Goal: Task Accomplishment & Management: Use online tool/utility

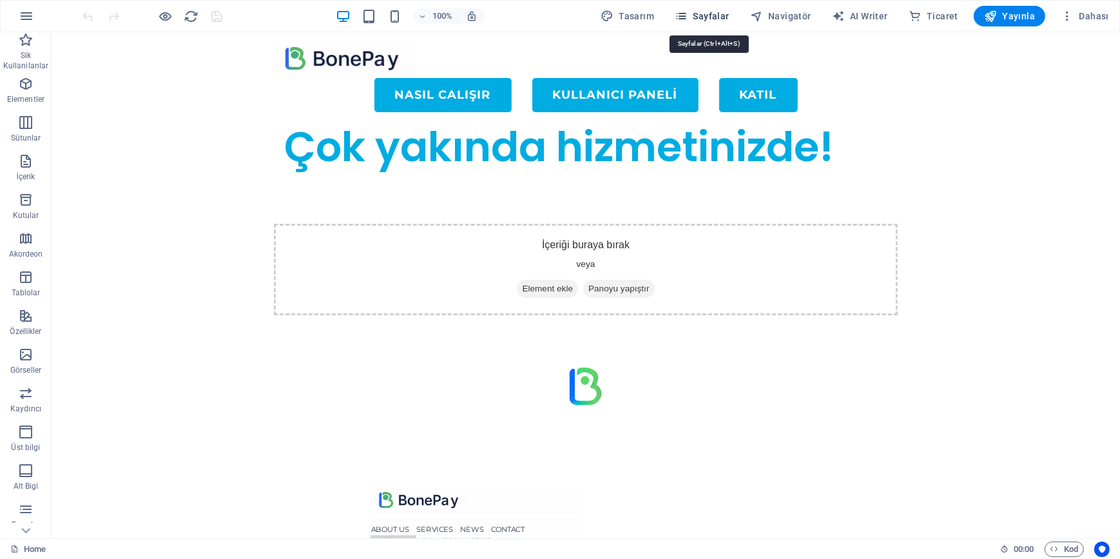
click at [700, 13] on span "Sayfalar" at bounding box center [702, 16] width 55 height 13
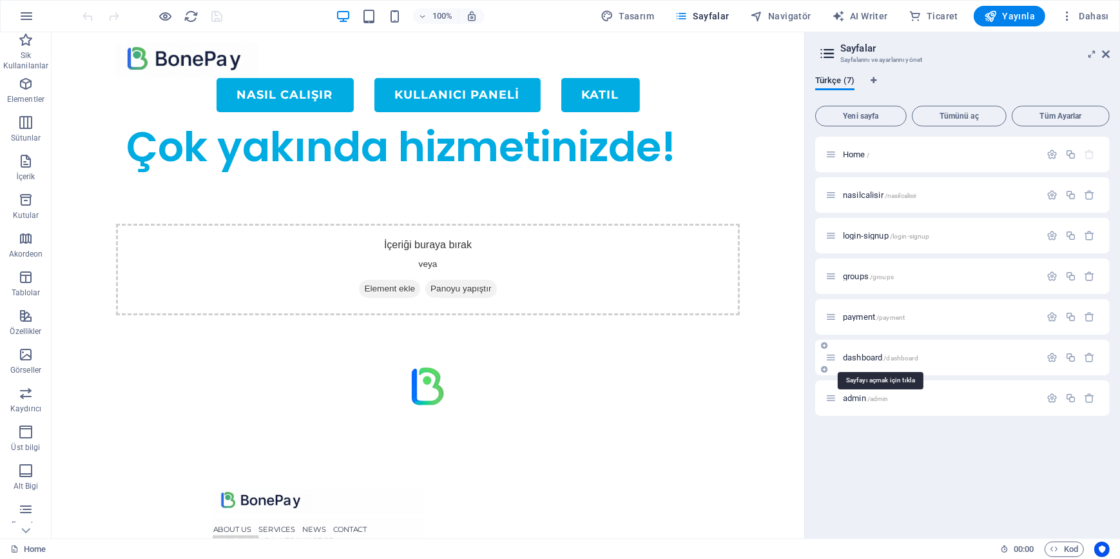
click at [864, 355] on span "dashboard /dashboard" at bounding box center [880, 357] width 75 height 10
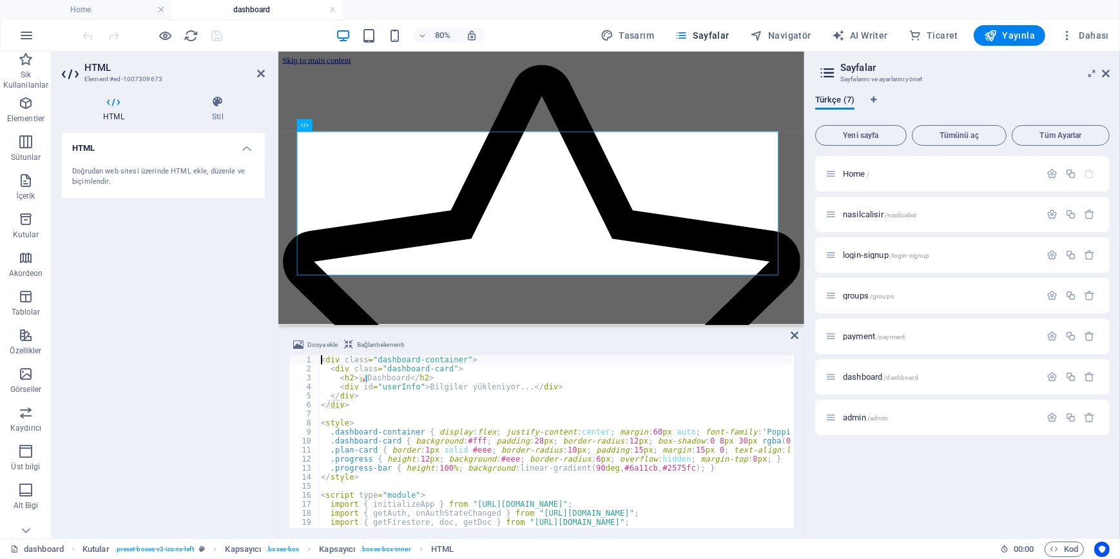
click at [434, 470] on div "< div class = "dashboard-container" > < div class = "dashboard-card" > < h2 > 📊…" at bounding box center [668, 449] width 700 height 188
type textarea "</script>"
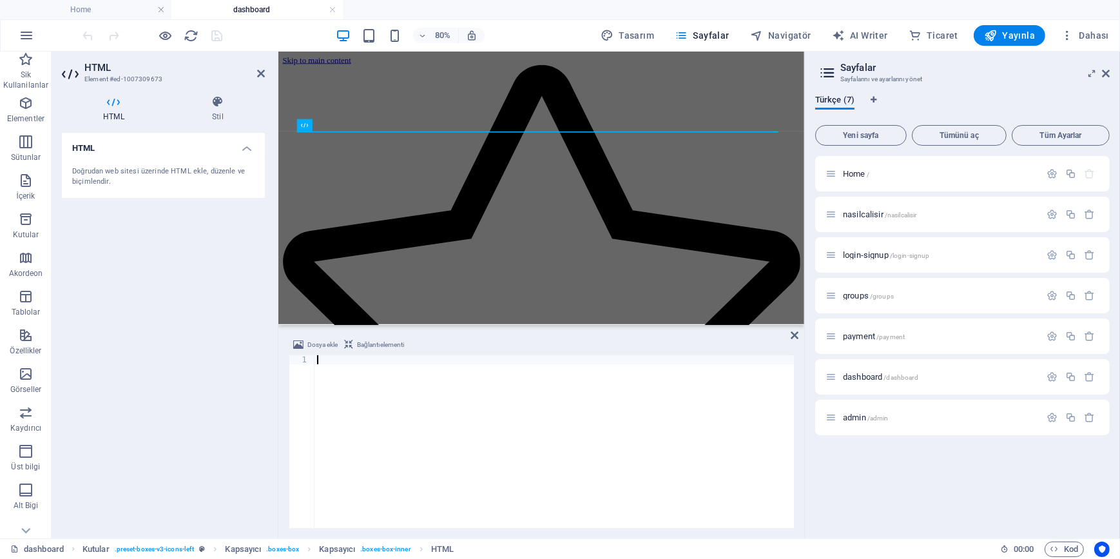
scroll to position [693, 0]
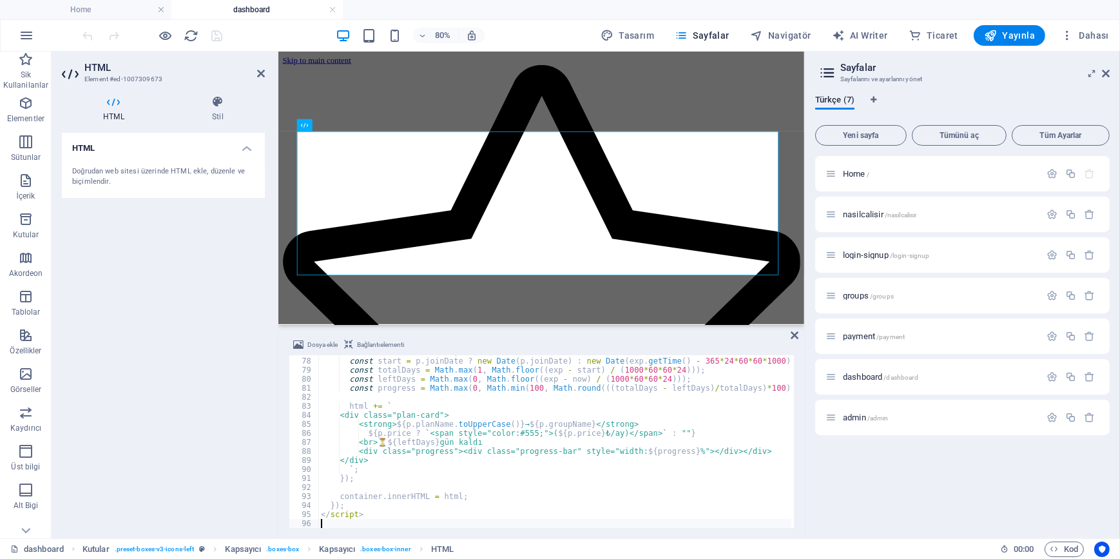
click at [137, 367] on div "HTML Doğrudan web sitesi üzerinde HTML ekle, düzenle ve biçimlendir." at bounding box center [163, 330] width 203 height 395
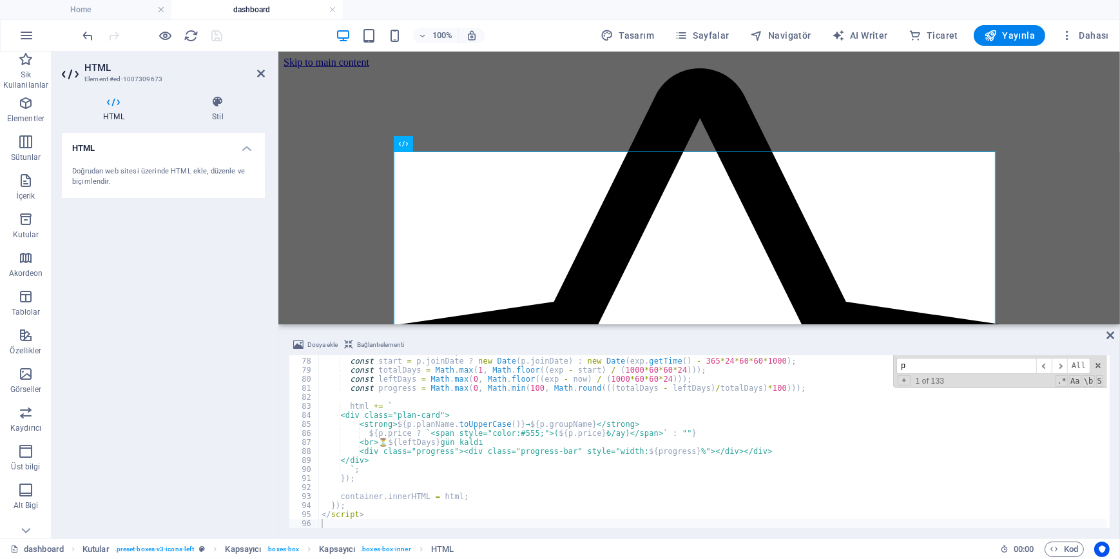
scroll to position [0, 0]
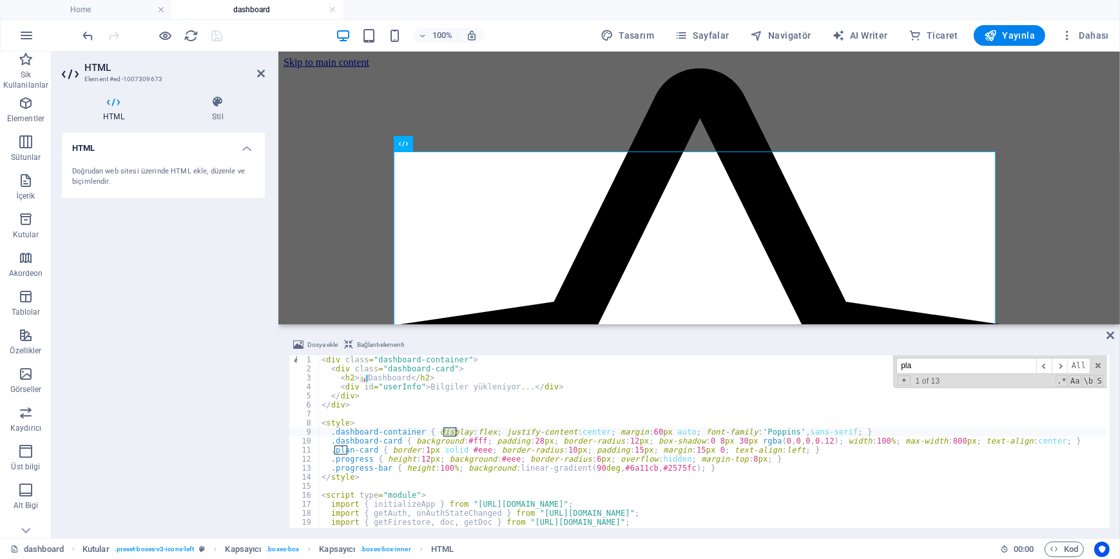
type input "plan"
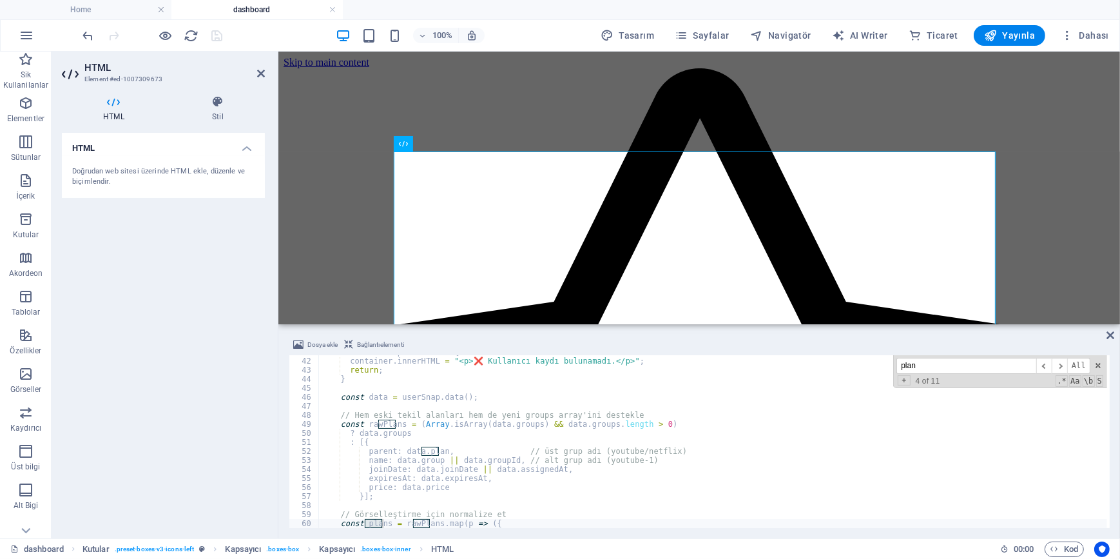
scroll to position [368, 0]
type textarea "const plans = rawPlans.map(p => ({"
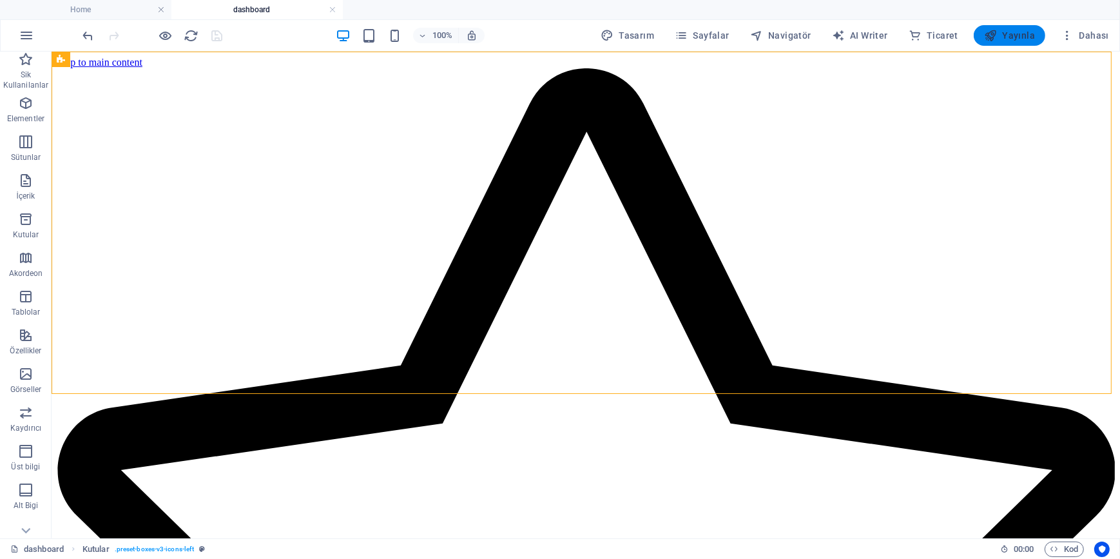
click at [1015, 37] on span "Yayınla" at bounding box center [1009, 35] width 51 height 13
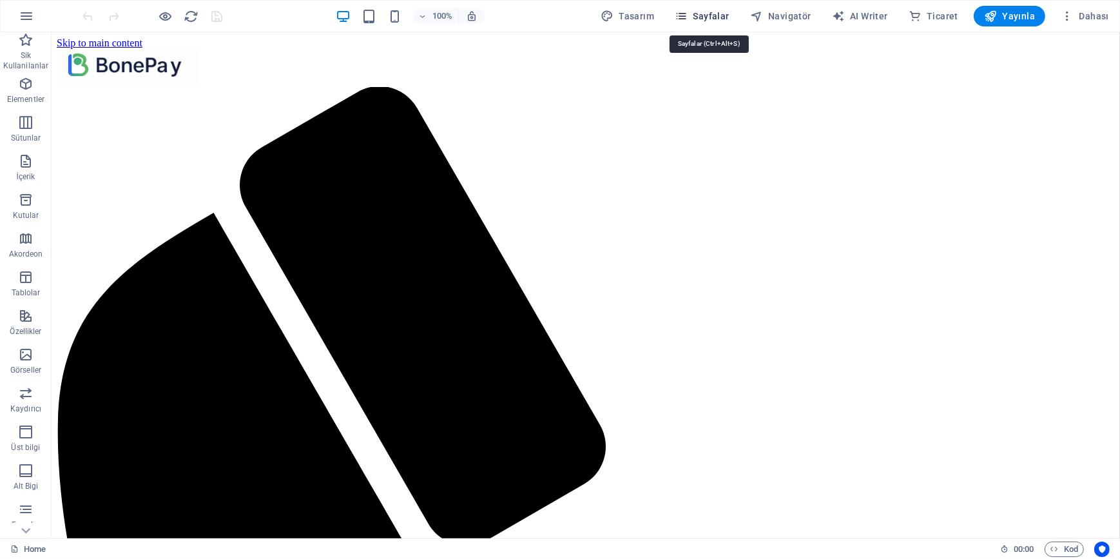
click at [699, 19] on span "Sayfalar" at bounding box center [702, 16] width 55 height 13
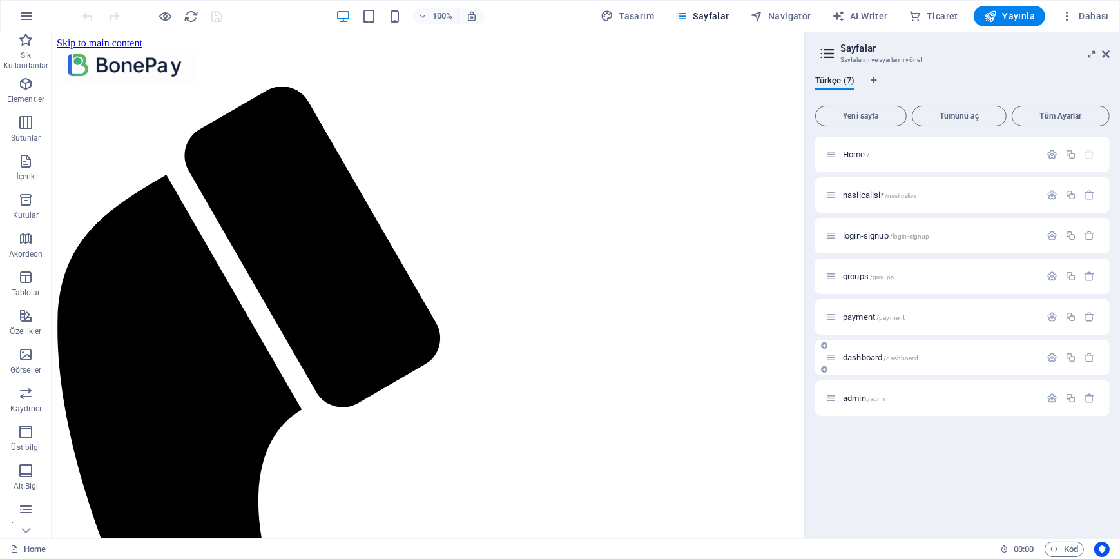
click at [863, 361] on div "dashboard /dashboard" at bounding box center [932, 357] width 215 height 15
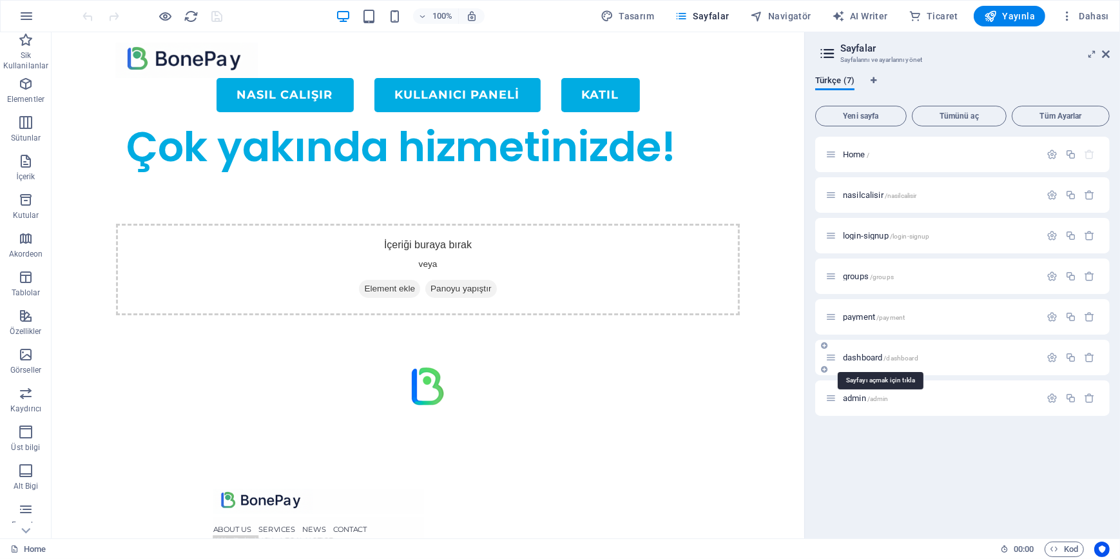
click at [864, 359] on span "dashboard /dashboard" at bounding box center [880, 357] width 75 height 10
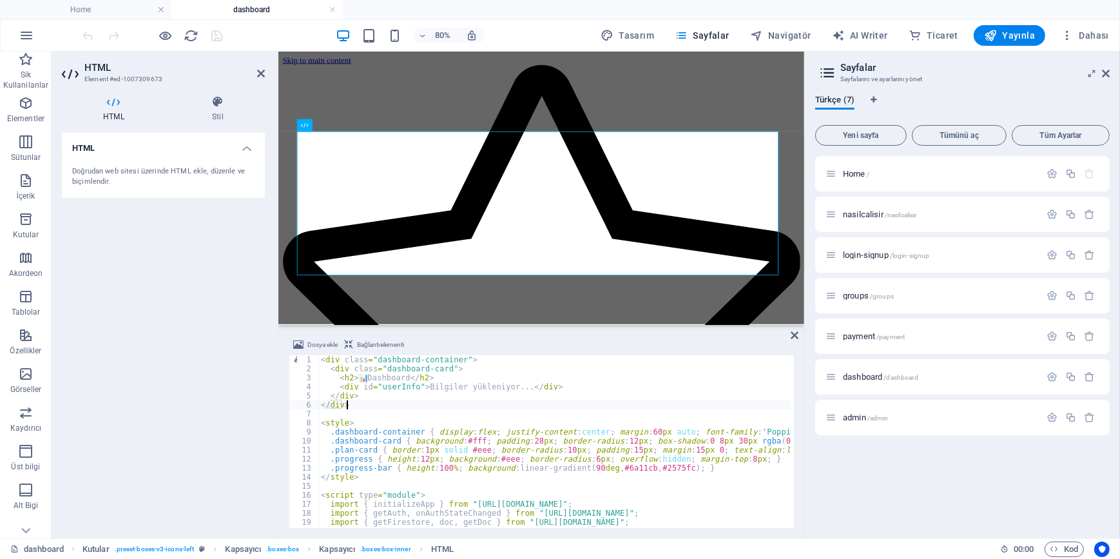
click at [435, 401] on div "< div class = "dashboard-container" > < div class = "dashboard-card" > < h2 > 📊…" at bounding box center [668, 449] width 700 height 188
type textarea "</script>"
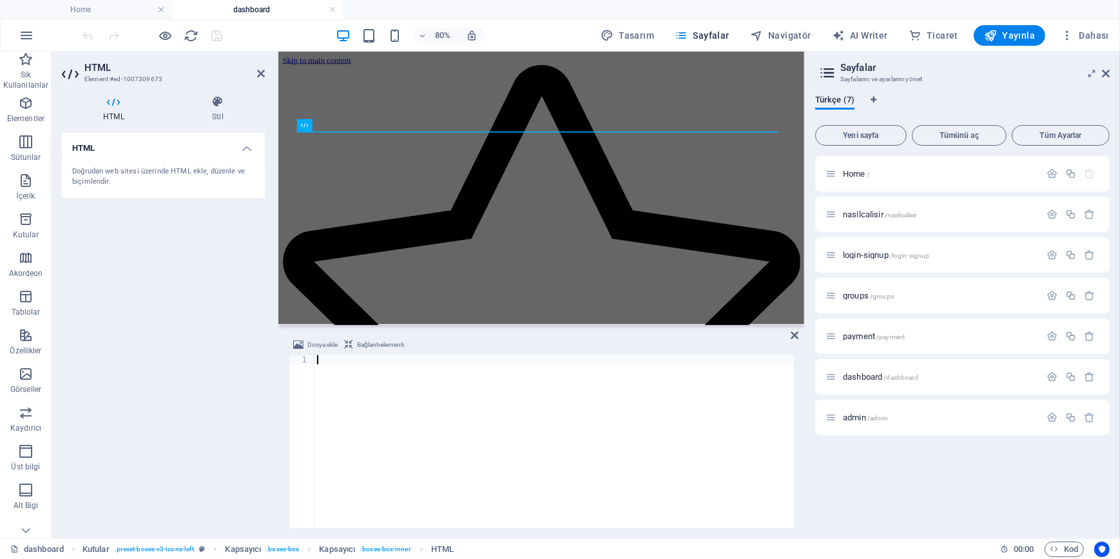
scroll to position [666, 0]
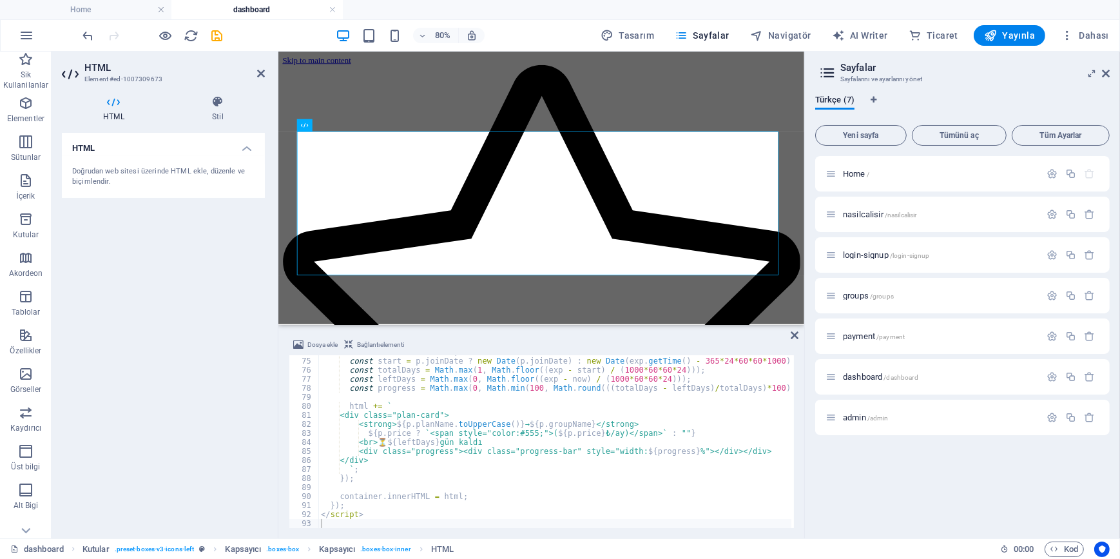
click at [115, 370] on div "HTML Doğrudan web sitesi üzerinde HTML ekle, düzenle ve biçimlendir." at bounding box center [163, 330] width 203 height 395
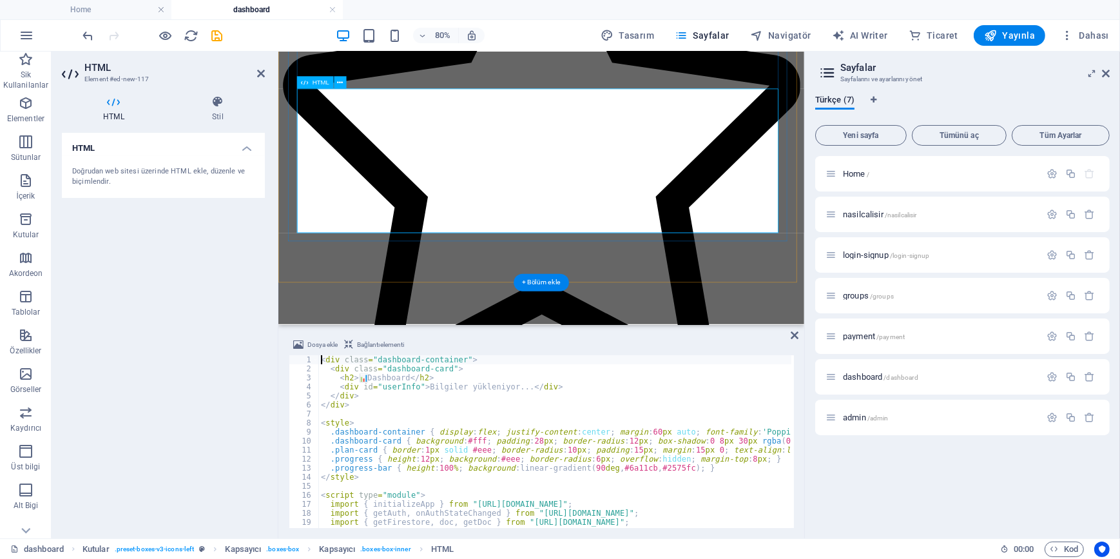
scroll to position [233, 0]
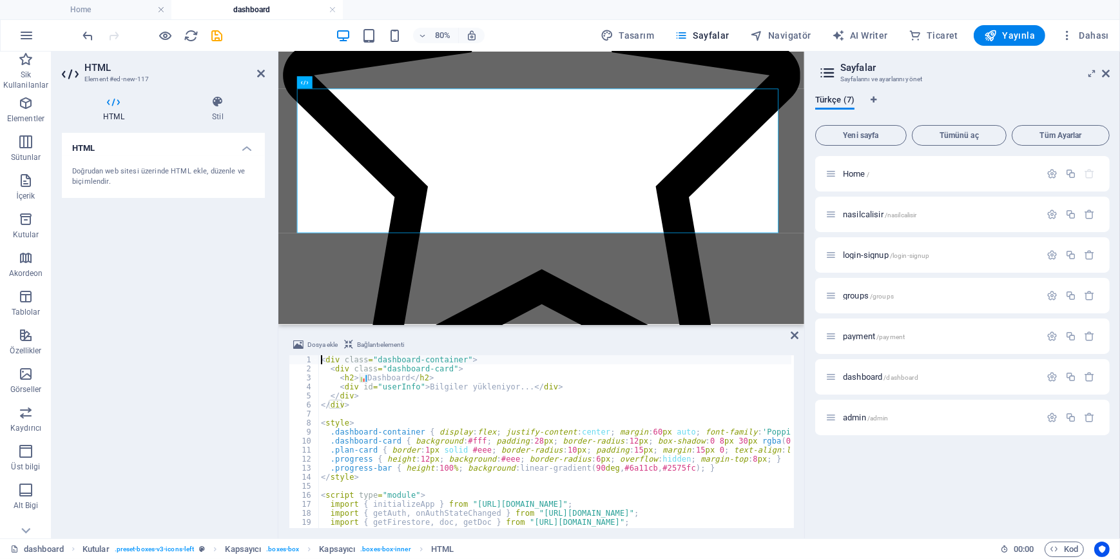
click at [417, 424] on div "< div class = "dashboard-container" > < div class = "dashboard-card" > < h2 > 📊…" at bounding box center [668, 449] width 700 height 188
type textarea "</script>"
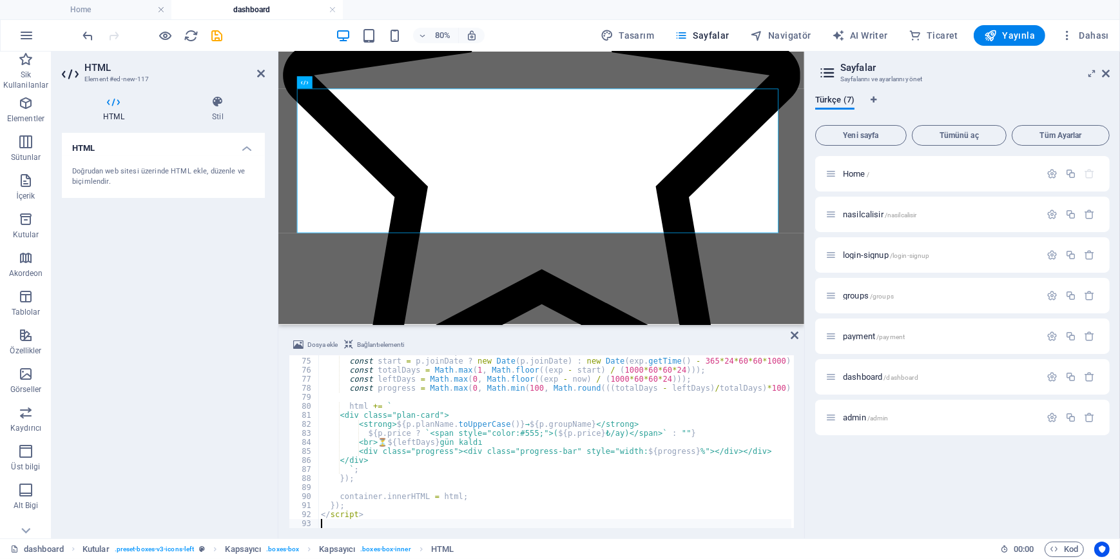
click at [170, 334] on div "HTML Doğrudan web sitesi üzerinde HTML ekle, düzenle ve biçimlendir." at bounding box center [163, 330] width 203 height 395
click at [215, 35] on icon "save" at bounding box center [217, 35] width 15 height 15
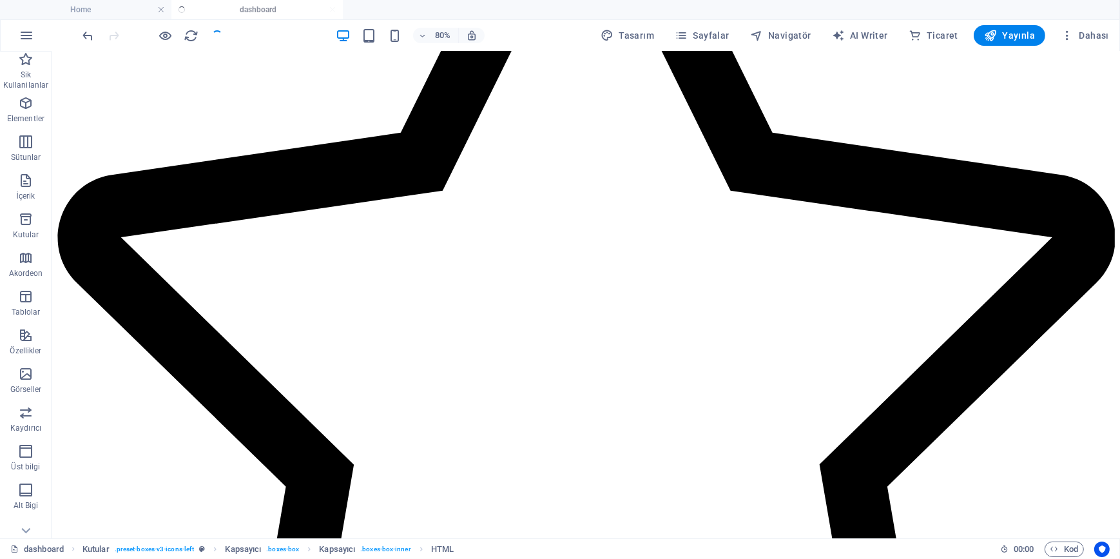
scroll to position [220, 0]
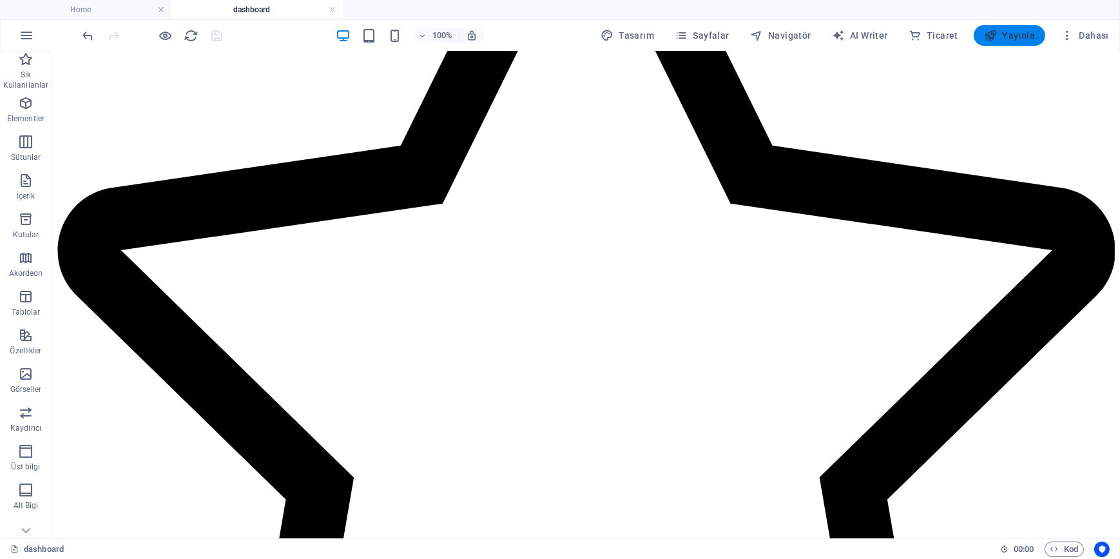
click at [1013, 34] on span "Yayınla" at bounding box center [1009, 35] width 51 height 13
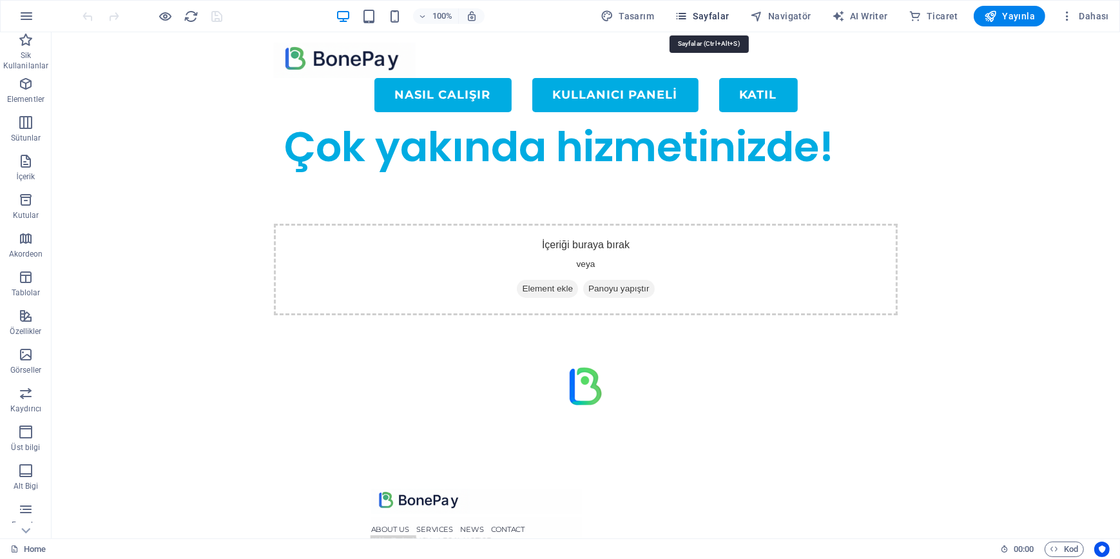
click at [687, 16] on icon "button" at bounding box center [681, 16] width 13 height 13
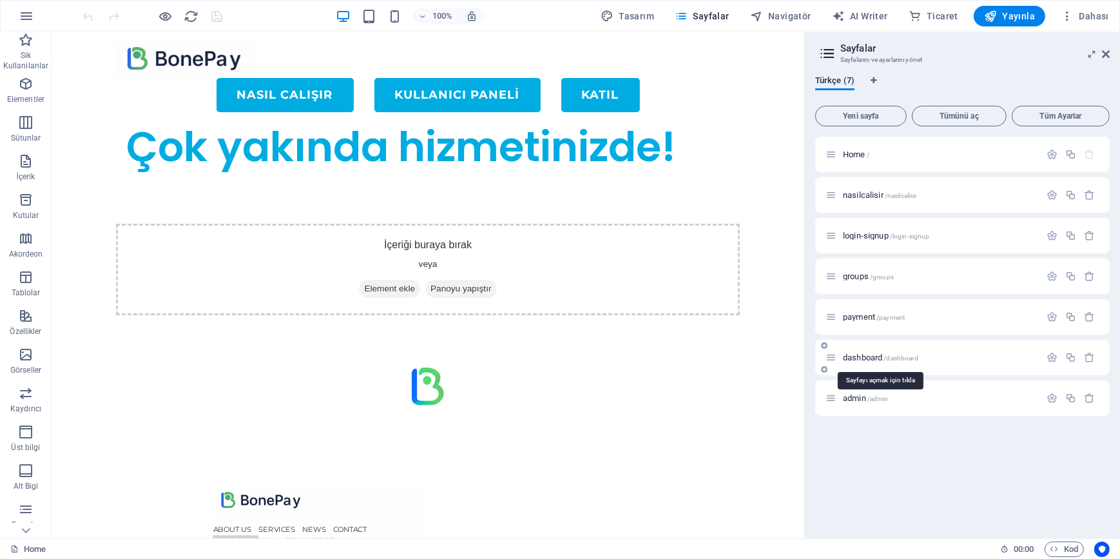
click at [860, 358] on span "dashboard /dashboard" at bounding box center [880, 357] width 75 height 10
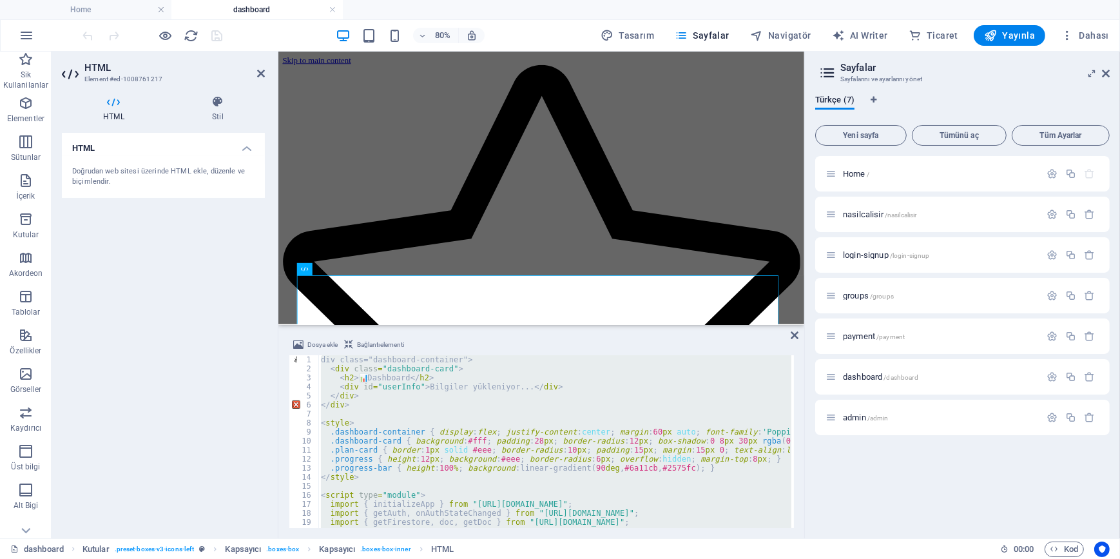
type textarea "</script>"
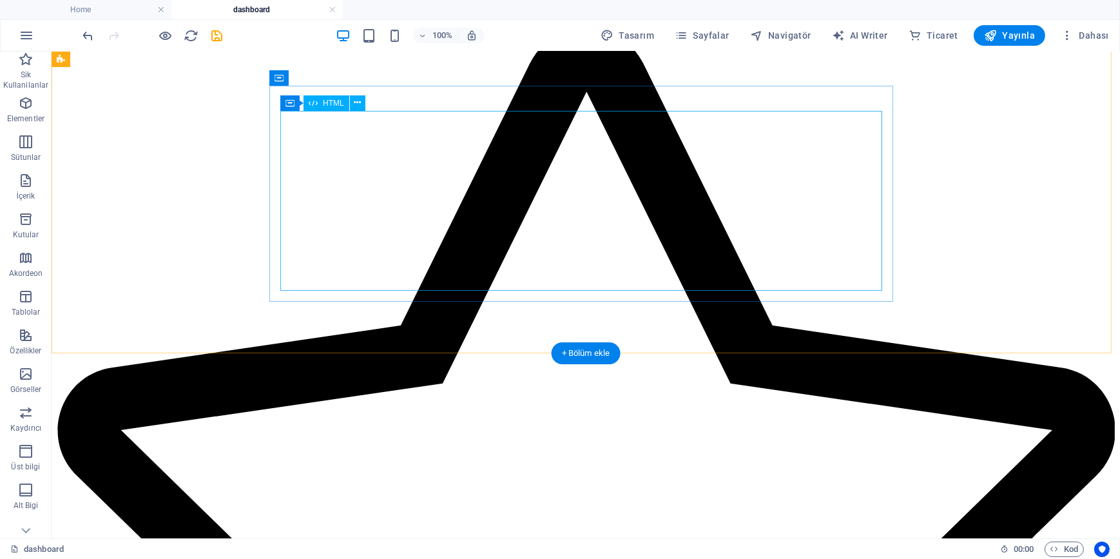
drag, startPoint x: 622, startPoint y: 172, endPoint x: 396, endPoint y: 173, distance: 226.8
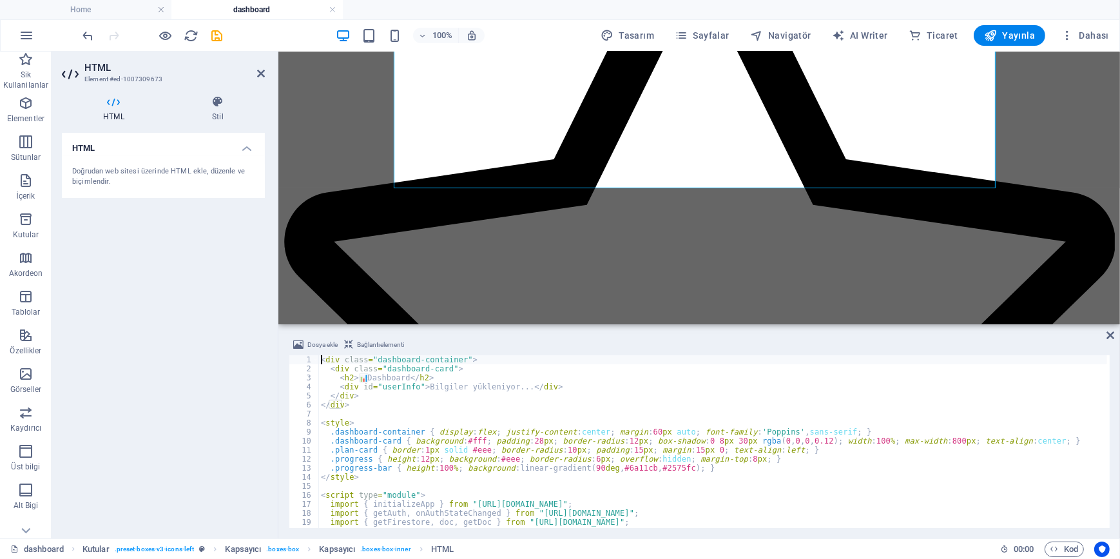
click at [527, 479] on div "< div class = "dashboard-container" > < div class = "dashboard-card" > < h2 > 📊…" at bounding box center [712, 450] width 789 height 191
type textarea "</script>"
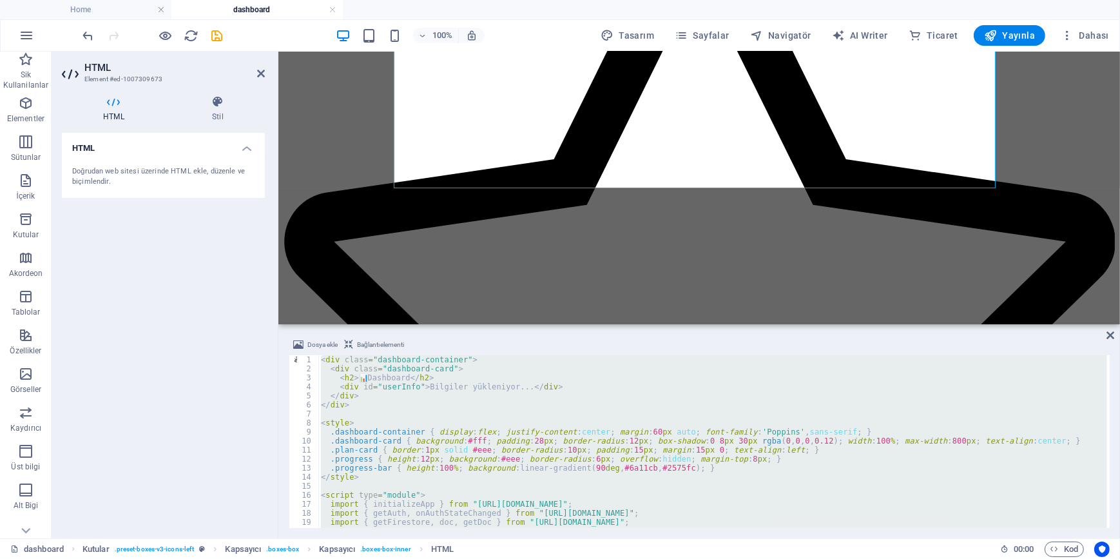
scroll to position [73, 0]
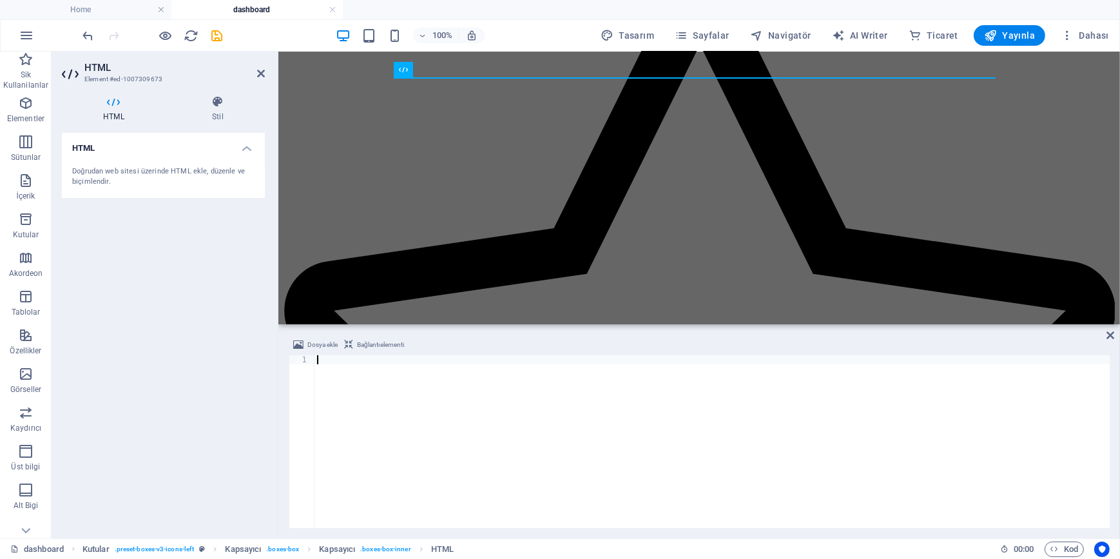
click at [503, 440] on div at bounding box center [711, 450] width 795 height 191
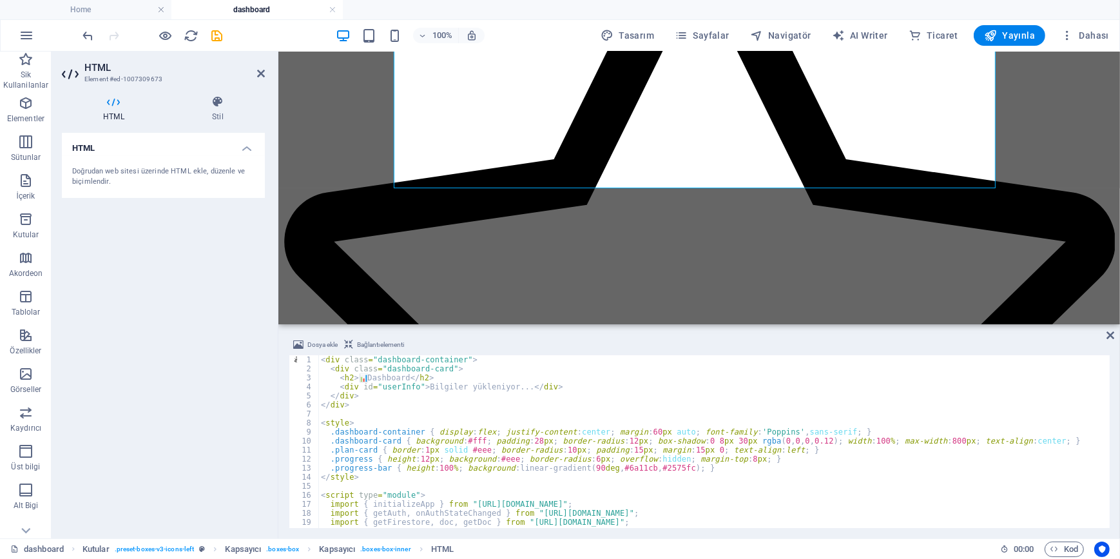
scroll to position [0, 0]
drag, startPoint x: 233, startPoint y: 385, endPoint x: 253, endPoint y: 215, distance: 171.9
click at [233, 385] on div "HTML Doğrudan web sitesi üzerinde HTML ekle, düzenle ve biçimlendir." at bounding box center [163, 330] width 203 height 395
click at [215, 32] on icon "save" at bounding box center [217, 35] width 15 height 15
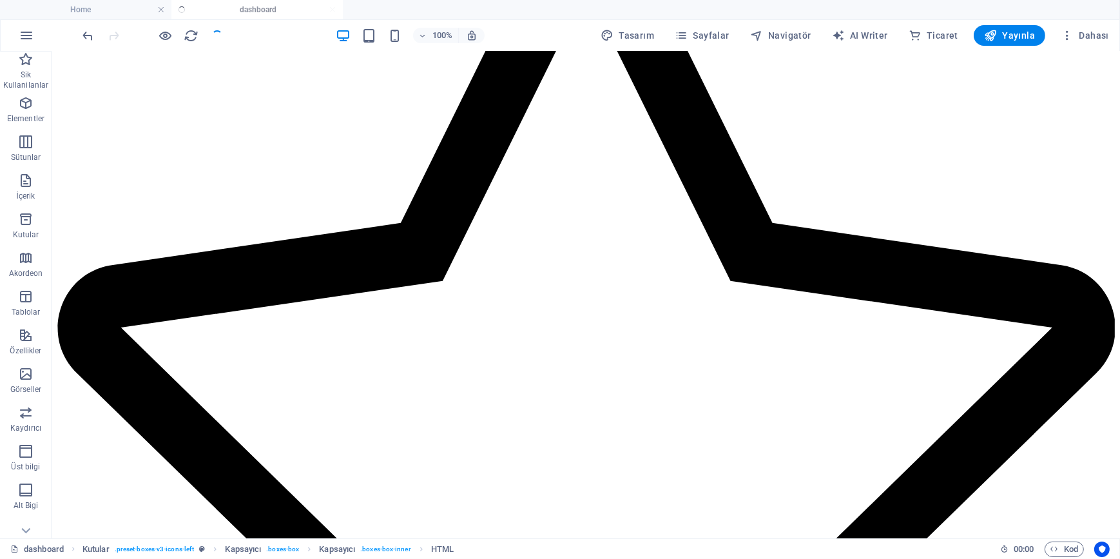
scroll to position [40, 0]
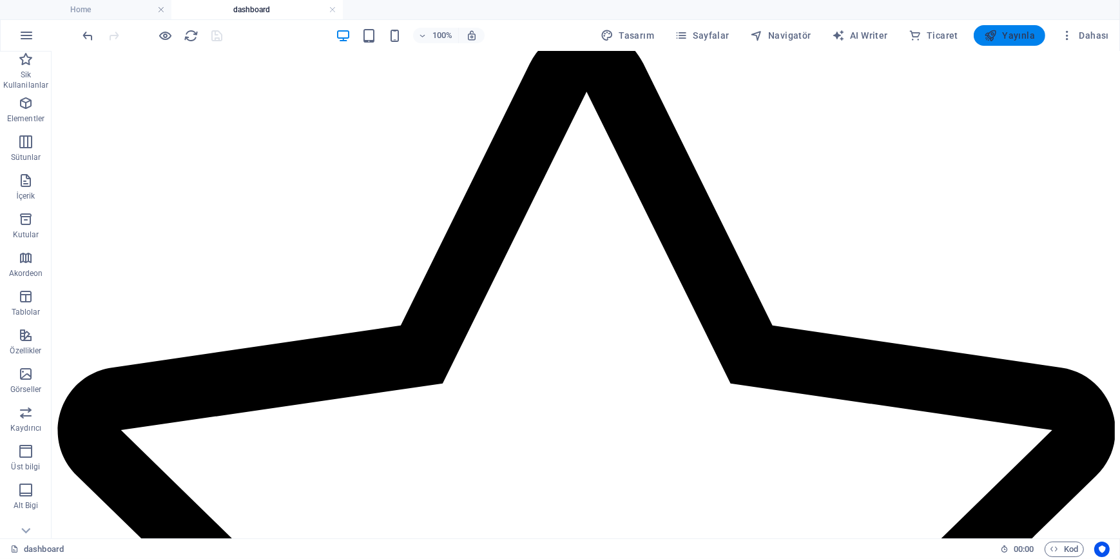
click at [1006, 26] on button "Yayınla" at bounding box center [1009, 35] width 72 height 21
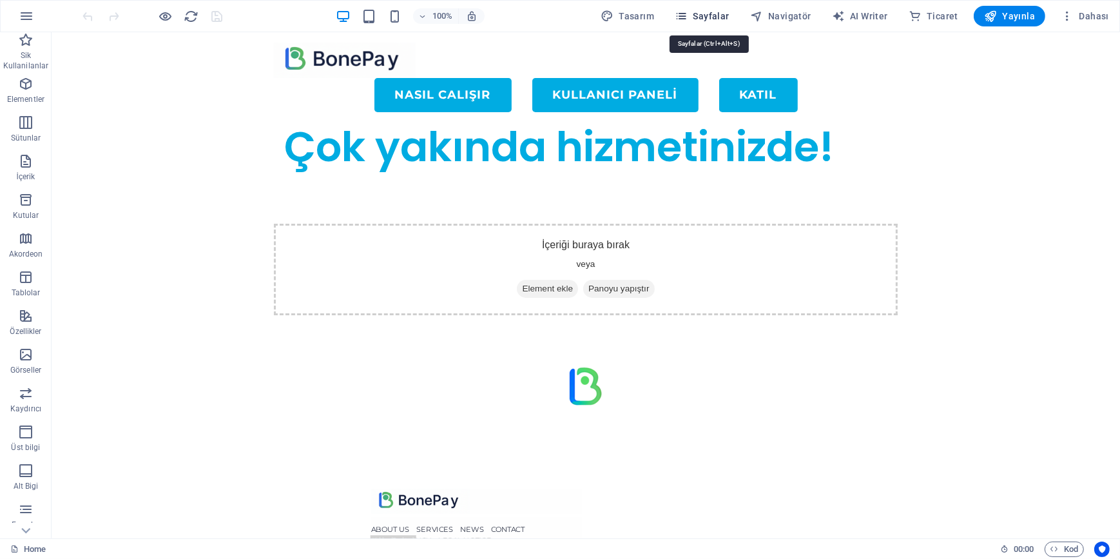
click at [697, 13] on span "Sayfalar" at bounding box center [702, 16] width 55 height 13
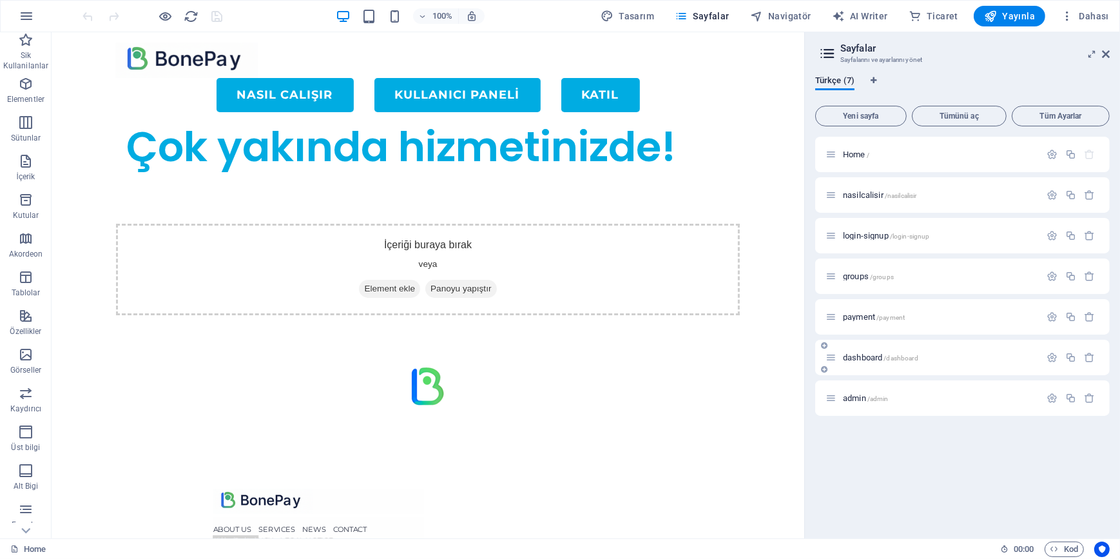
click at [874, 354] on span "dashboard /dashboard" at bounding box center [880, 357] width 75 height 10
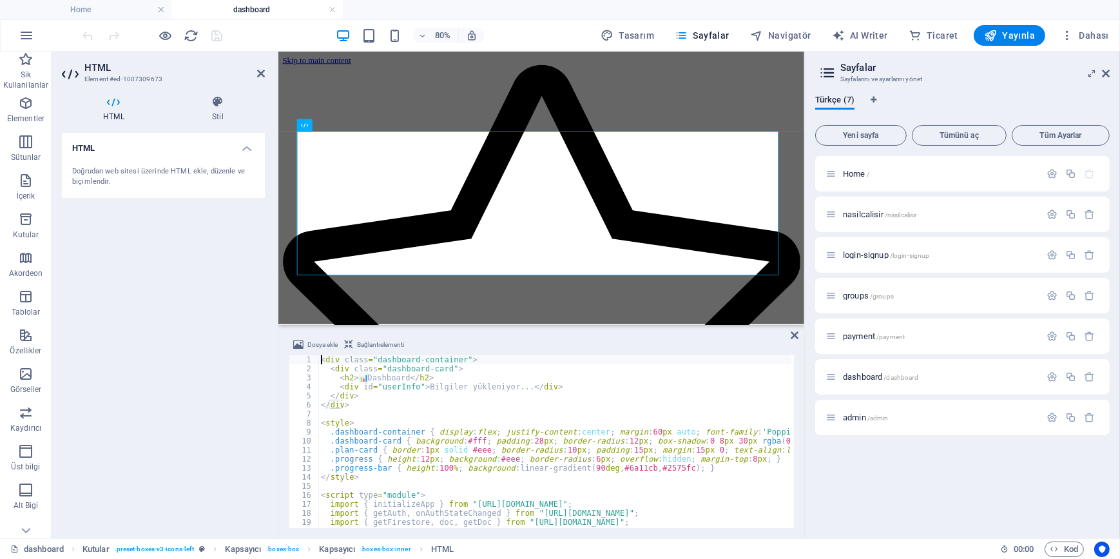
click at [500, 425] on div "< div class = "dashboard-container" > < div class = "dashboard-card" > < h2 > 📊…" at bounding box center [668, 449] width 700 height 188
type textarea "</script>"
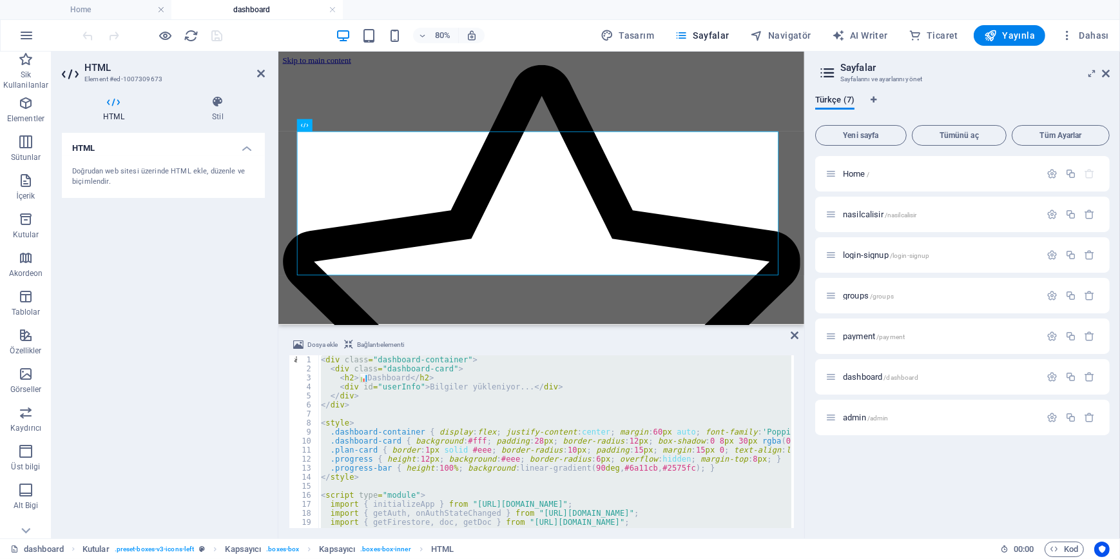
click at [528, 416] on div "< div class = "dashboard-container" > < div class = "dashboard-card" > < h2 > 📊…" at bounding box center [554, 441] width 473 height 173
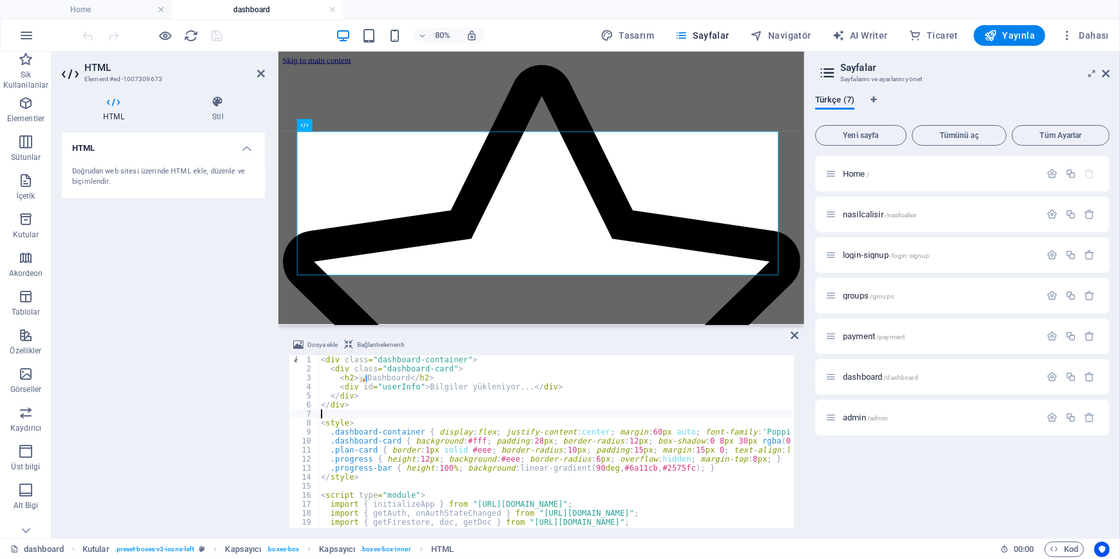
click at [521, 468] on div "< div class = "dashboard-container" > < div class = "dashboard-card" > < h2 > 📊…" at bounding box center [668, 449] width 700 height 188
type textarea "</script>"
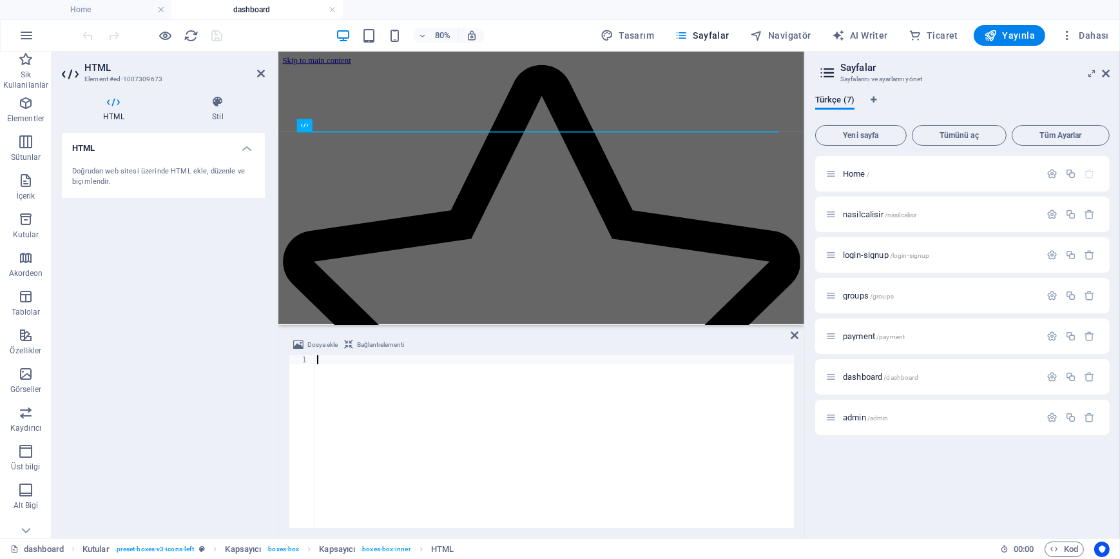
click at [424, 394] on div at bounding box center [553, 449] width 479 height 188
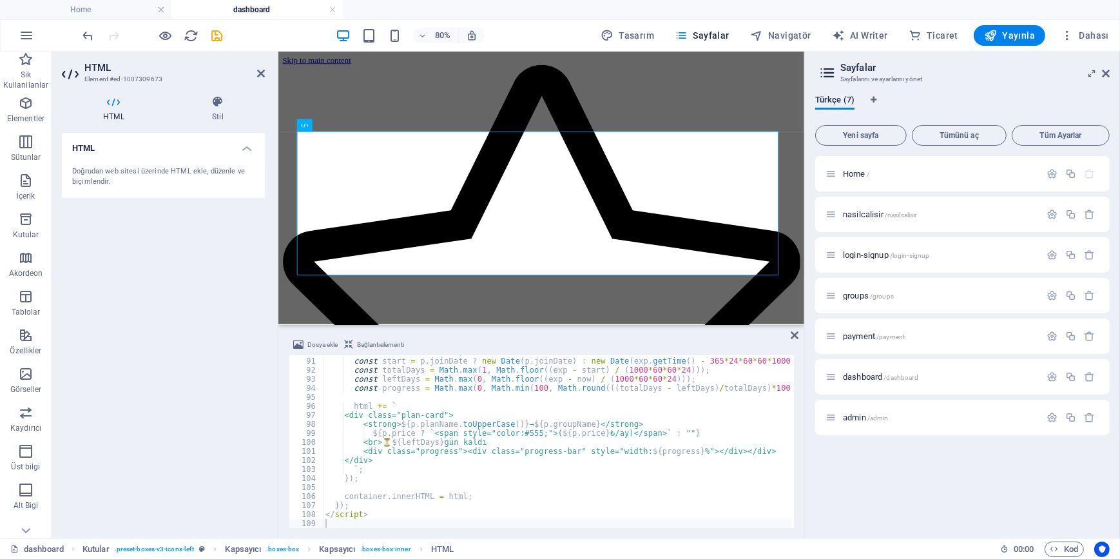
click at [133, 339] on div "HTML Doğrudan web sitesi üzerinde HTML ekle, düzenle ve biçimlendir." at bounding box center [163, 330] width 203 height 395
click at [219, 38] on icon "save" at bounding box center [217, 35] width 15 height 15
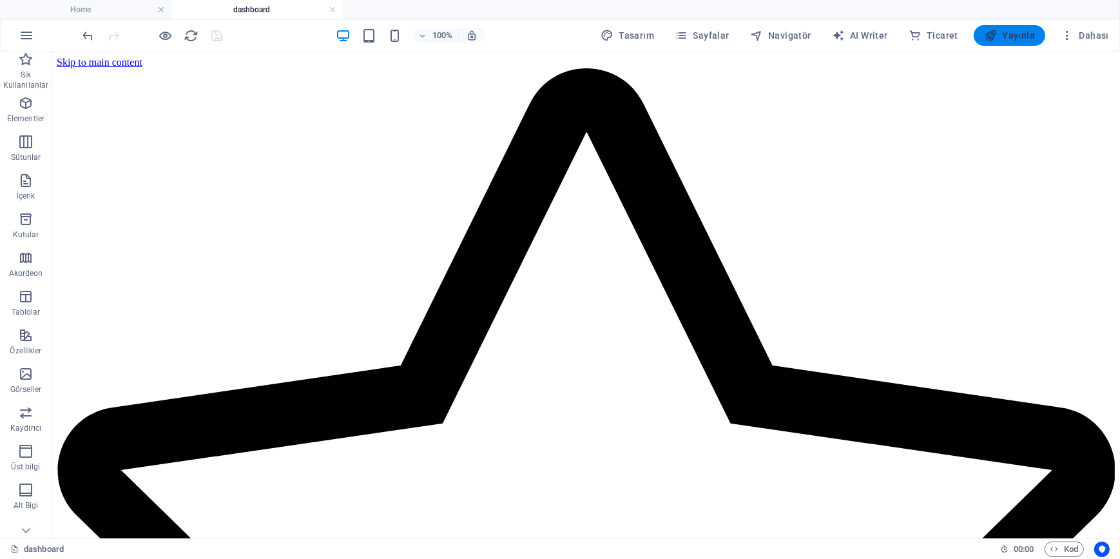
click at [1015, 32] on span "Yayınla" at bounding box center [1009, 35] width 51 height 13
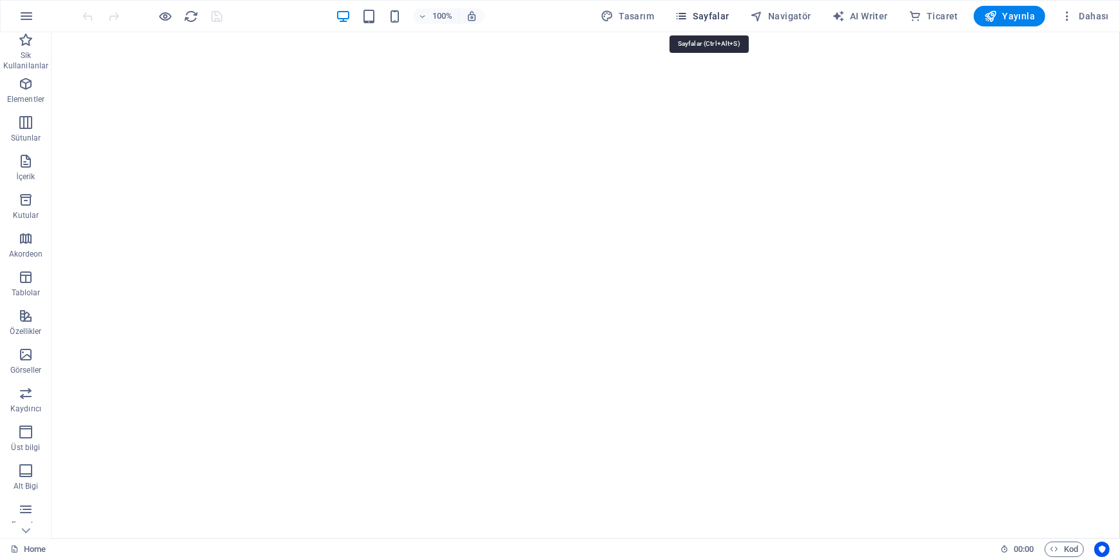
click at [687, 12] on icon "button" at bounding box center [681, 16] width 13 height 13
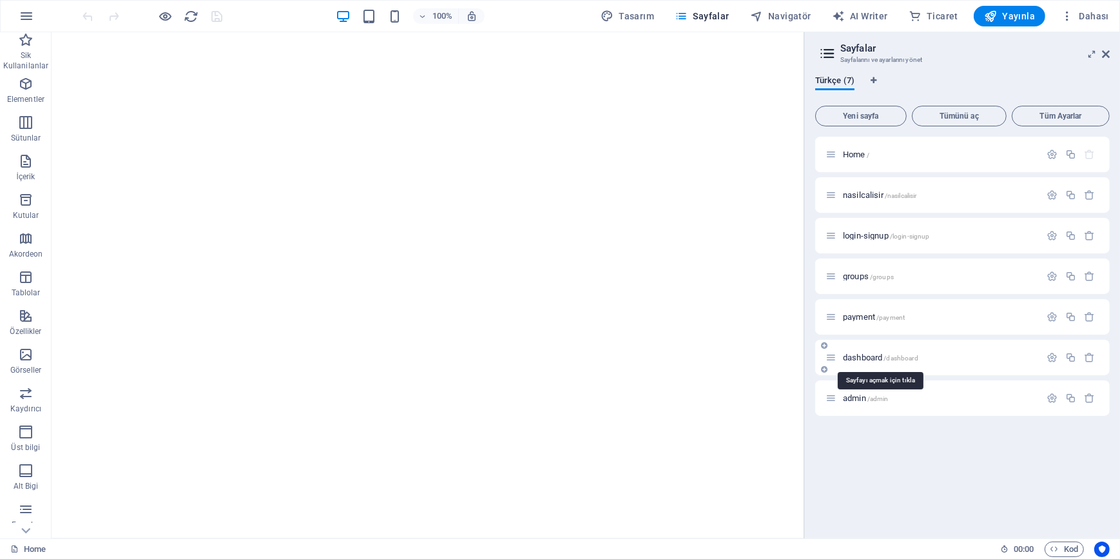
click at [860, 358] on span "dashboard /dashboard" at bounding box center [880, 357] width 75 height 10
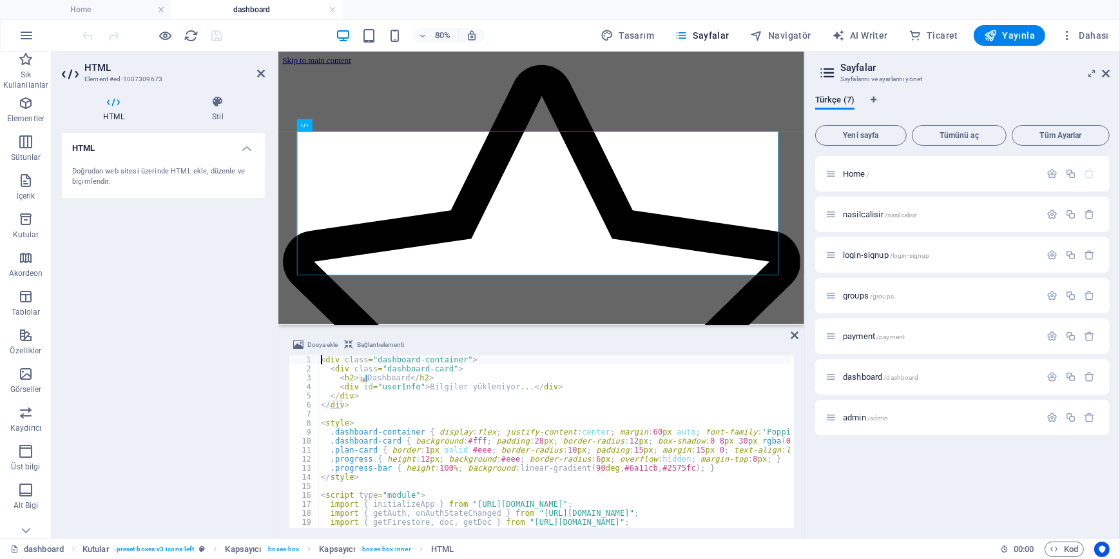
click at [464, 401] on div "< div class = "dashboard-container" > < div class = "dashboard-card" > < h2 > 📊…" at bounding box center [668, 449] width 700 height 188
type textarea "</script>"
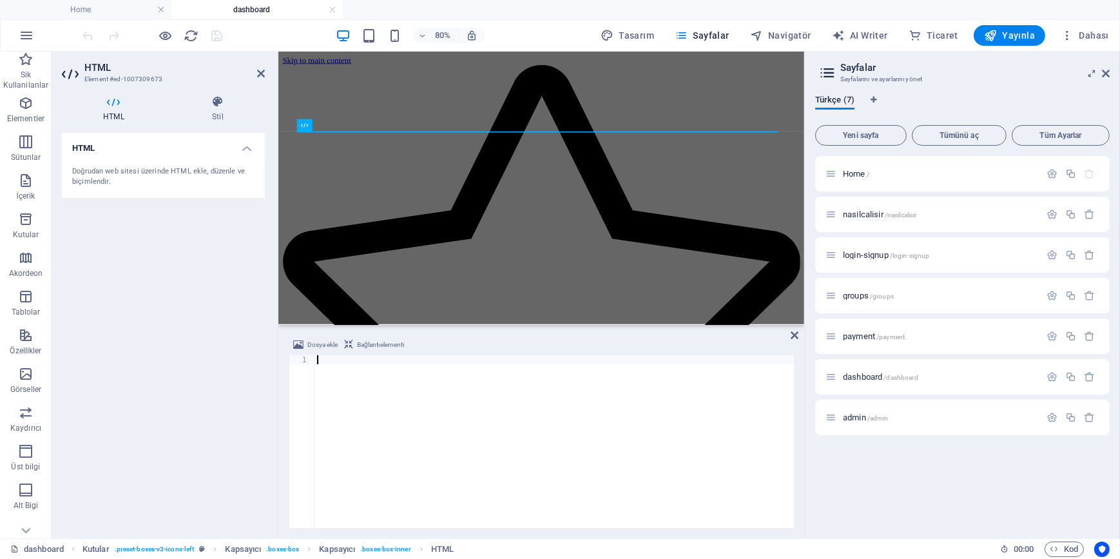
scroll to position [829, 0]
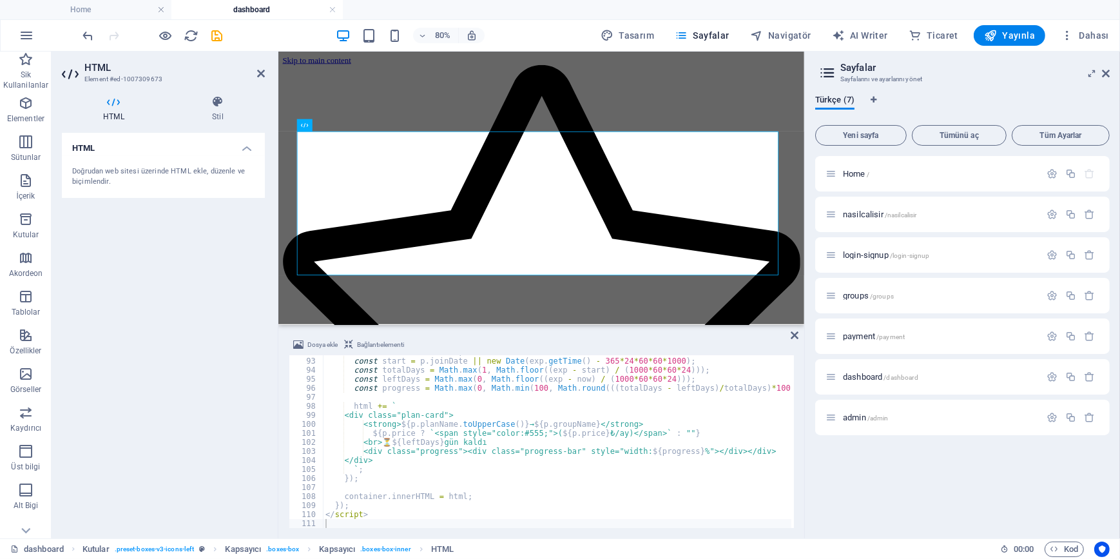
click at [138, 319] on div "HTML Doğrudan web sitesi üzerinde HTML ekle, düzenle ve biçimlendir." at bounding box center [163, 330] width 203 height 395
click at [184, 339] on div "HTML Doğrudan web sitesi üzerinde HTML ekle, düzenle ve biçimlendir." at bounding box center [163, 330] width 203 height 395
click at [220, 35] on icon "save" at bounding box center [217, 35] width 15 height 15
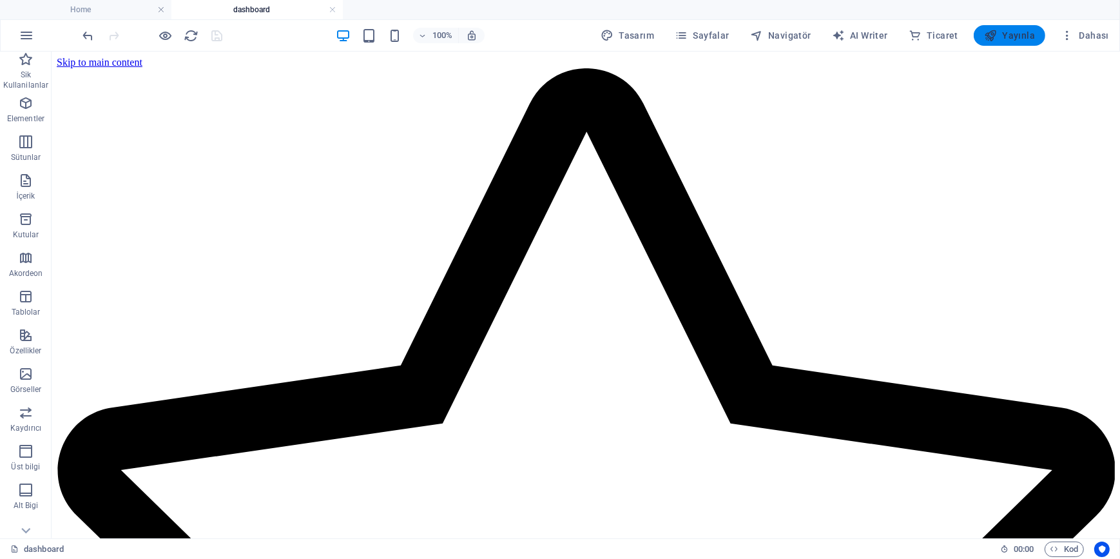
click at [1005, 32] on span "Yayınla" at bounding box center [1009, 35] width 51 height 13
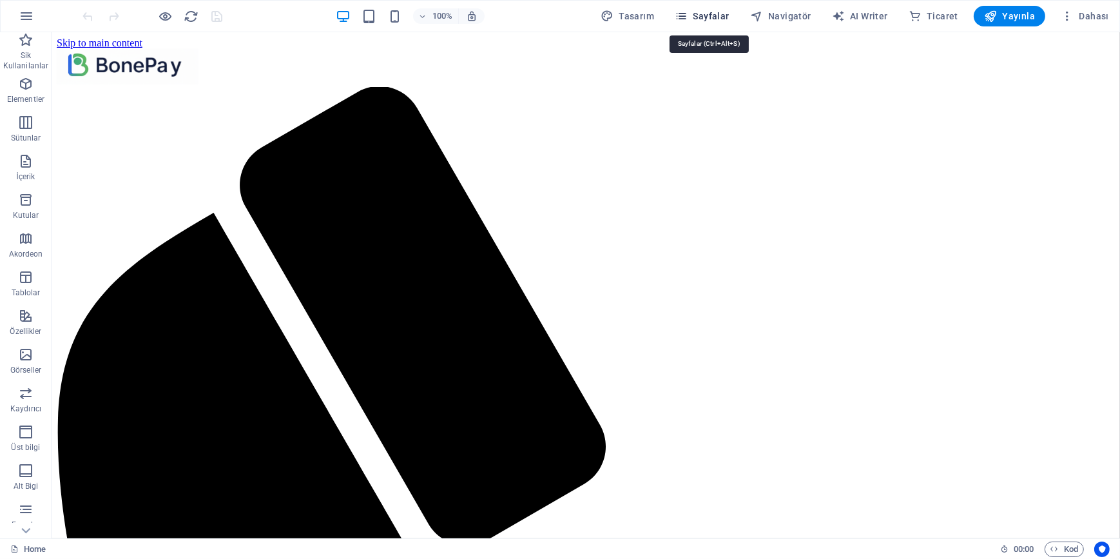
click at [709, 17] on span "Sayfalar" at bounding box center [702, 16] width 55 height 13
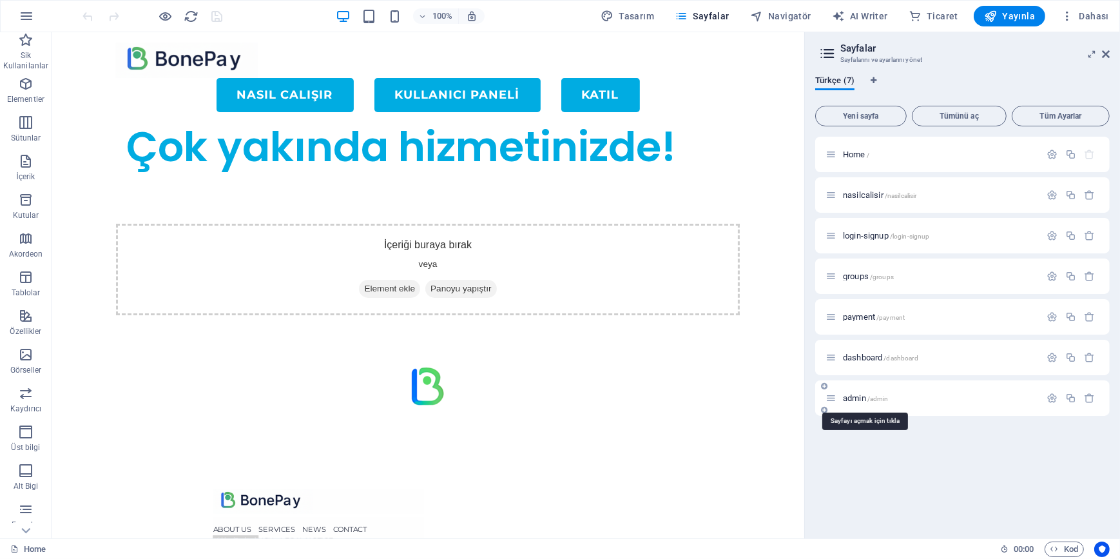
click at [863, 399] on span "admin /admin" at bounding box center [866, 398] width 46 height 10
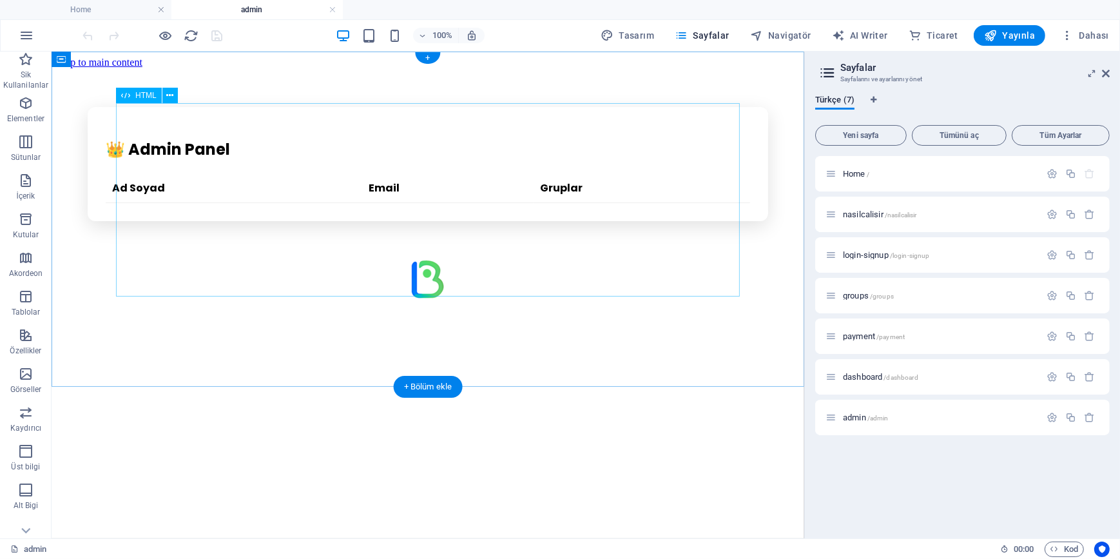
click at [265, 164] on div "👑 Admin Panel Ad Soyad Email Gruplar" at bounding box center [427, 163] width 742 height 114
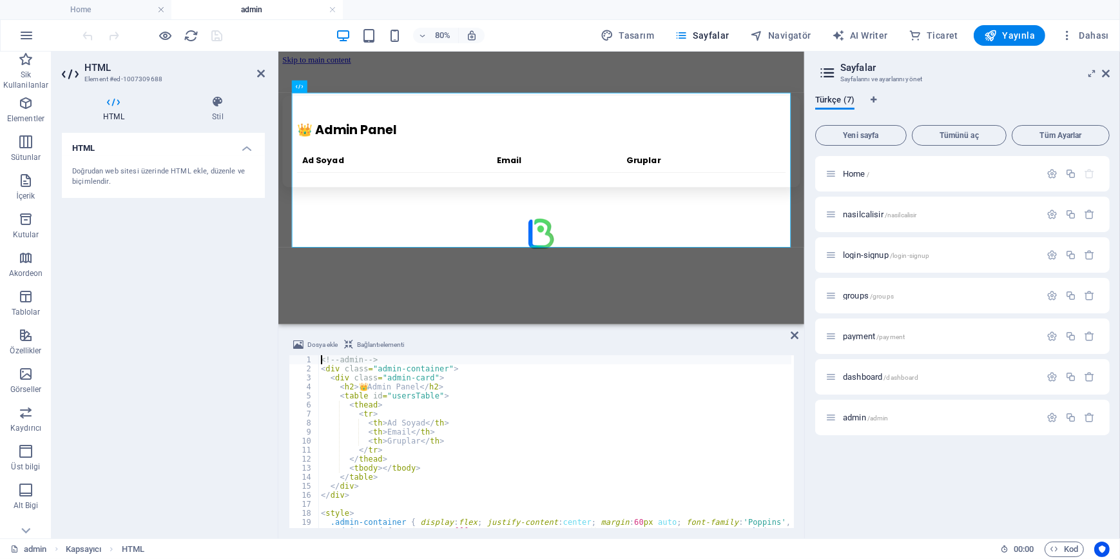
click at [438, 428] on div "<!-- admin --> < div class = "admin-container" > < div class = "admin-card" > <…" at bounding box center [620, 449] width 604 height 188
type textarea "</script>"
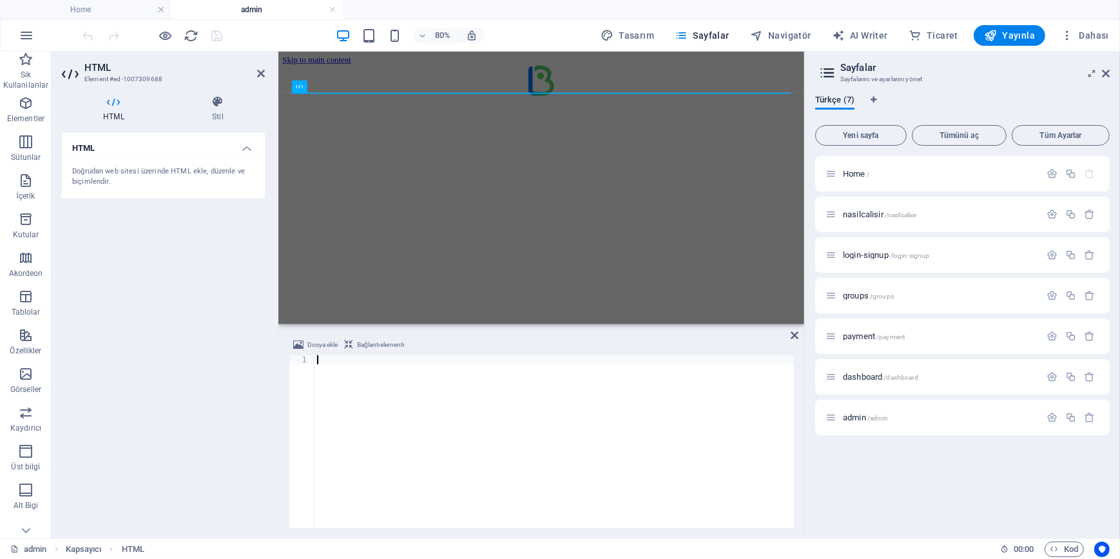
type textarea "</html>"
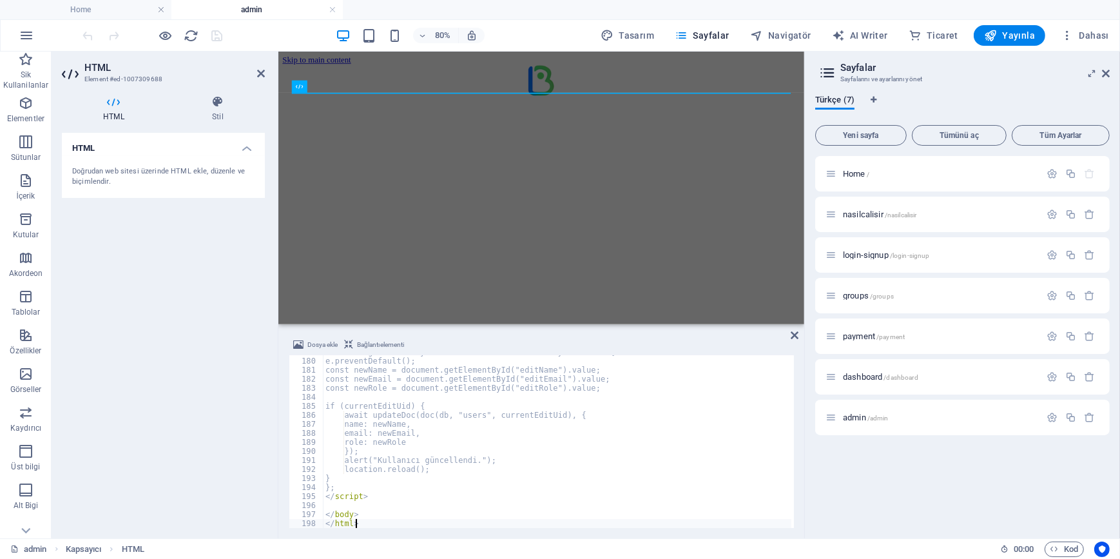
scroll to position [1613, 0]
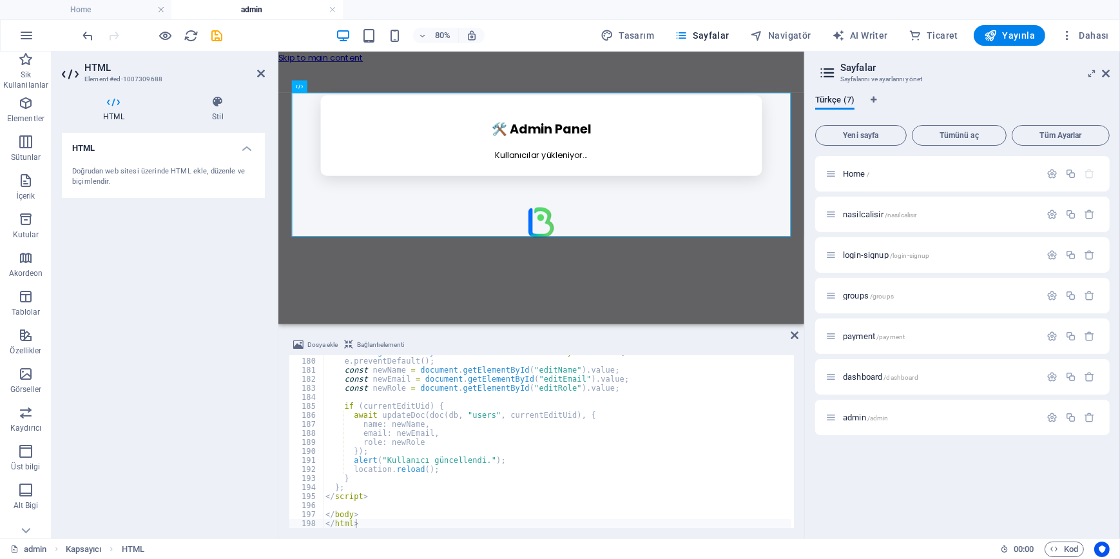
click at [200, 343] on div "HTML Doğrudan web sitesi üzerinde HTML ekle, düzenle ve biçimlendir." at bounding box center [163, 330] width 203 height 395
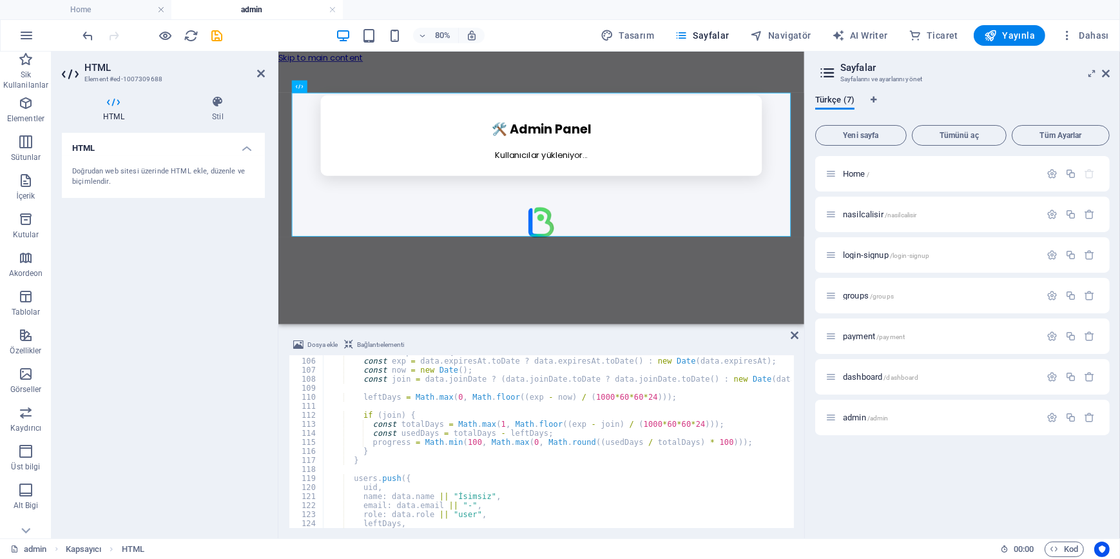
scroll to position [841, 0]
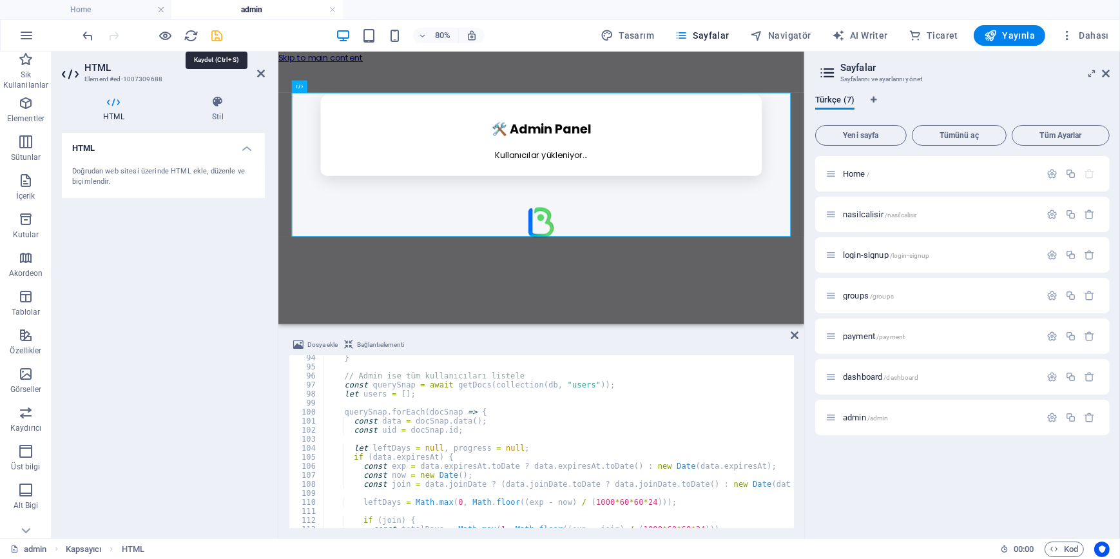
click at [216, 34] on icon "save" at bounding box center [217, 35] width 15 height 15
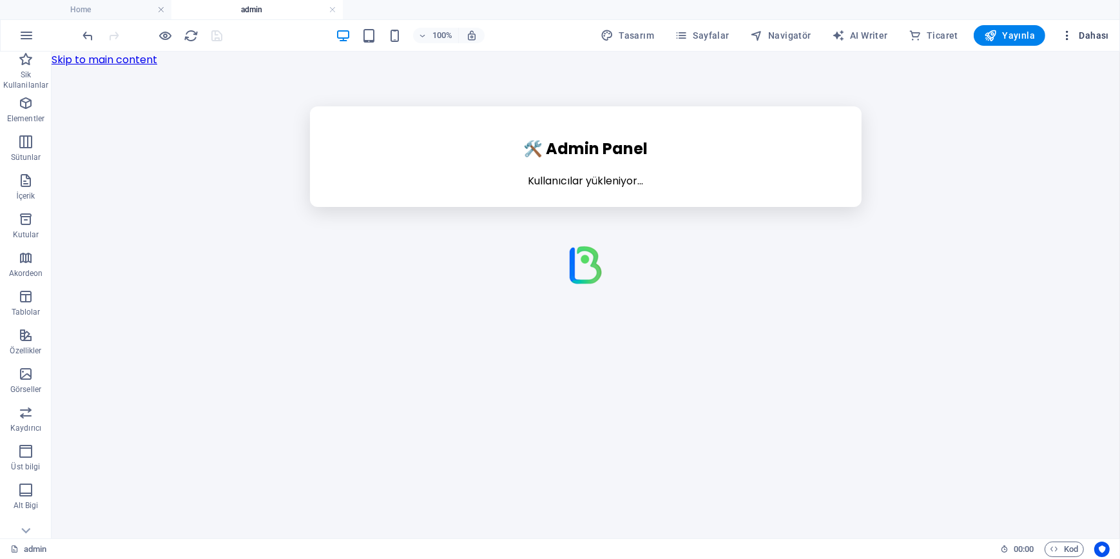
click at [1095, 33] on span "Dahası" at bounding box center [1084, 35] width 48 height 13
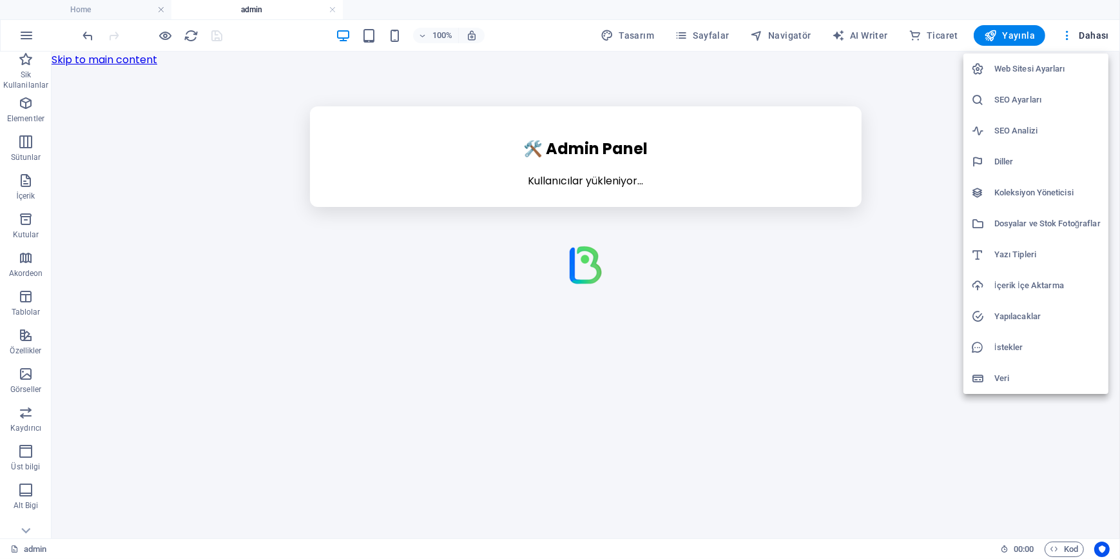
click at [1017, 25] on div at bounding box center [560, 279] width 1120 height 559
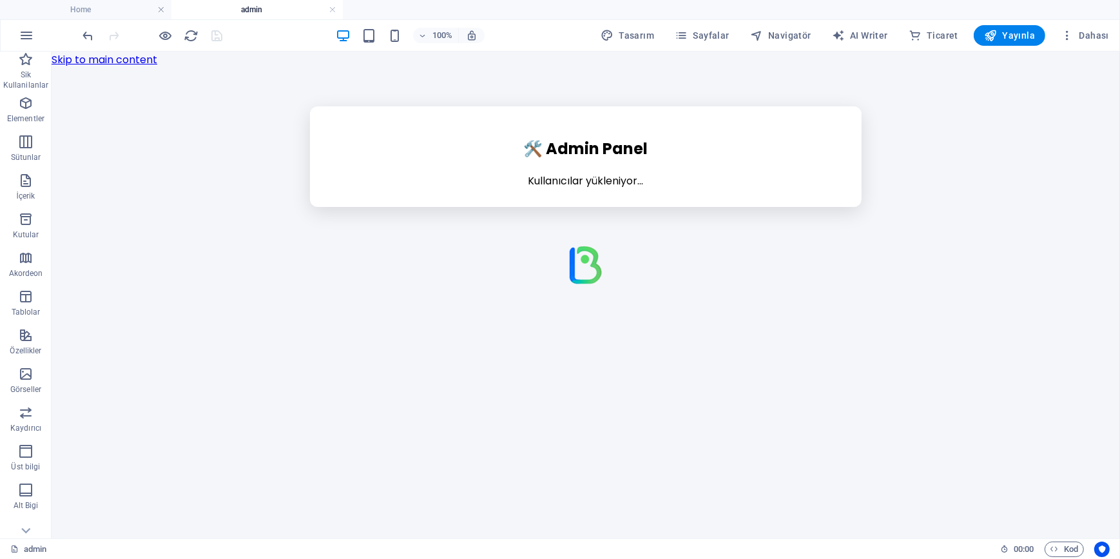
click at [1025, 33] on span "Yayınla" at bounding box center [1009, 35] width 51 height 13
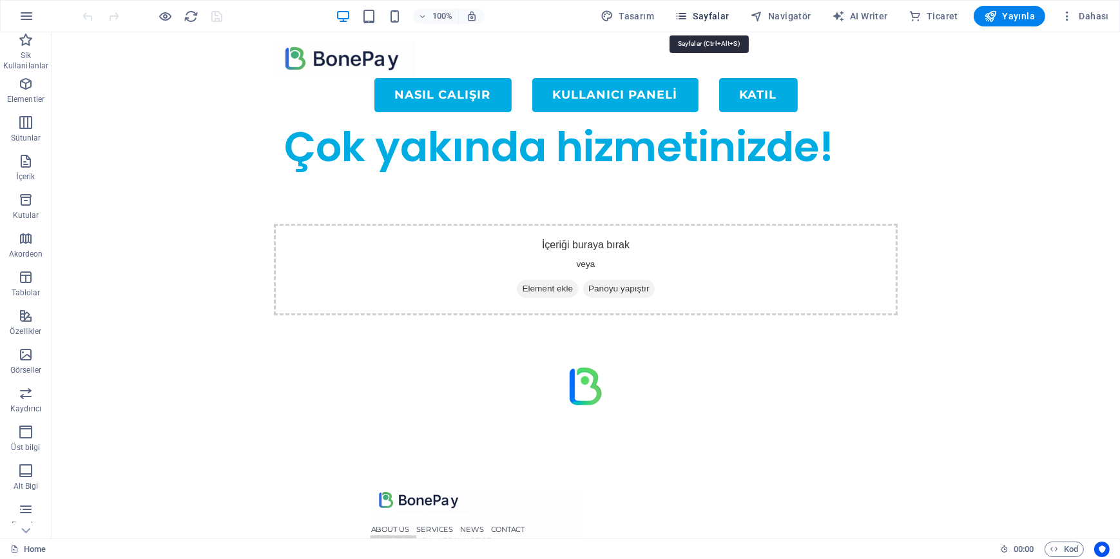
click at [702, 16] on span "Sayfalar" at bounding box center [702, 16] width 55 height 13
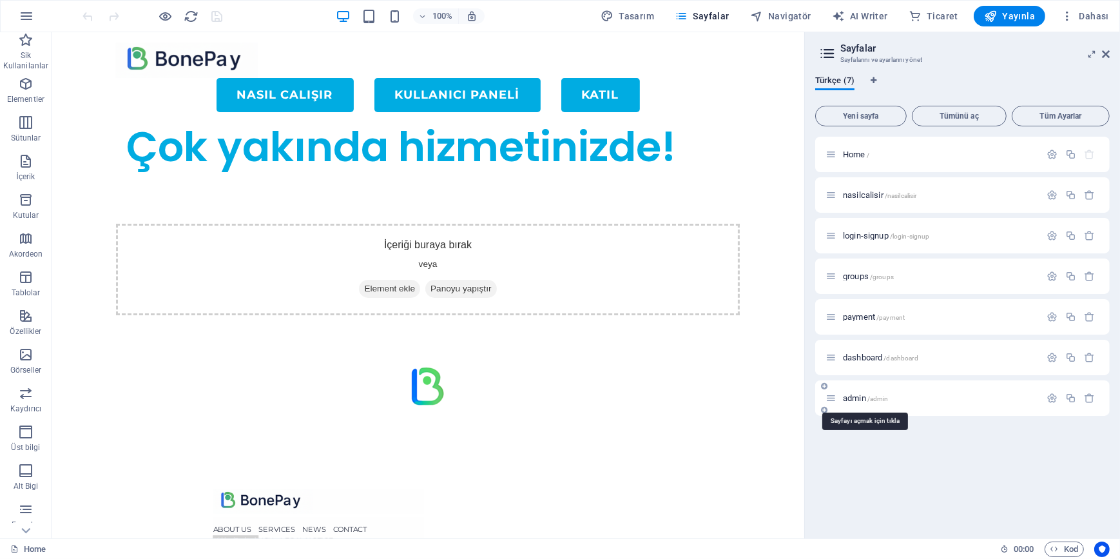
click at [859, 399] on span "admin /admin" at bounding box center [866, 398] width 46 height 10
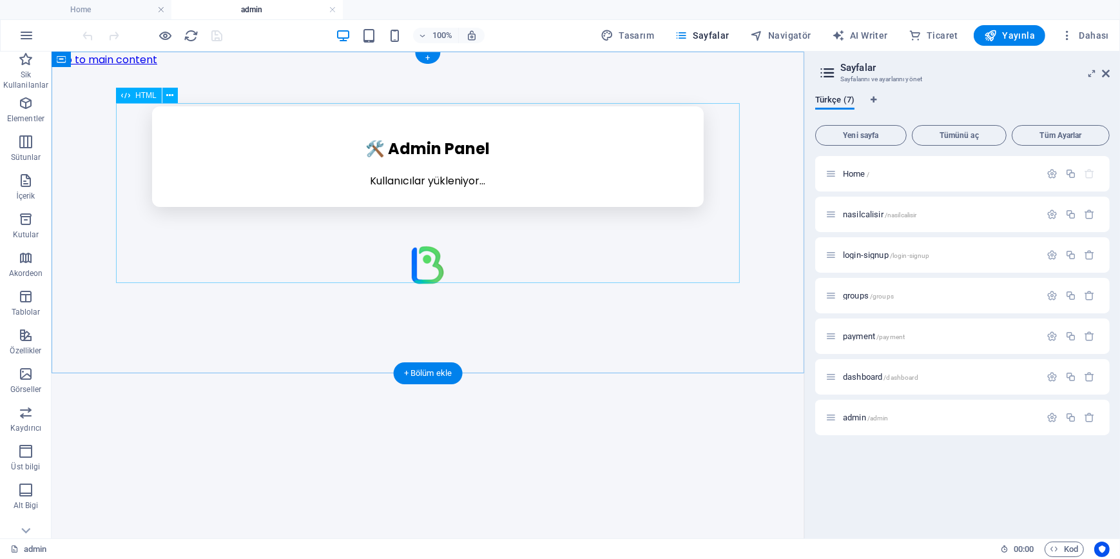
click at [470, 206] on div "Admin Panel 🛠️ Admin Panel Kullanıcılar yükleniyor... × 👤 Kullanıcı Düzenle İsi…" at bounding box center [427, 156] width 752 height 101
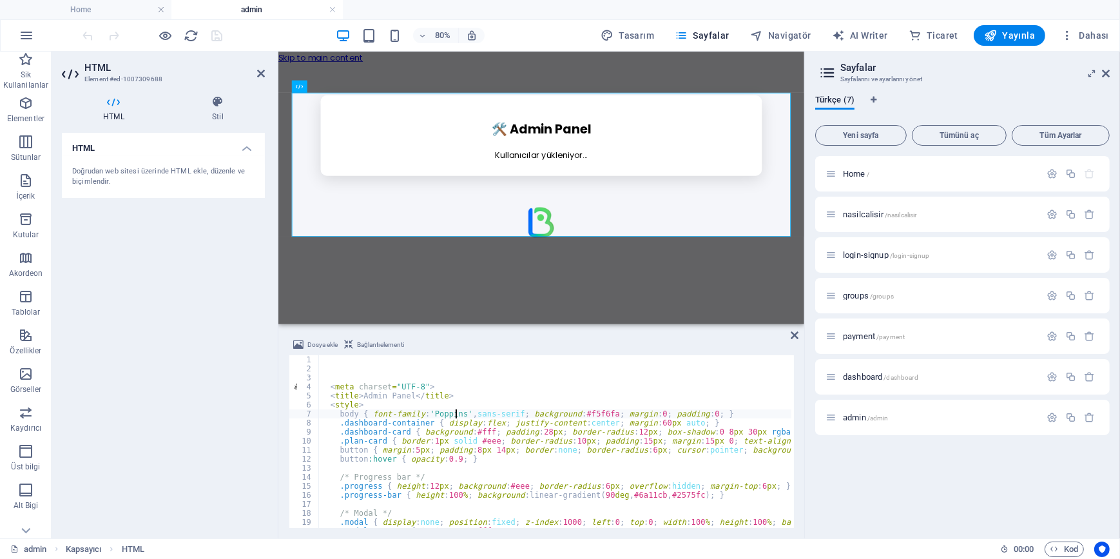
click at [457, 415] on div "< meta charset = "UTF-8" > < title > Admin Panel </ title > < style > body { fo…" at bounding box center [672, 449] width 709 height 188
type textarea "body { font-family:'[PERSON_NAME]', sans-serif; background:#f5f6fa; margin:0; p…"
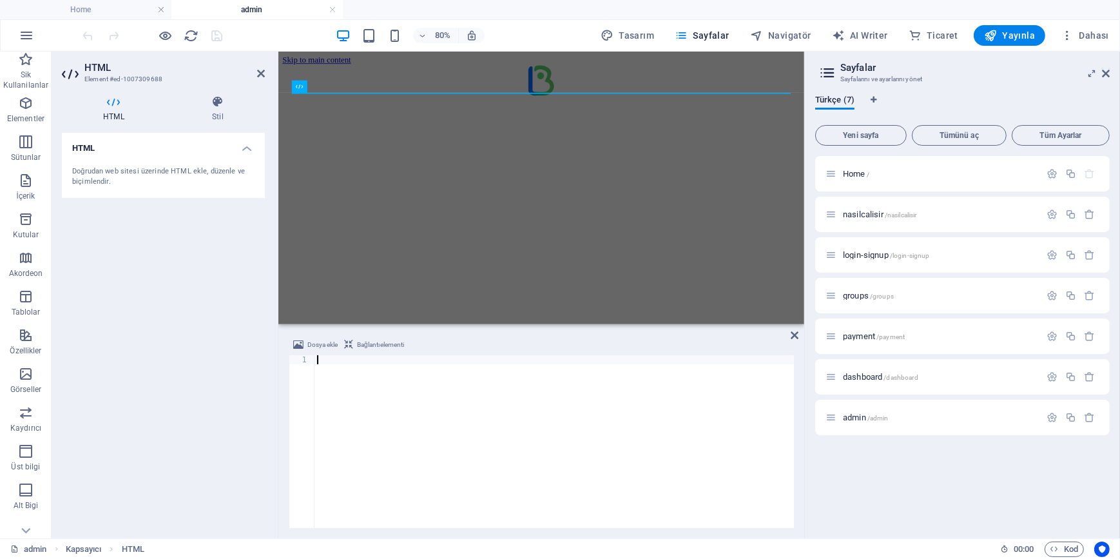
type textarea "const new"
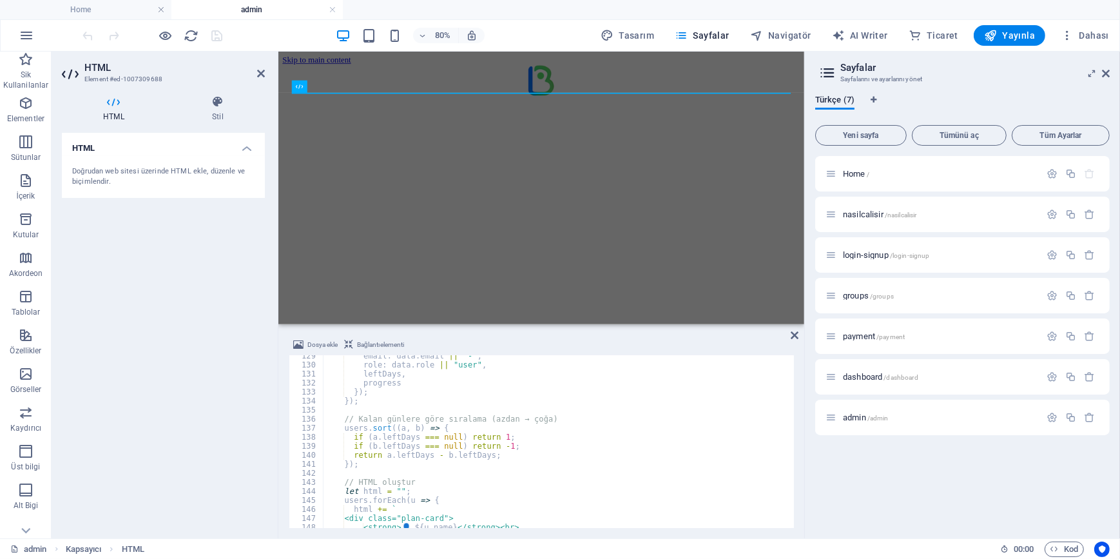
scroll to position [1404, 0]
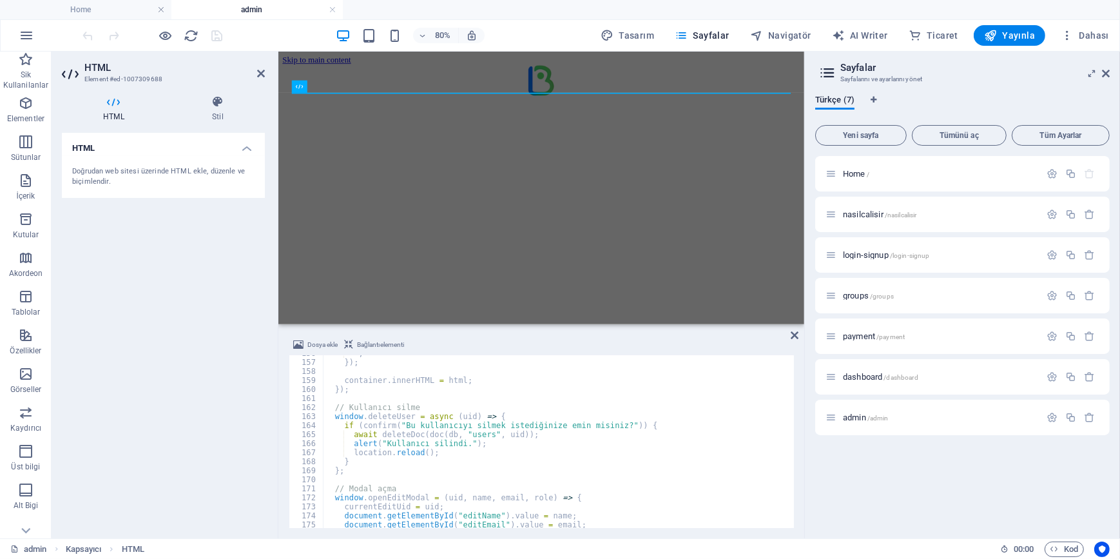
click at [450, 483] on div "` ; }) ; container . innerHTML = html ; }) ; // Kullanıcı silme window . delete…" at bounding box center [677, 443] width 709 height 188
type textarea "e.preventDefault(); const new"
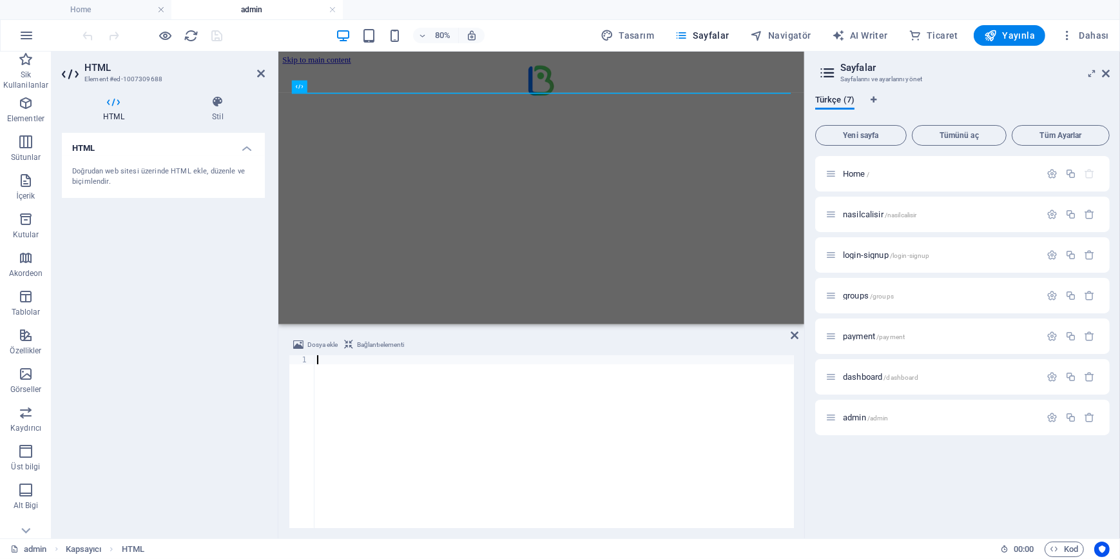
click at [378, 401] on div at bounding box center [553, 450] width 479 height 191
paste textarea "const new"
type textarea "const new"
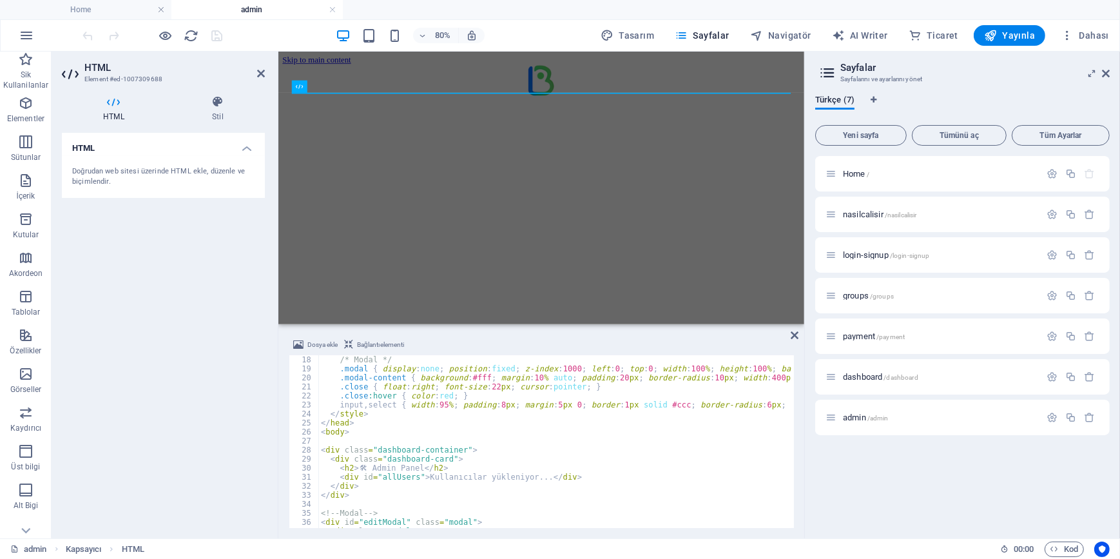
scroll to position [0, 0]
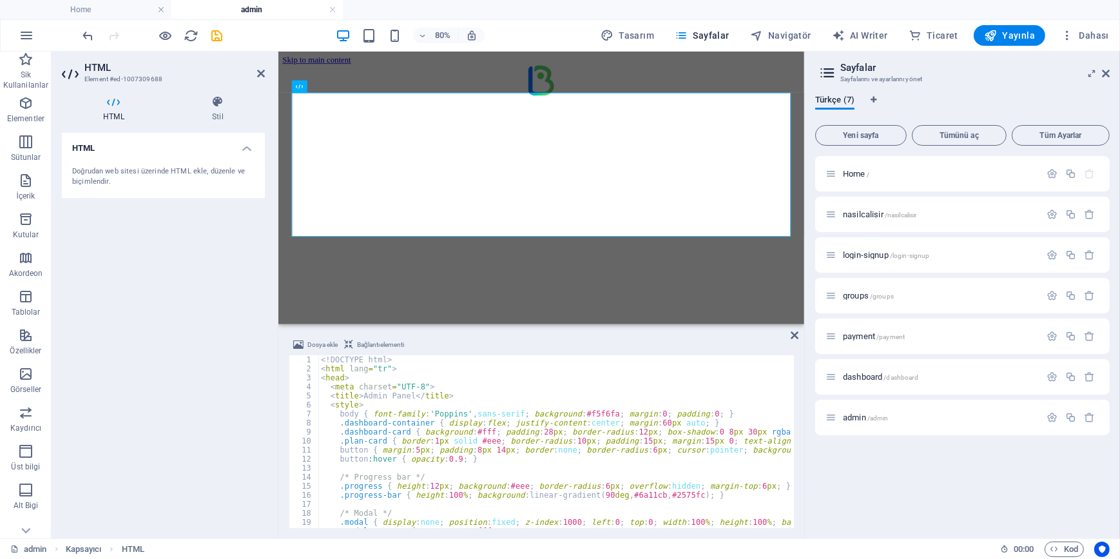
click at [118, 270] on div "HTML Doğrudan web sitesi üzerinde HTML ekle, düzenle ve biçimlendir." at bounding box center [163, 330] width 203 height 395
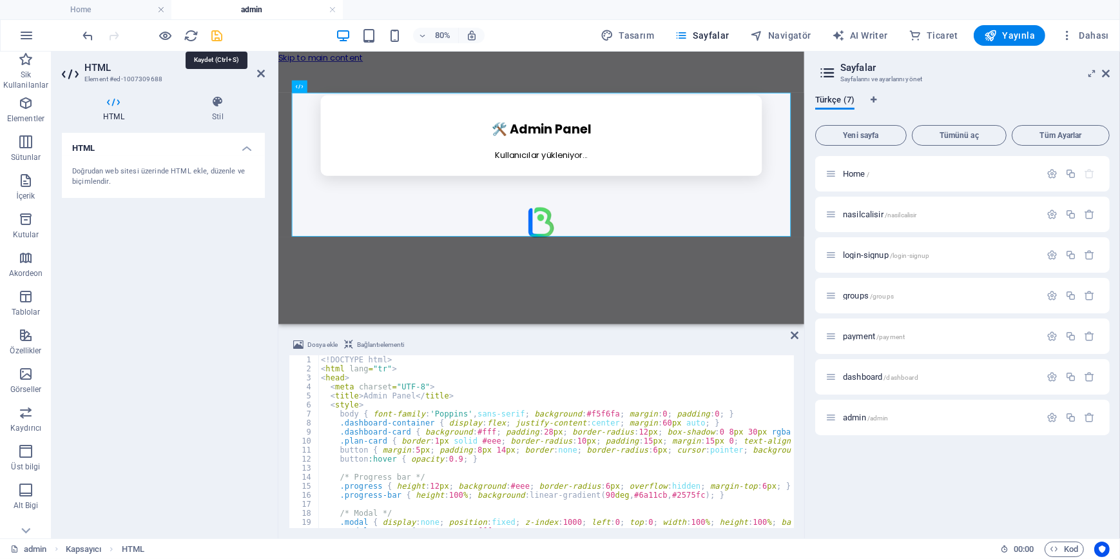
click at [218, 35] on icon "save" at bounding box center [217, 35] width 15 height 15
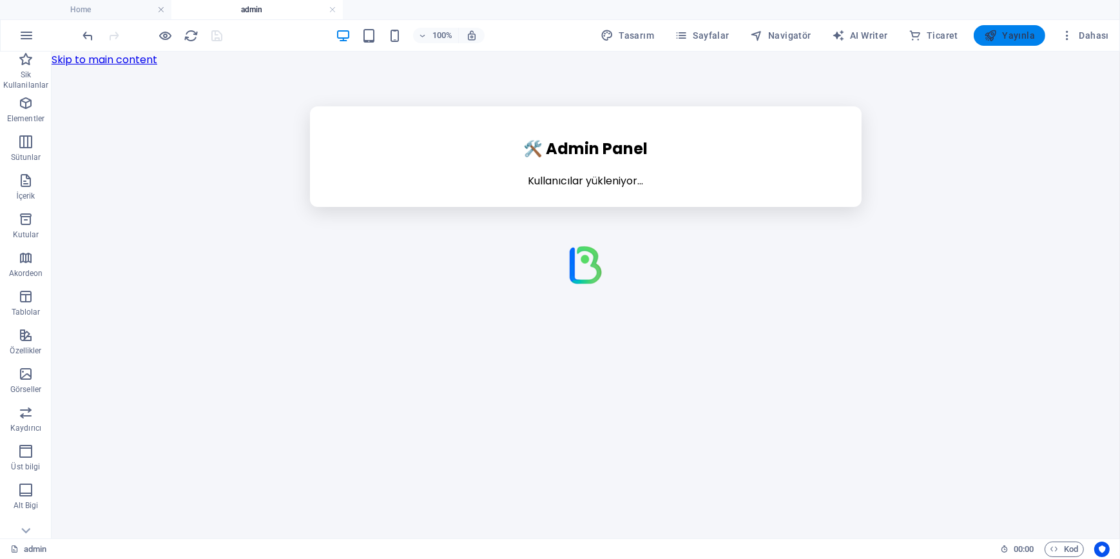
click at [1001, 33] on span "Yayınla" at bounding box center [1009, 35] width 51 height 13
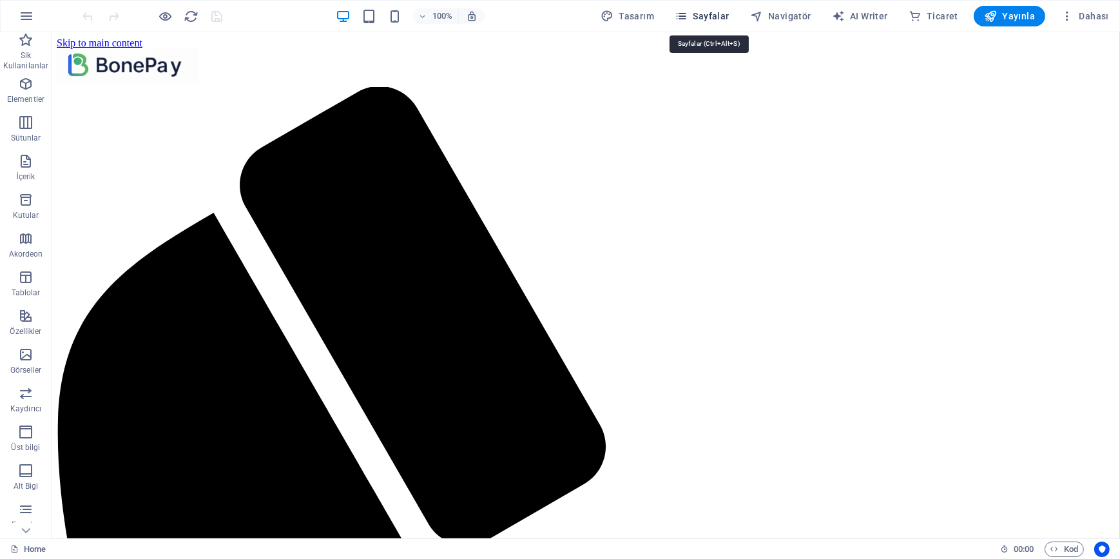
click at [705, 20] on span "Sayfalar" at bounding box center [702, 16] width 55 height 13
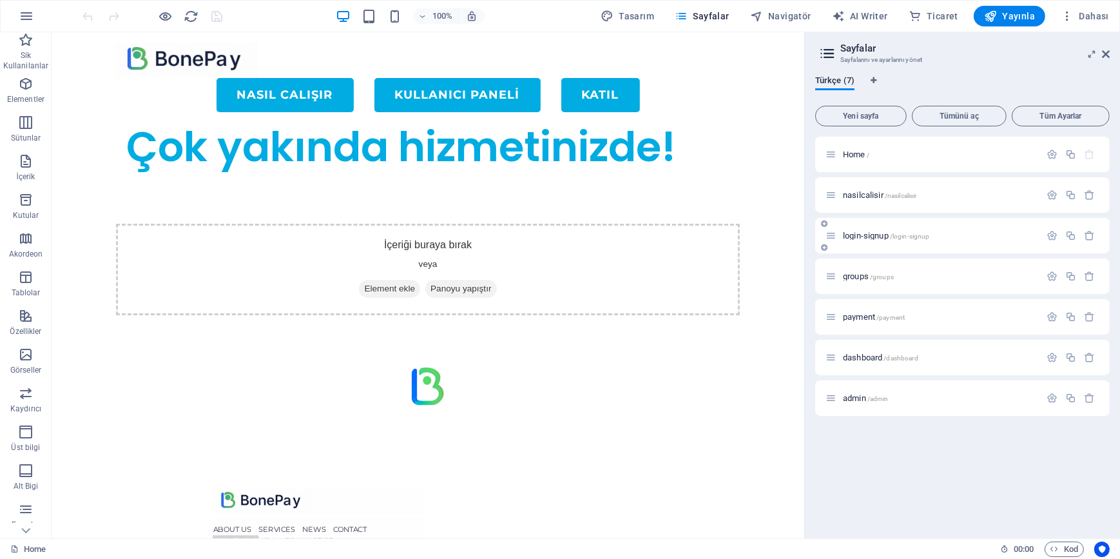
click at [872, 240] on div "login-signup /login-signup" at bounding box center [932, 235] width 215 height 15
click at [868, 233] on span "login-signup /login-signup" at bounding box center [886, 236] width 86 height 10
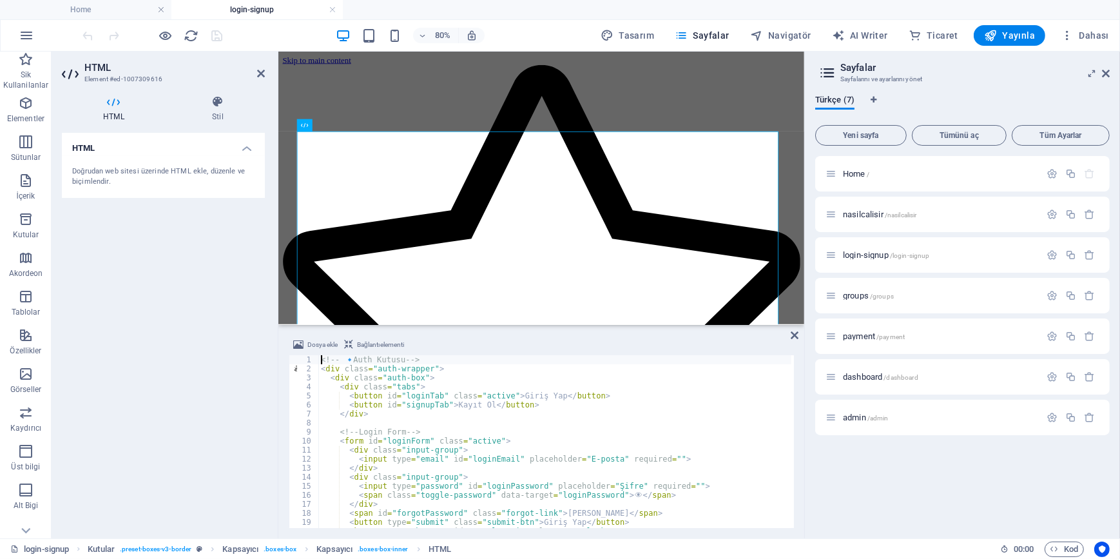
click at [399, 423] on div "<!-- 🔹 Auth Kutusu --> < div class = "auth-wrapper" > < div class = "auth-box" …" at bounding box center [554, 450] width 473 height 191
type textarea "</script>"
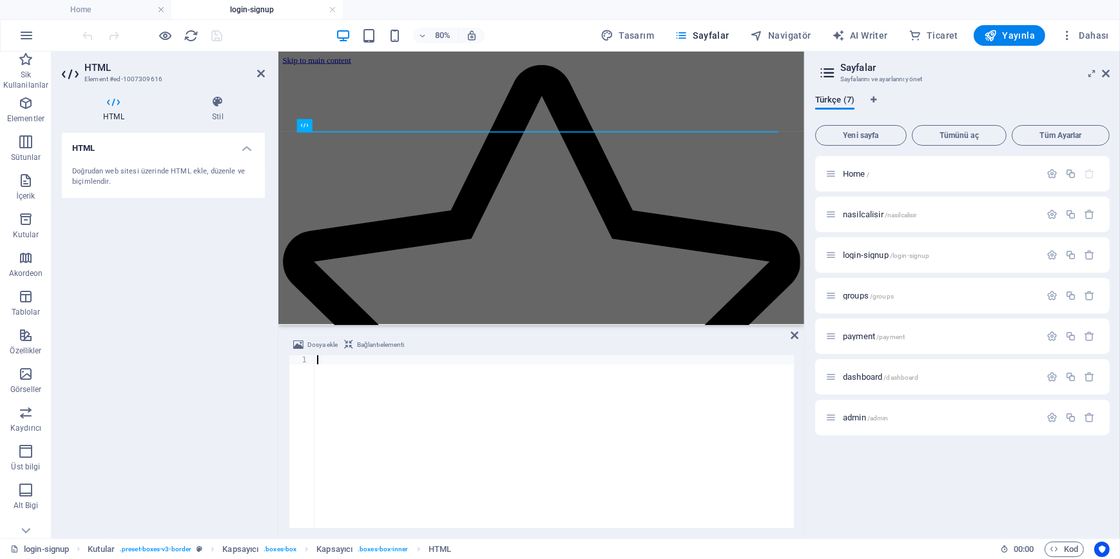
scroll to position [1044, 0]
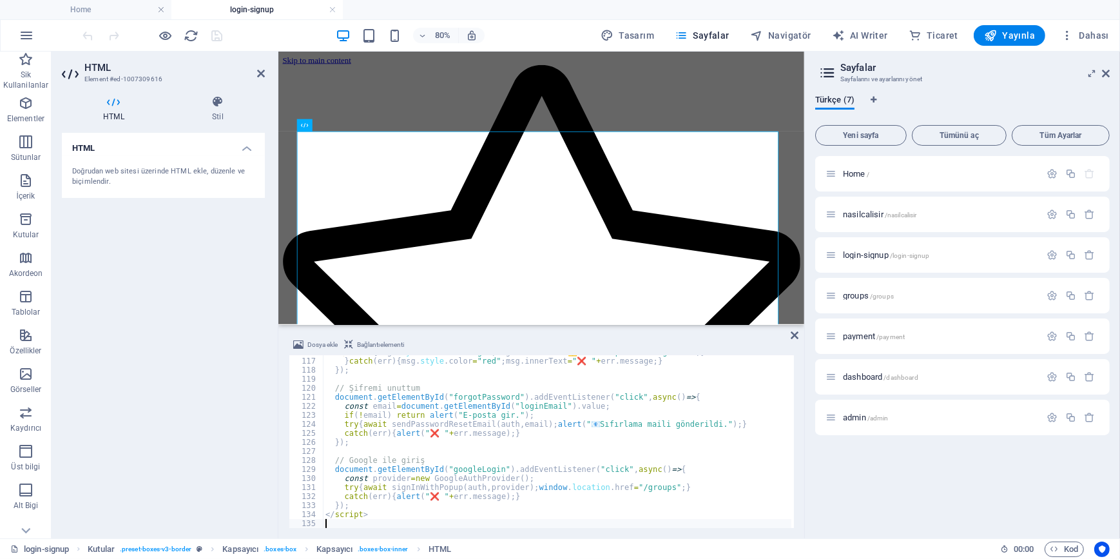
click at [134, 323] on div "HTML Doğrudan web sitesi üzerinde HTML ekle, düzenle ve biçimlendir." at bounding box center [163, 330] width 203 height 395
click at [213, 35] on icon "save" at bounding box center [217, 35] width 15 height 15
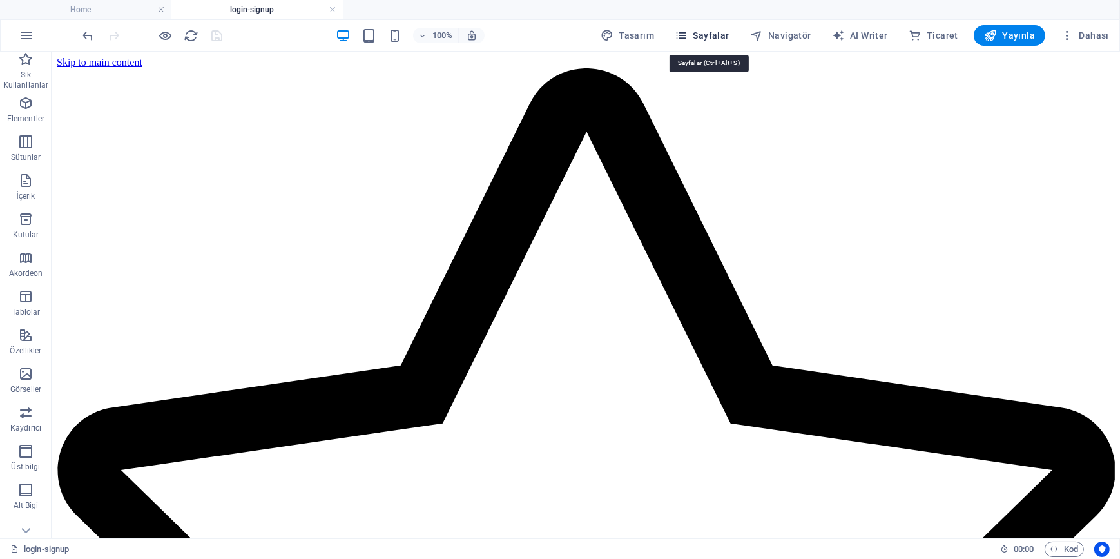
click at [702, 39] on span "Sayfalar" at bounding box center [702, 35] width 55 height 13
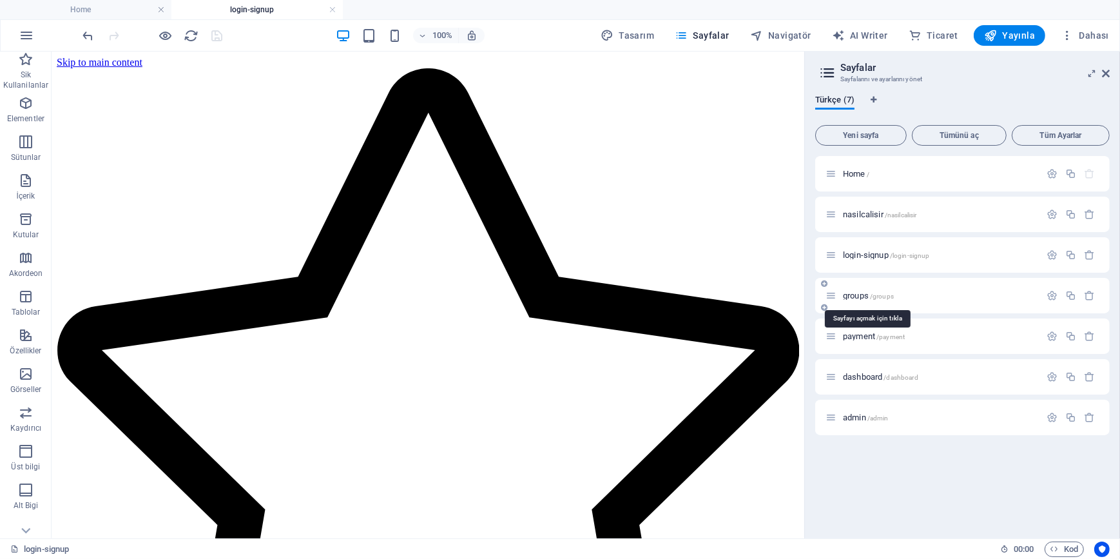
click at [863, 296] on span "groups /groups" at bounding box center [868, 296] width 51 height 10
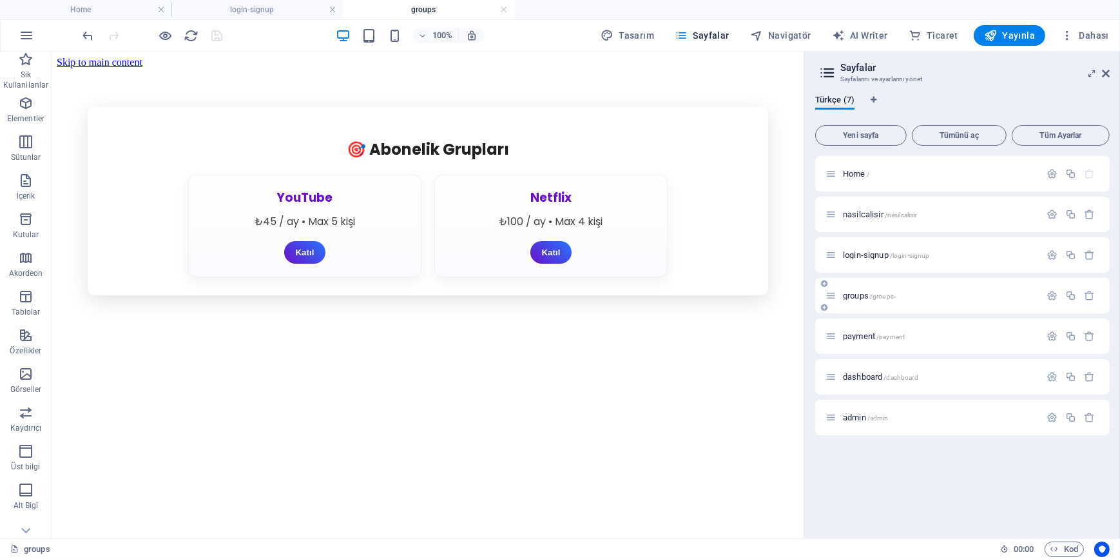
scroll to position [0, 0]
click at [319, 294] on div "🎯 Abonelik Grupları YouTube ₺45 / ay • Max 5 kişi Katıl Netflix ₺100 / ay • Max…" at bounding box center [427, 200] width 742 height 188
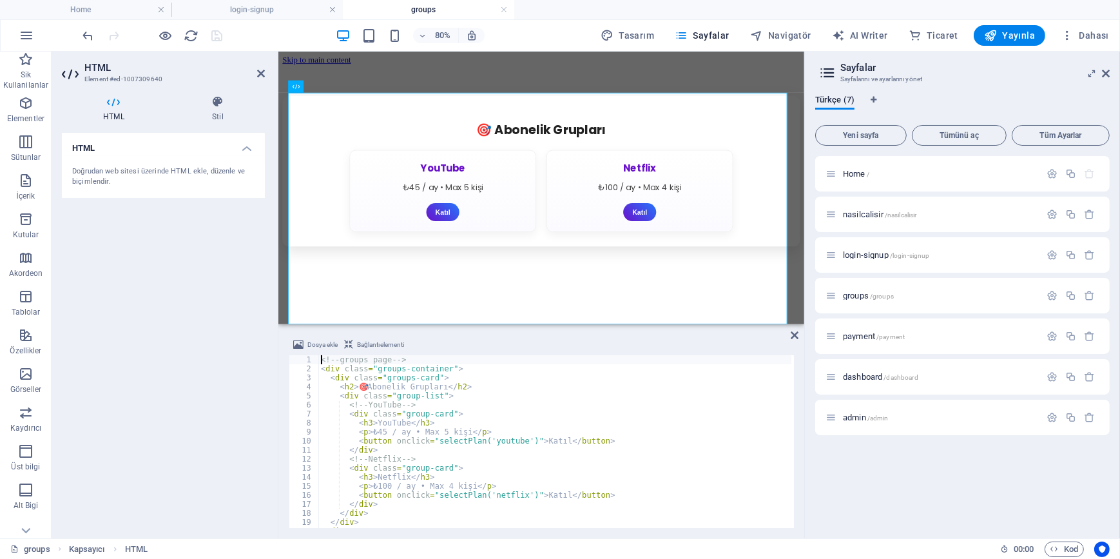
click at [424, 387] on div "<!-- groups page --> < div class = "groups-container" > < div class = "groups-c…" at bounding box center [882, 449] width 1129 height 188
type textarea "</script>"
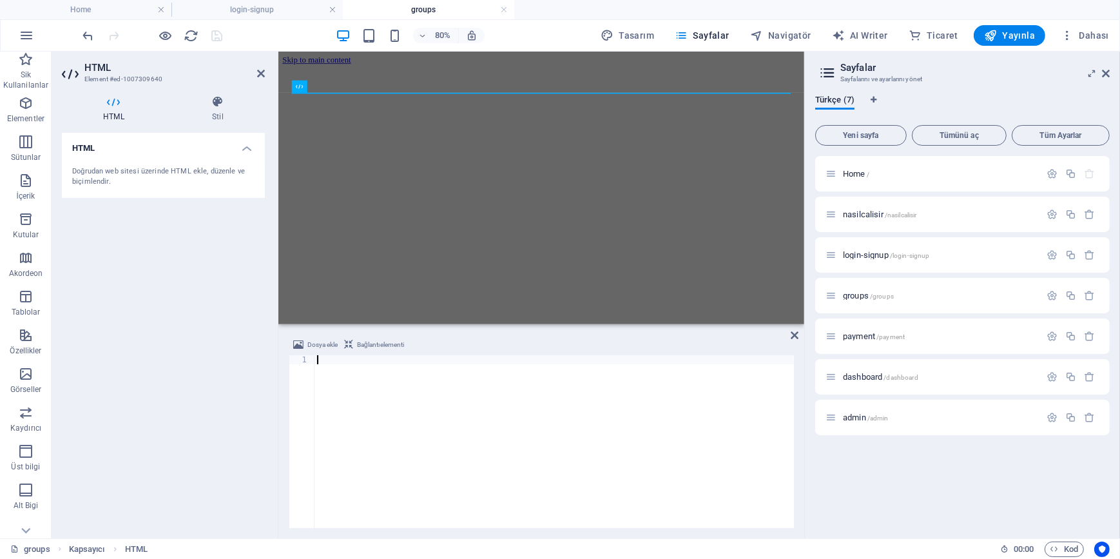
click at [492, 411] on div at bounding box center [553, 450] width 479 height 191
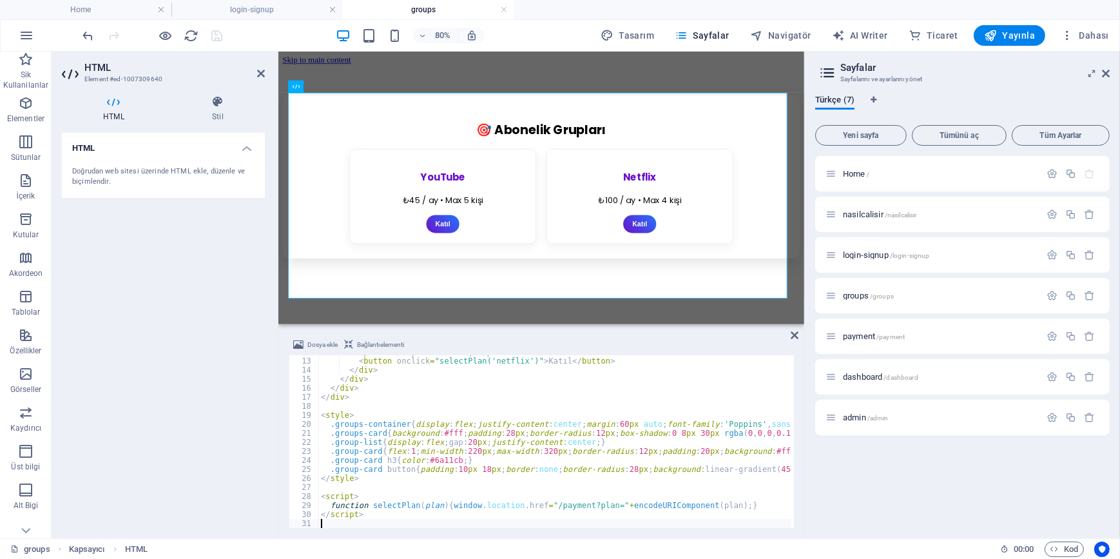
click at [184, 341] on div "HTML Doğrudan web sitesi üzerinde HTML ekle, düzenle ve biçimlendir." at bounding box center [163, 330] width 203 height 395
click at [219, 38] on icon "save" at bounding box center [217, 35] width 15 height 15
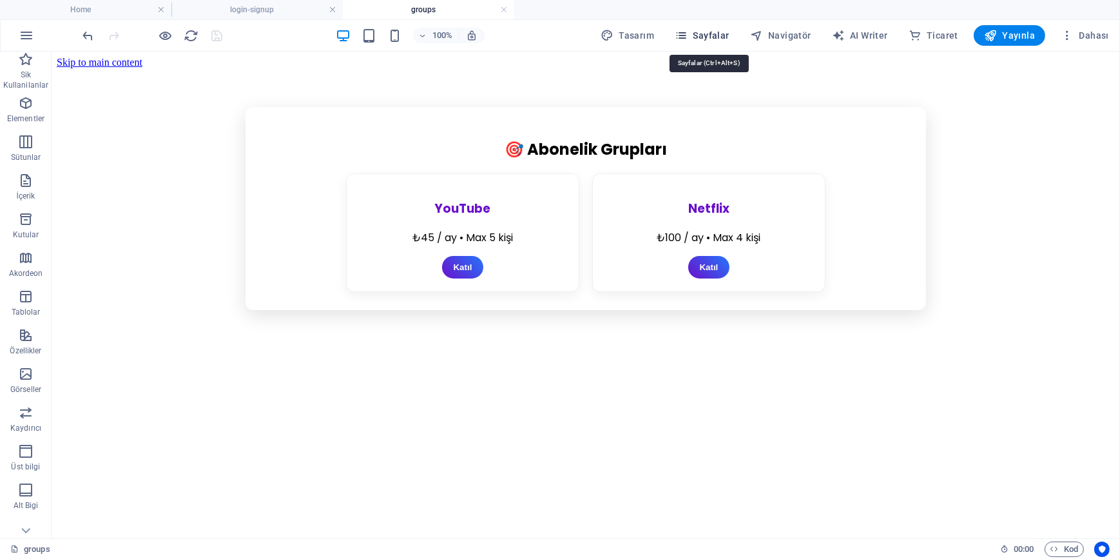
click at [708, 36] on span "Sayfalar" at bounding box center [702, 35] width 55 height 13
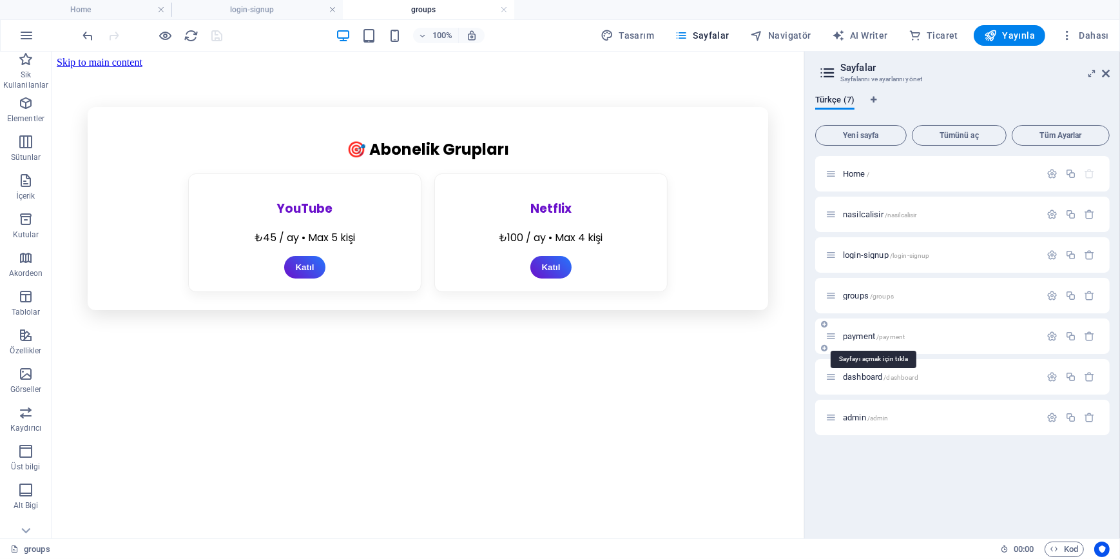
click at [875, 335] on span "payment /payment" at bounding box center [874, 336] width 62 height 10
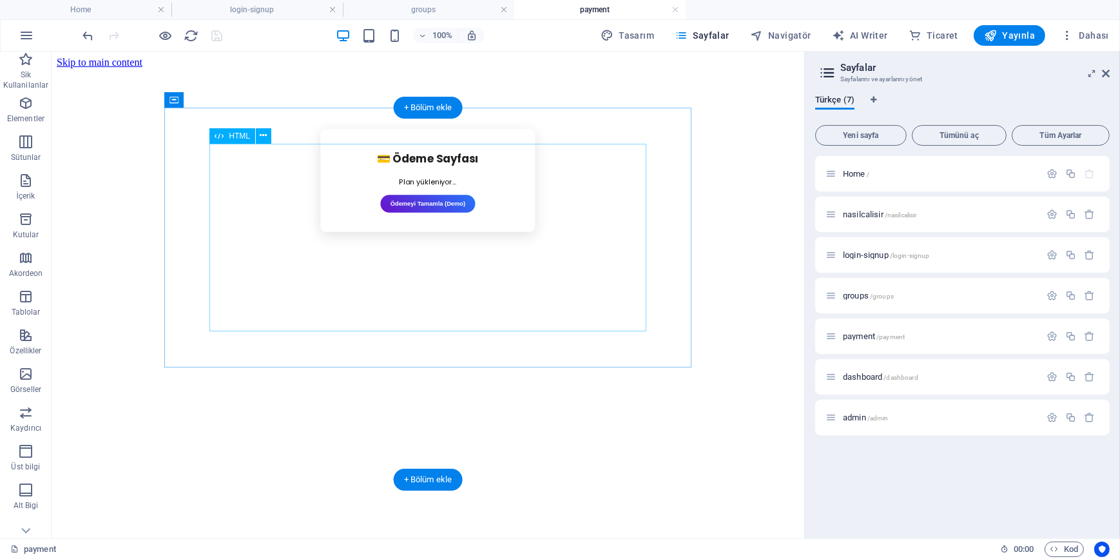
scroll to position [0, 0]
click at [431, 231] on div "💳 Ödeme Sayfası Plan yükleniyor... Ödemeyi Tamamla (Demo)" at bounding box center [427, 179] width 519 height 103
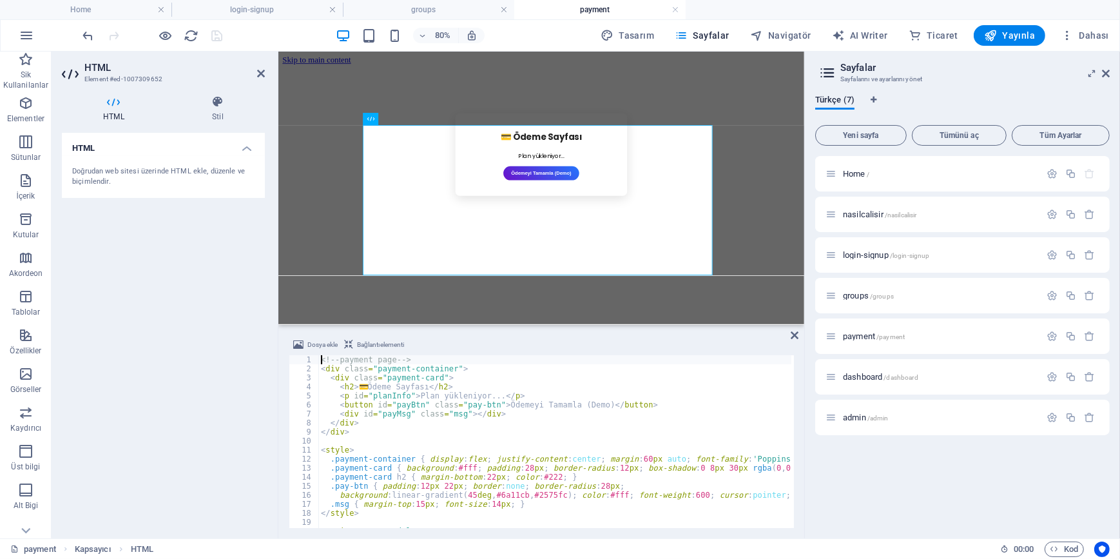
click at [438, 429] on div "<!-- payment page --> < div class = "payment-container" > < div class = "paymen…" at bounding box center [663, 449] width 691 height 188
type textarea "</script>"
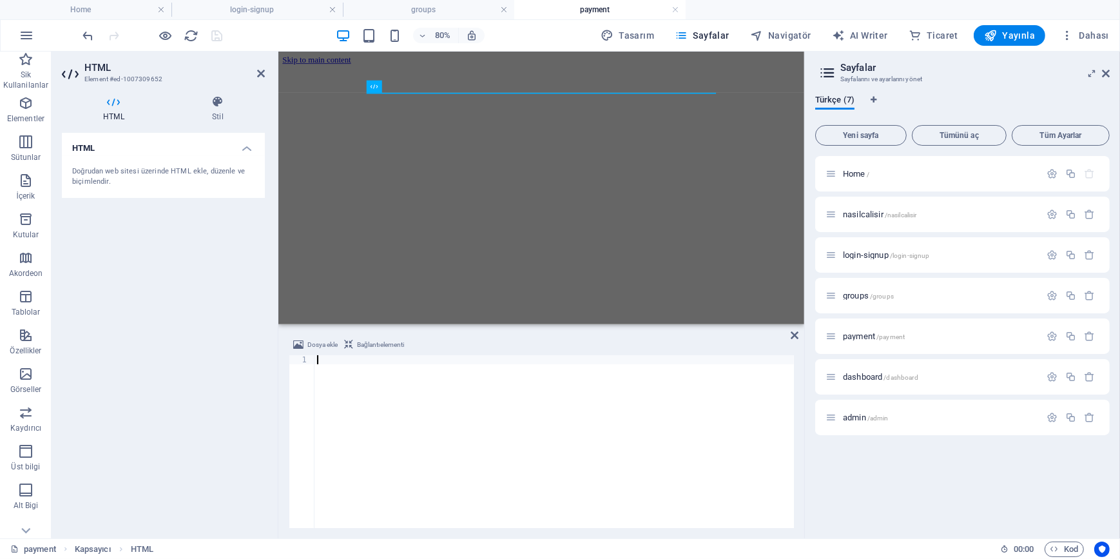
scroll to position [305, 0]
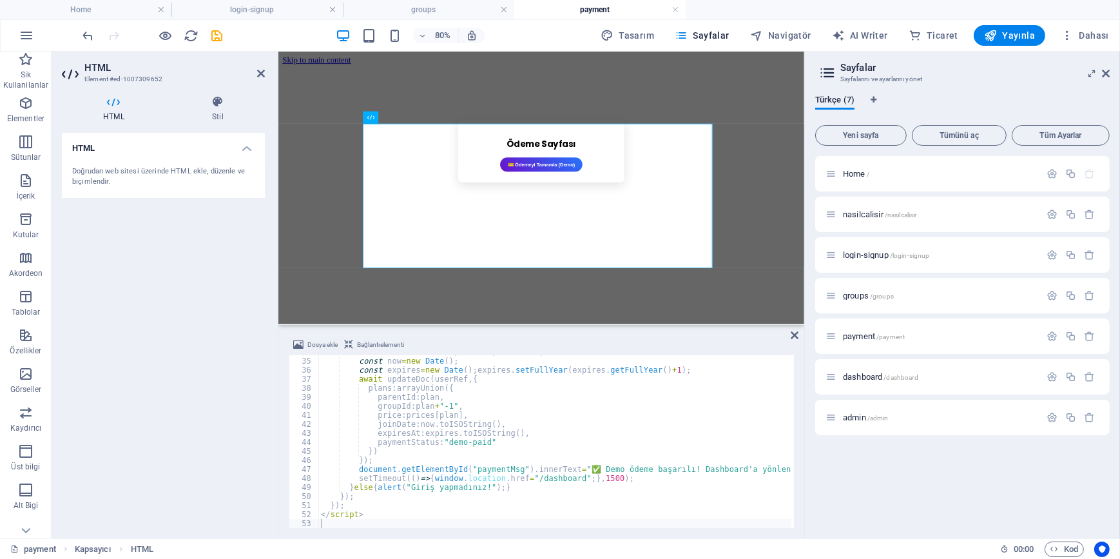
click at [154, 338] on div "HTML Doğrudan web sitesi üzerinde HTML ekle, düzenle ve biçimlendir." at bounding box center [163, 330] width 203 height 395
click at [220, 35] on icon "save" at bounding box center [217, 35] width 15 height 15
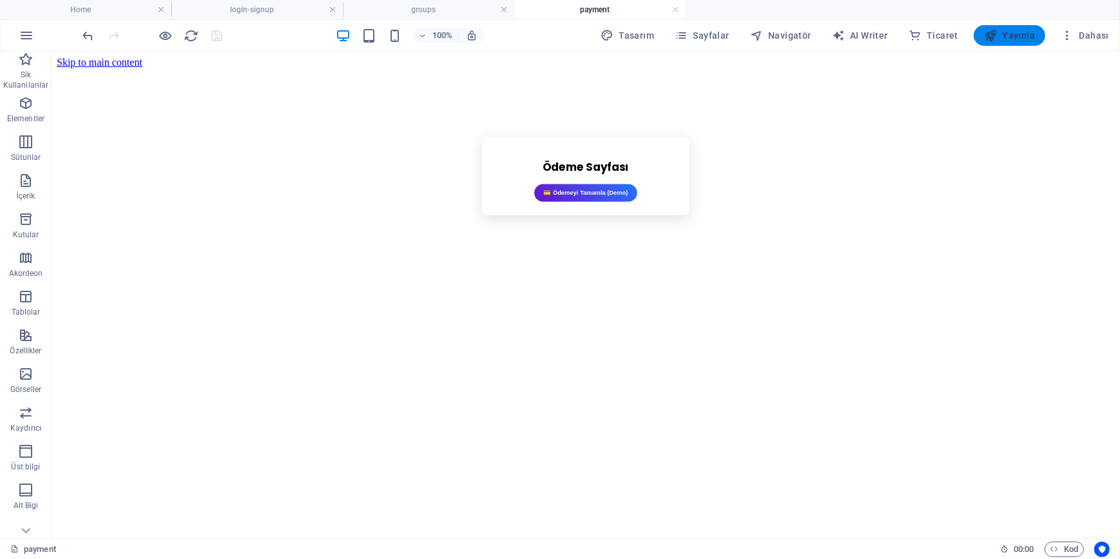
click at [1013, 36] on span "Yayınla" at bounding box center [1009, 35] width 51 height 13
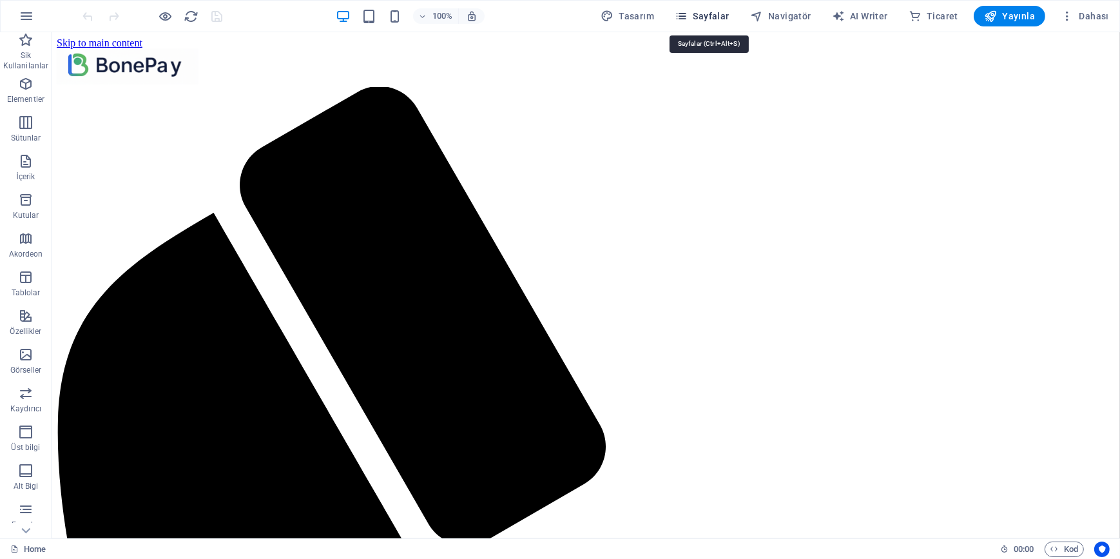
click at [687, 18] on icon "button" at bounding box center [681, 16] width 13 height 13
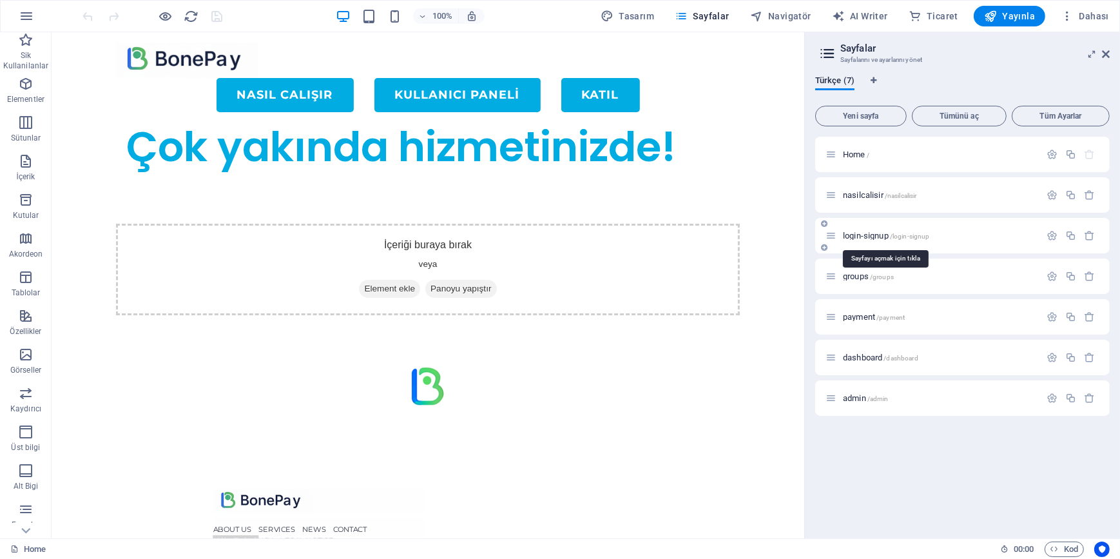
click at [860, 236] on span "login-signup /login-signup" at bounding box center [886, 236] width 86 height 10
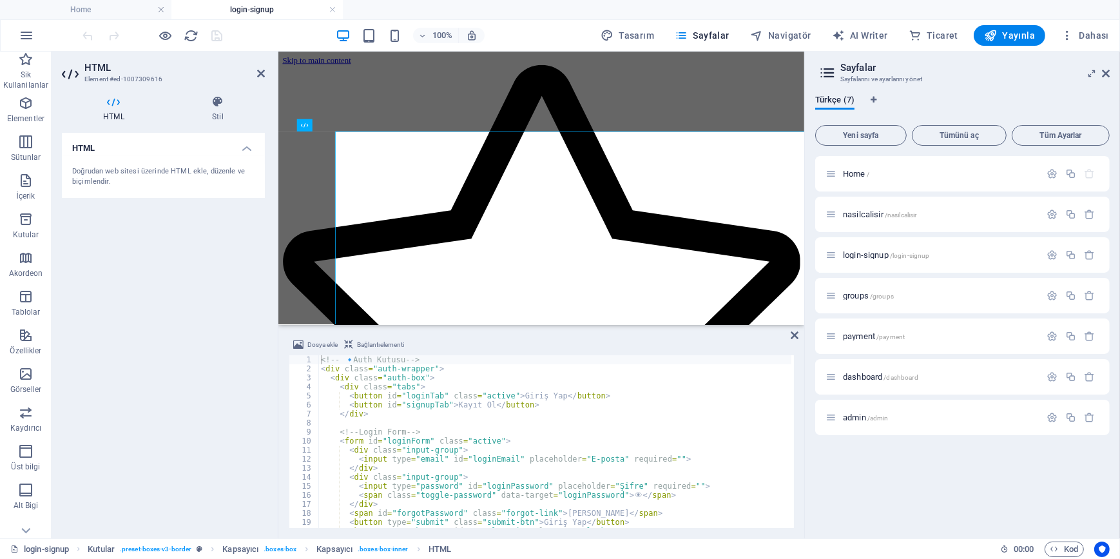
click at [372, 350] on span "Bağlantı elementi" at bounding box center [381, 344] width 48 height 15
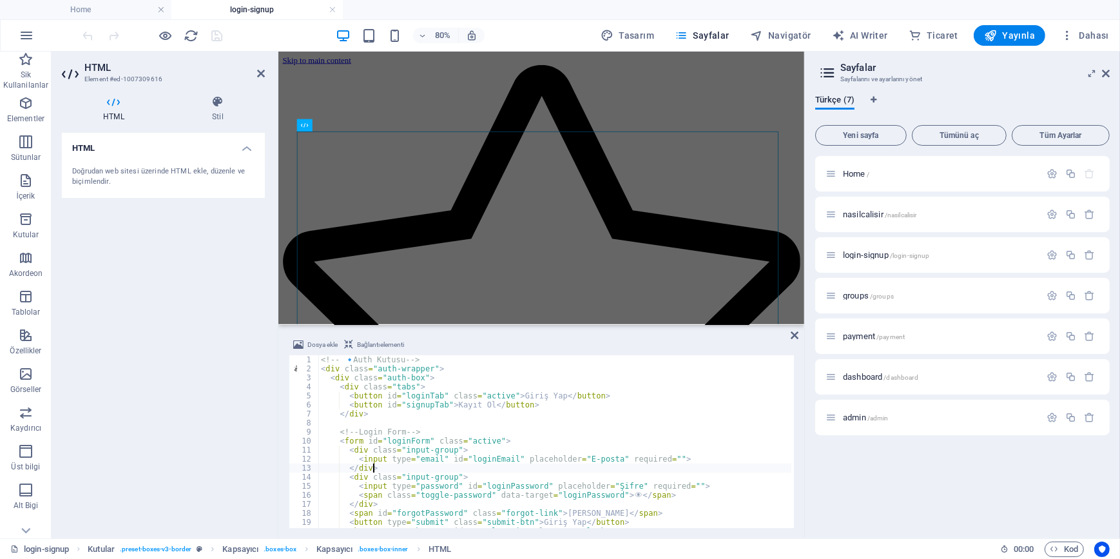
click at [390, 466] on div "<!-- 🔹 Auth Kutusu --> < div class = "auth-wrapper" > < div class = "auth-box" …" at bounding box center [726, 449] width 817 height 188
type textarea "</script>"
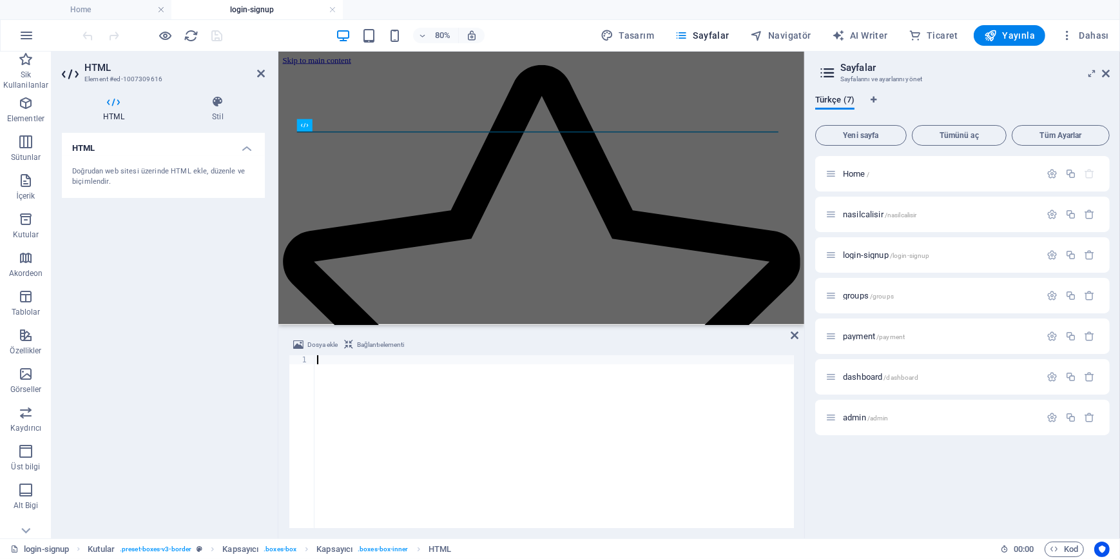
scroll to position [1495, 0]
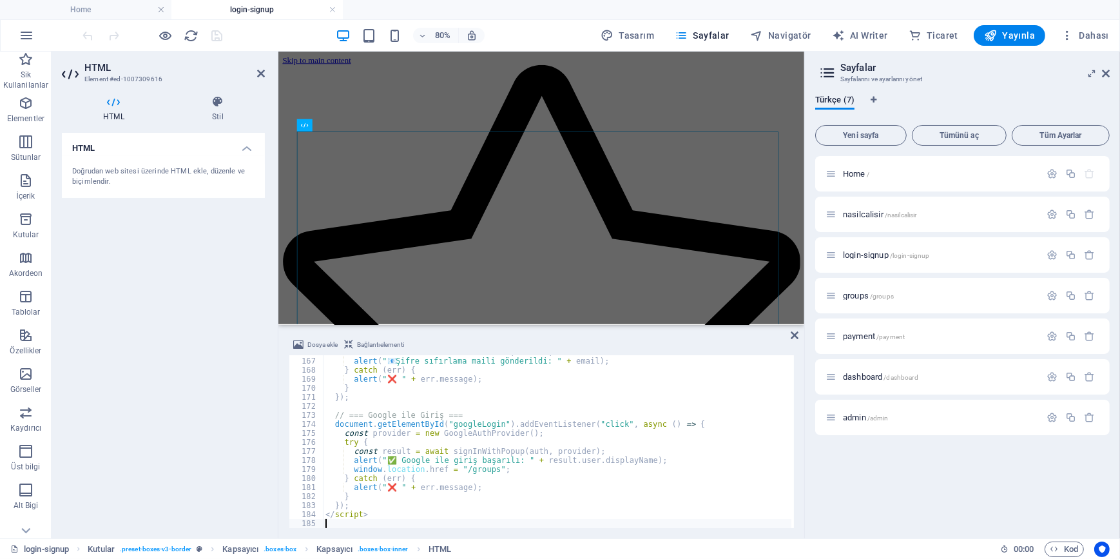
drag, startPoint x: 142, startPoint y: 370, endPoint x: 146, endPoint y: 213, distance: 157.2
click at [145, 366] on div "HTML Doğrudan web sitesi üzerinde HTML ekle, düzenle ve biçimlendir." at bounding box center [163, 330] width 203 height 395
click at [213, 32] on icon "save" at bounding box center [217, 35] width 15 height 15
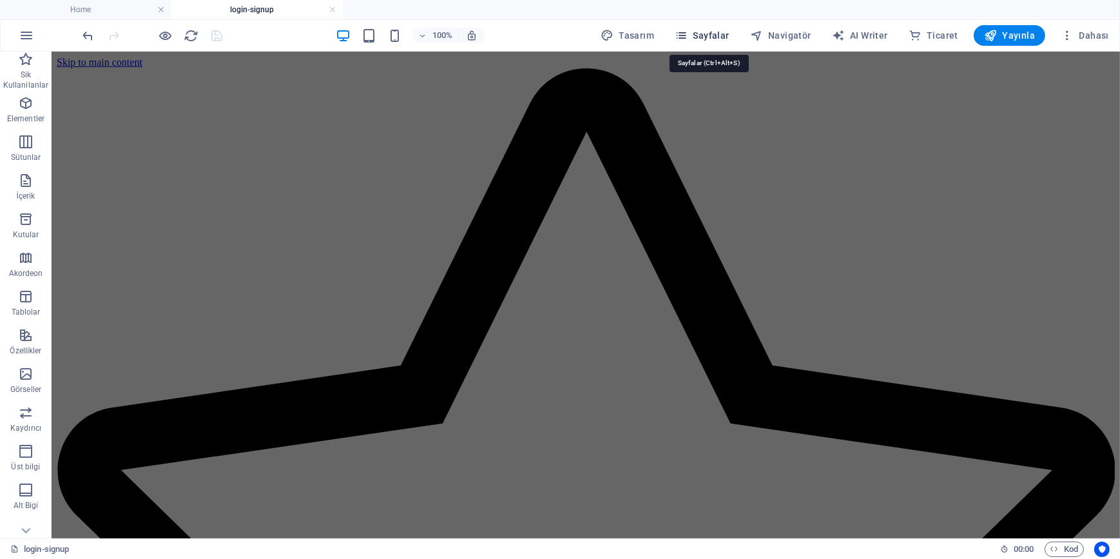
click at [708, 34] on span "Sayfalar" at bounding box center [702, 35] width 55 height 13
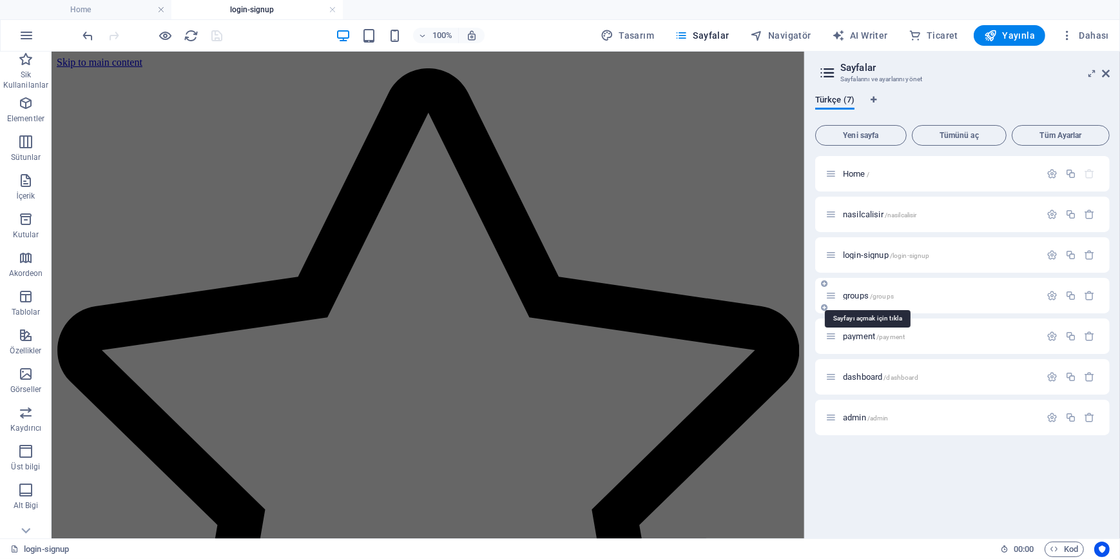
click at [843, 293] on span "groups /groups" at bounding box center [868, 296] width 51 height 10
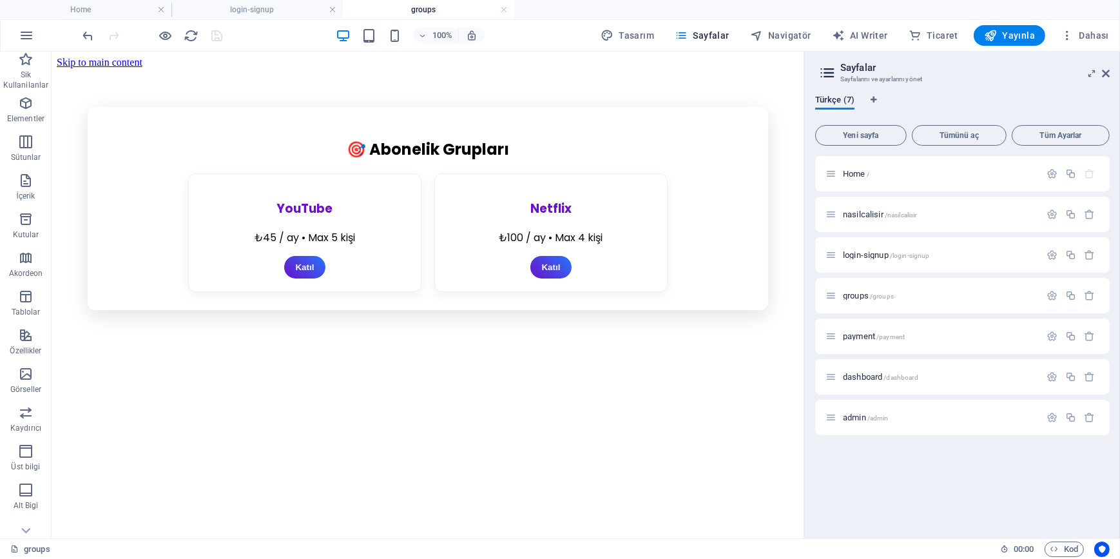
scroll to position [0, 0]
click at [1020, 41] on span "Yayınla" at bounding box center [1009, 35] width 51 height 13
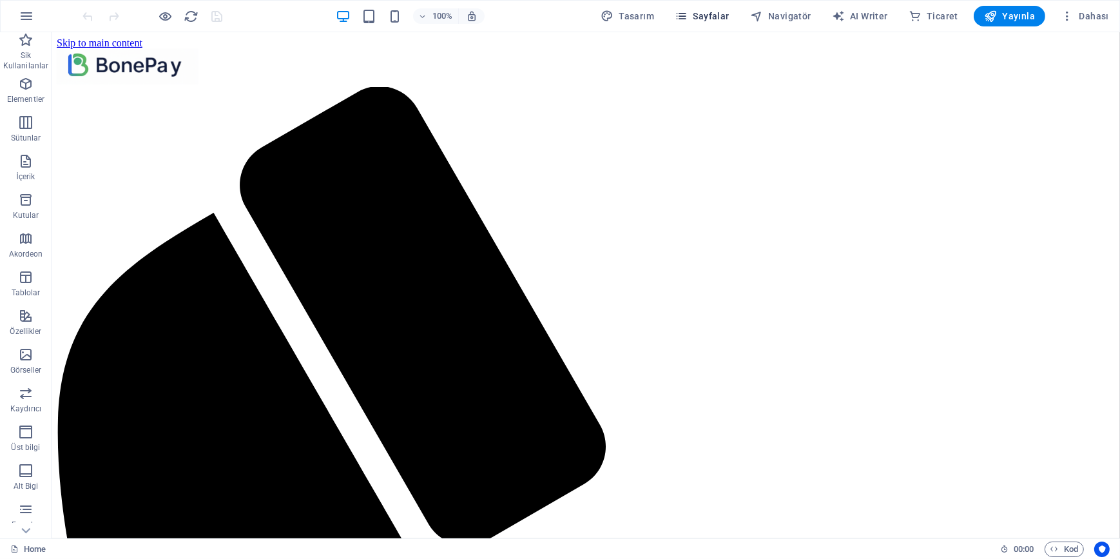
click at [697, 12] on span "Sayfalar" at bounding box center [702, 16] width 55 height 13
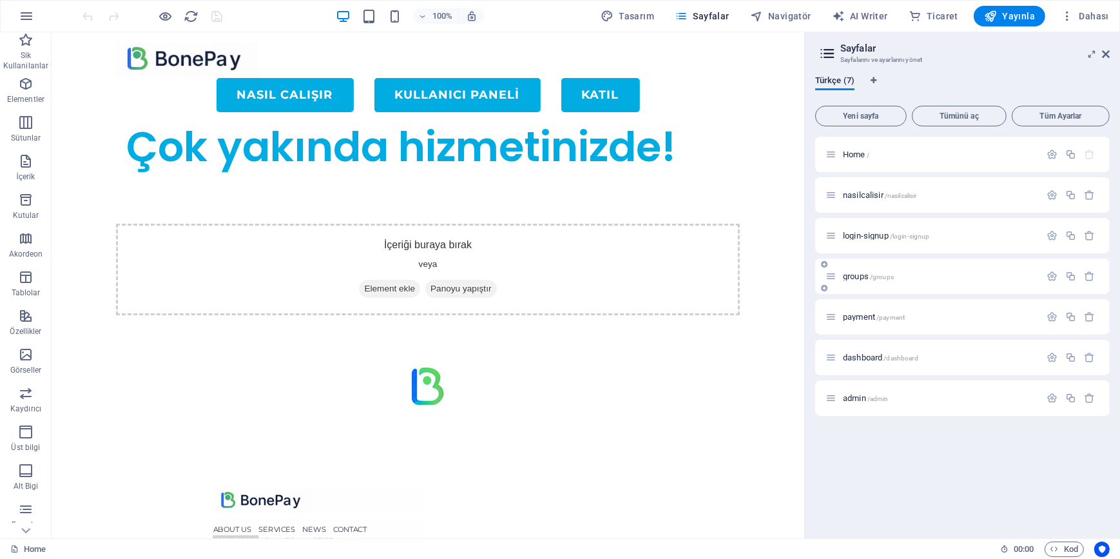
click at [857, 274] on span "groups /groups" at bounding box center [868, 276] width 51 height 10
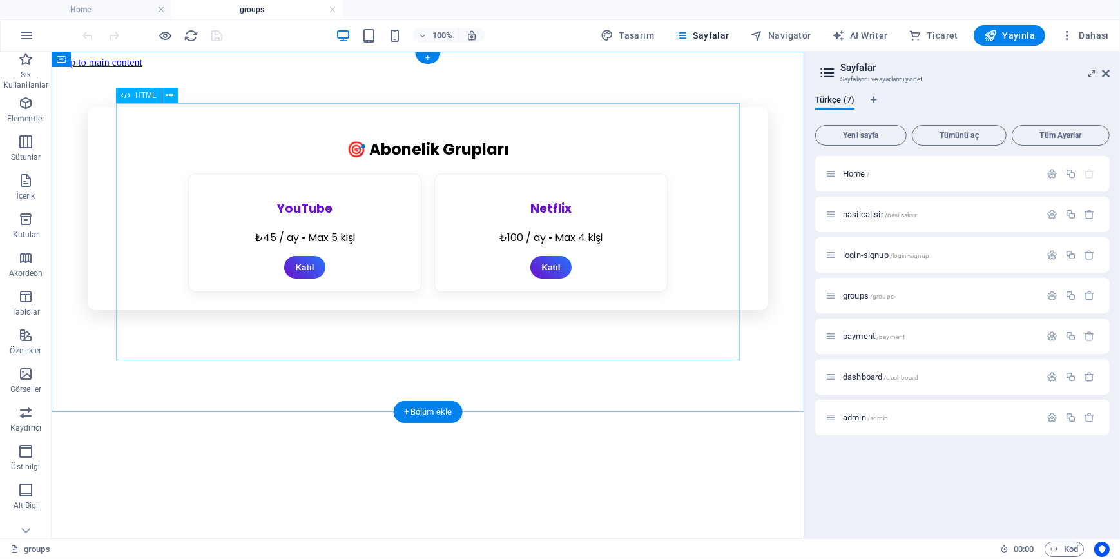
click at [396, 283] on div "🎯 Abonelik Grupları YouTube ₺45 / ay • Max 5 kişi Katıl Netflix ₺100 / ay • Max…" at bounding box center [427, 207] width 742 height 203
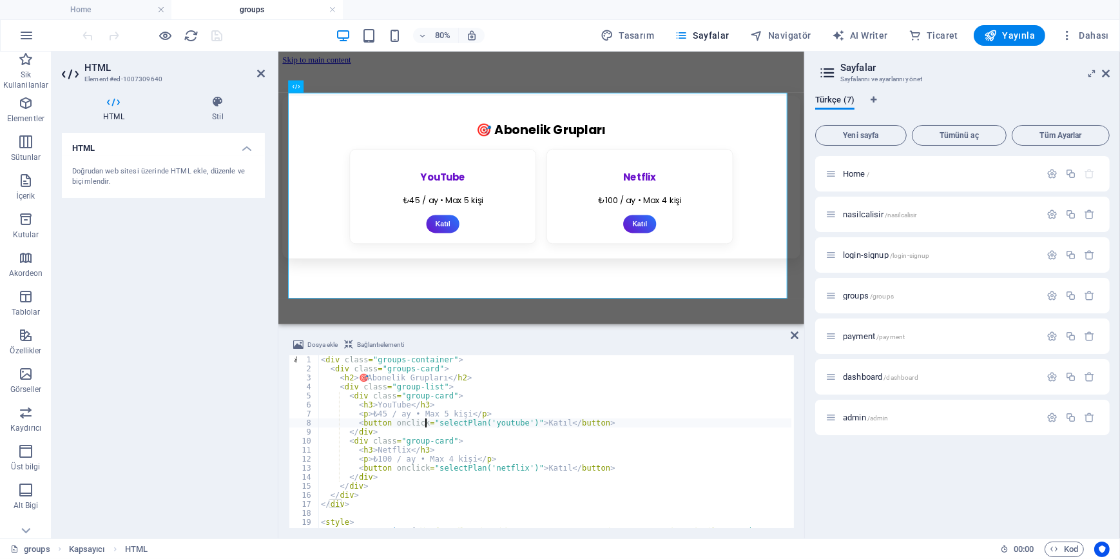
click at [423, 423] on div "< div class = "groups-container" > < div class = "groups-card" > < h2 > 🎯 Abone…" at bounding box center [674, 449] width 713 height 188
type textarea "</script>"
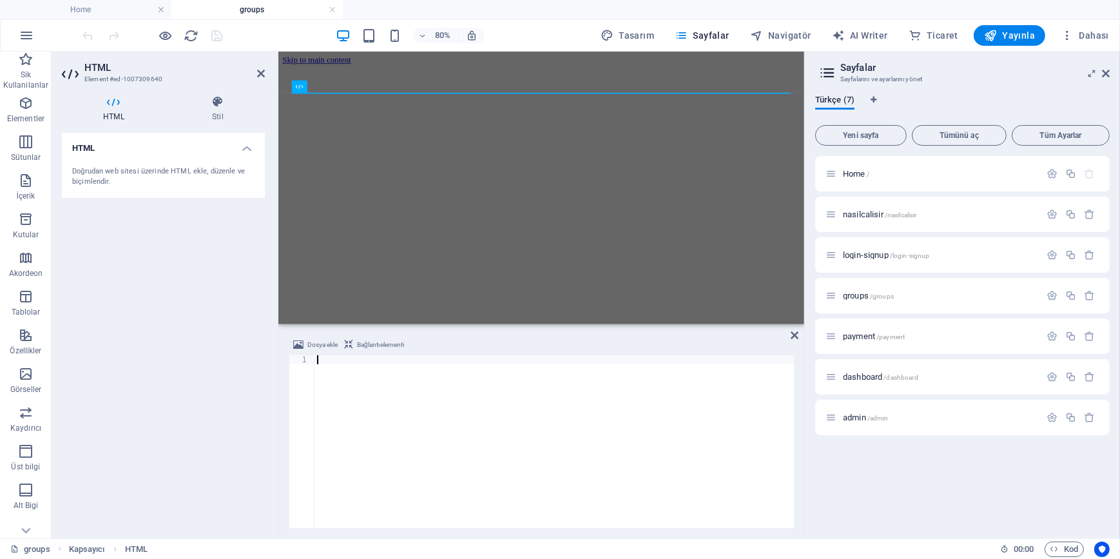
scroll to position [450, 0]
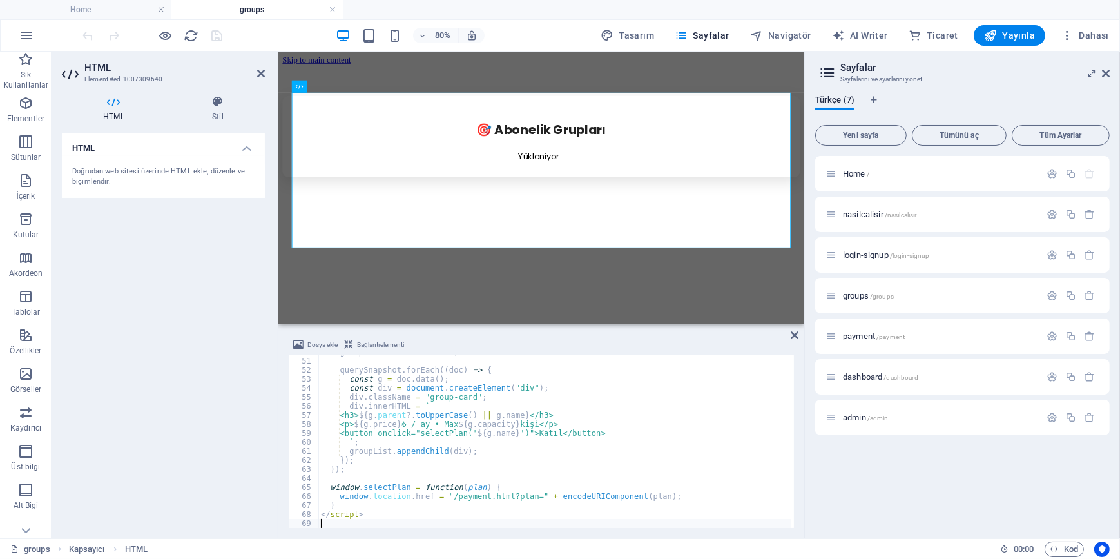
click at [86, 323] on div "HTML Doğrudan web sitesi üzerinde HTML ekle, düzenle ve biçimlendir." at bounding box center [163, 330] width 203 height 395
click at [216, 32] on icon "save" at bounding box center [217, 35] width 15 height 15
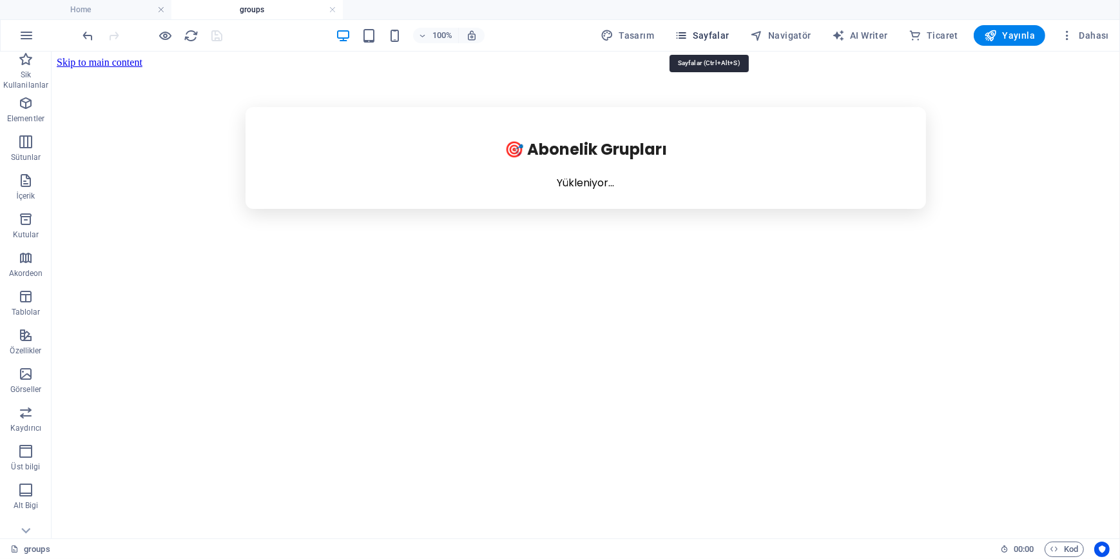
click at [702, 34] on span "Sayfalar" at bounding box center [702, 35] width 55 height 13
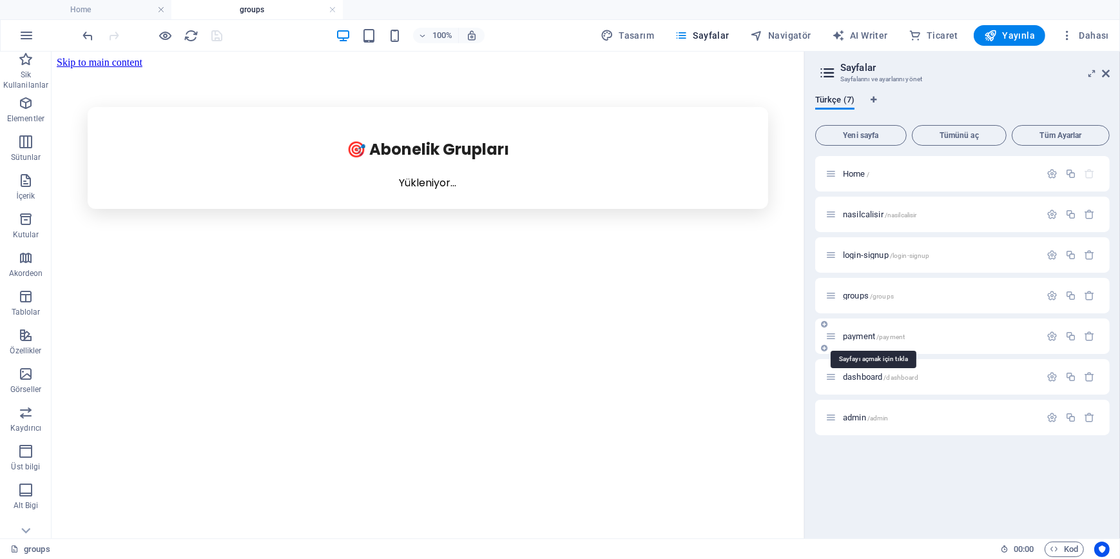
click at [866, 338] on span "payment /payment" at bounding box center [874, 336] width 62 height 10
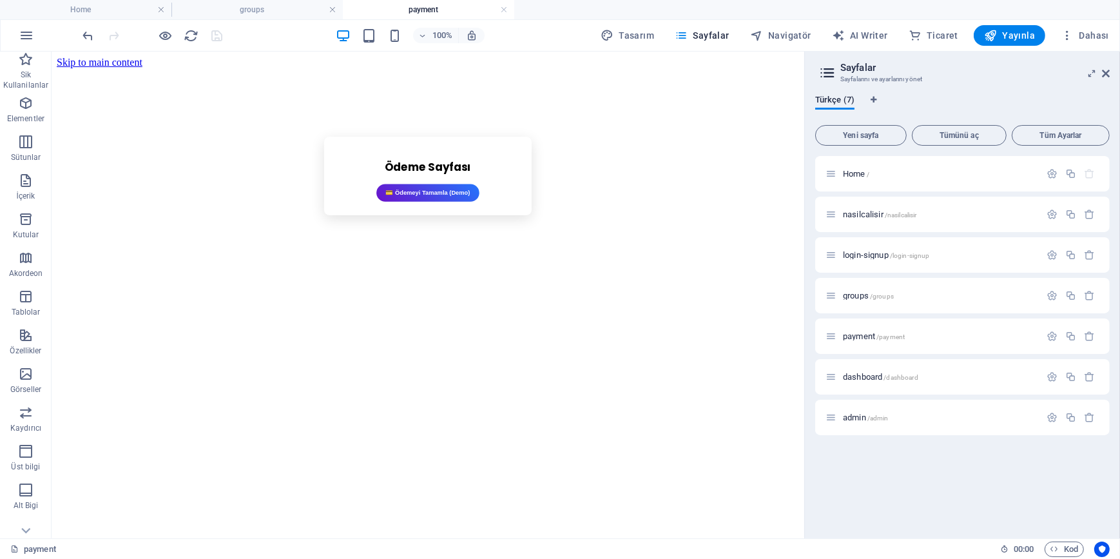
scroll to position [0, 0]
click at [869, 334] on span "payment /payment" at bounding box center [874, 336] width 62 height 10
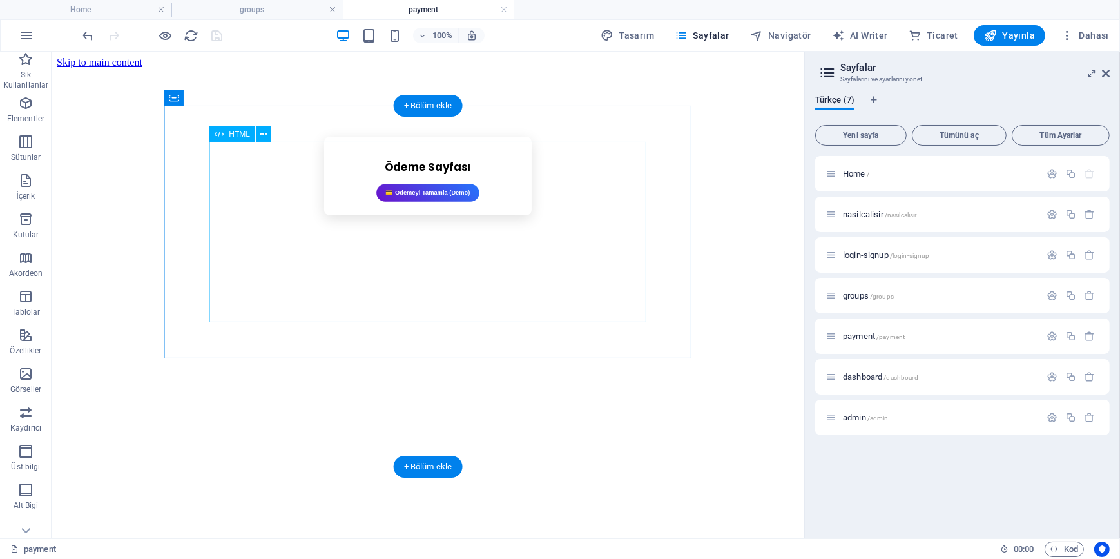
click at [436, 215] on div "Ödeme Sayfası 💳 Ödemeyi Tamamla (Demo)" at bounding box center [427, 175] width 519 height 79
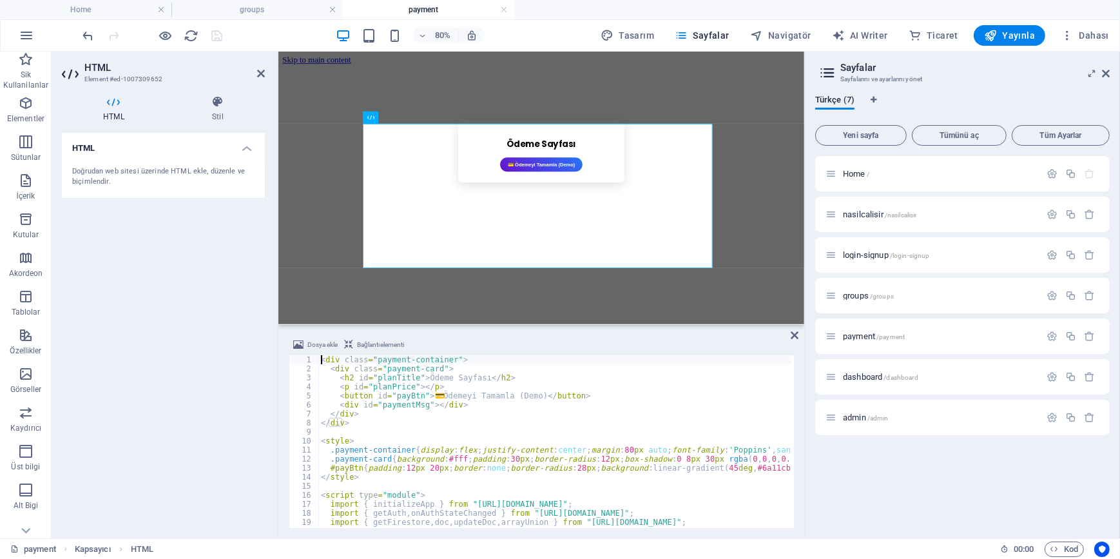
click at [475, 423] on div "< div class = "payment-container" > < div class = "payment-card" > < h2 id = "p…" at bounding box center [681, 449] width 726 height 188
type textarea "</script>"
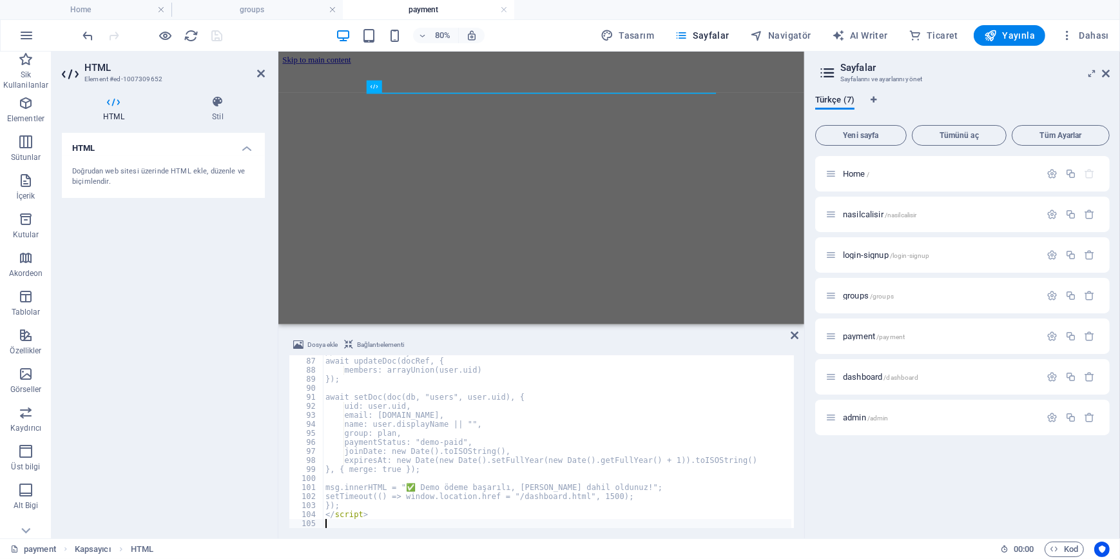
scroll to position [774, 0]
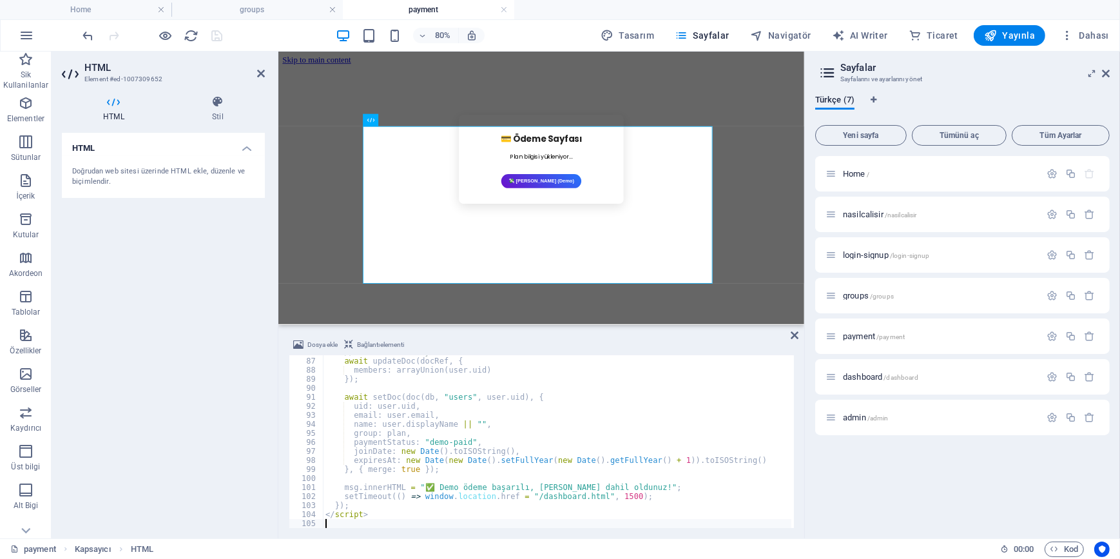
drag, startPoint x: 121, startPoint y: 380, endPoint x: 245, endPoint y: 303, distance: 146.1
click at [122, 380] on div "HTML Doğrudan web sitesi üzerinde HTML ekle, düzenle ve biçimlendir." at bounding box center [163, 330] width 203 height 395
click at [215, 37] on icon "save" at bounding box center [217, 35] width 15 height 15
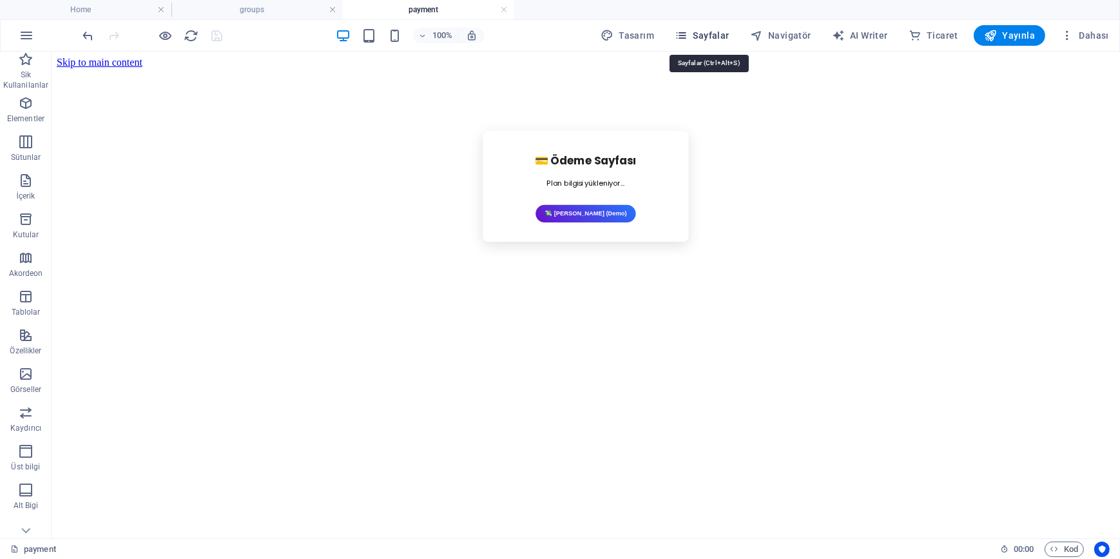
drag, startPoint x: 733, startPoint y: 28, endPoint x: 722, endPoint y: 30, distance: 11.1
click at [730, 28] on button "Sayfalar" at bounding box center [701, 35] width 65 height 21
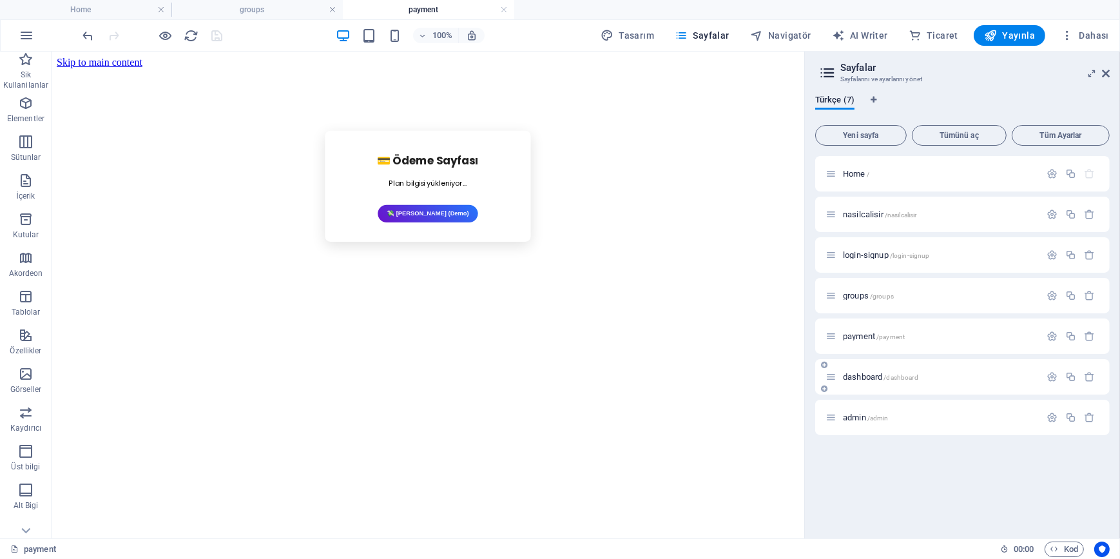
click at [872, 383] on div "dashboard /dashboard" at bounding box center [932, 376] width 215 height 15
click at [868, 373] on span "dashboard /dashboard" at bounding box center [880, 377] width 75 height 10
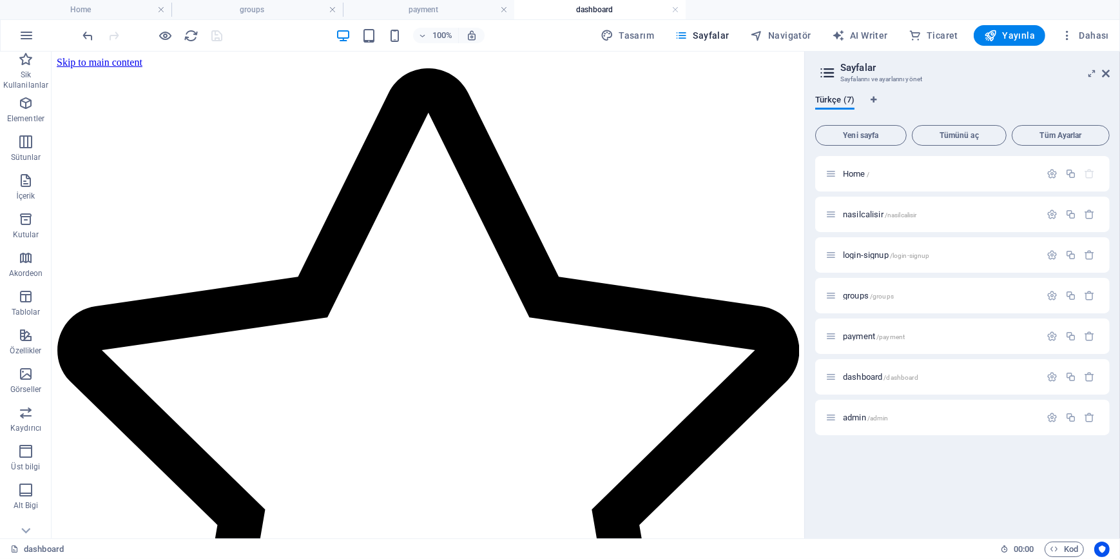
scroll to position [0, 0]
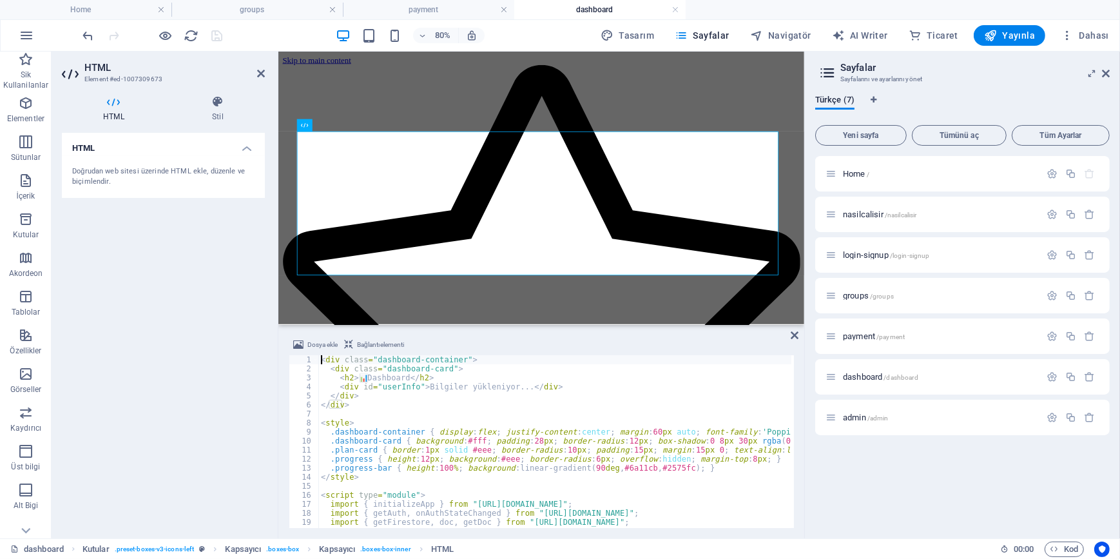
click at [461, 440] on div "< div class = "dashboard-container" > < div class = "dashboard-card" > < h2 > 📊…" at bounding box center [668, 449] width 700 height 188
type textarea "</script>"
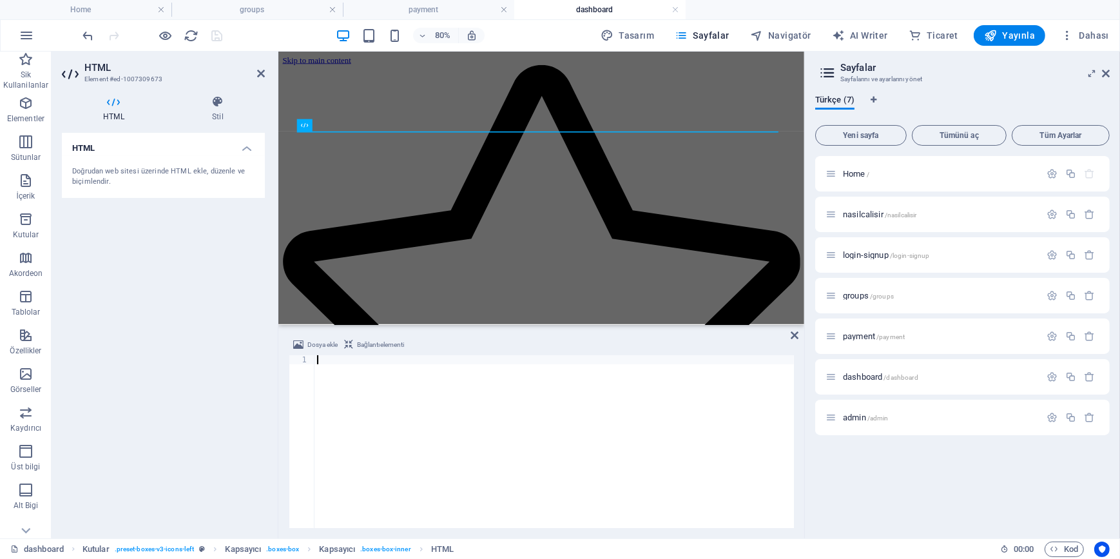
scroll to position [630, 0]
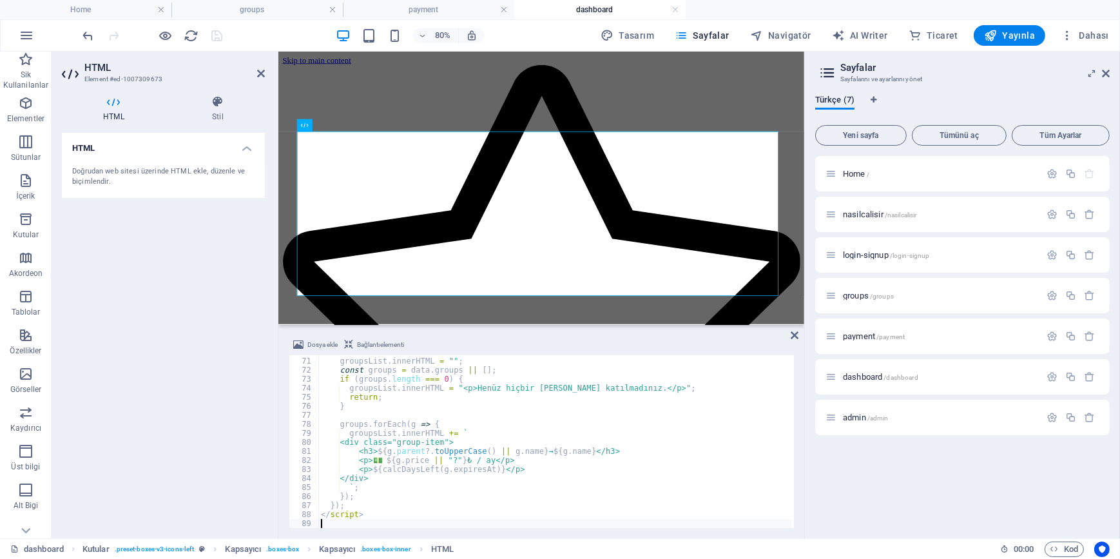
click at [82, 302] on div "HTML Doğrudan web sitesi üzerinde HTML ekle, düzenle ve biçimlendir." at bounding box center [163, 330] width 203 height 395
click at [220, 39] on icon "save" at bounding box center [217, 35] width 15 height 15
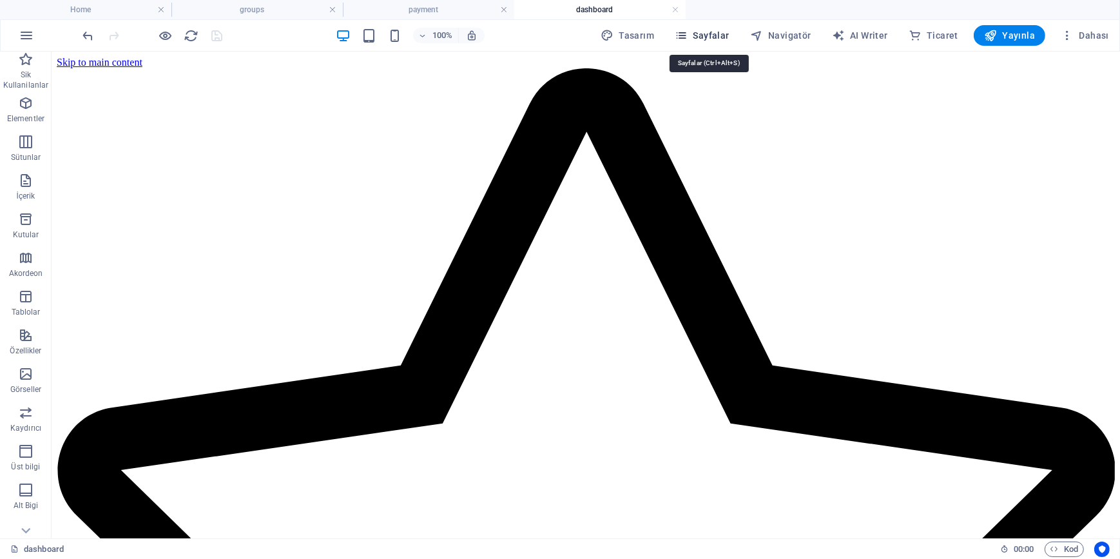
click at [700, 36] on span "Sayfalar" at bounding box center [702, 35] width 55 height 13
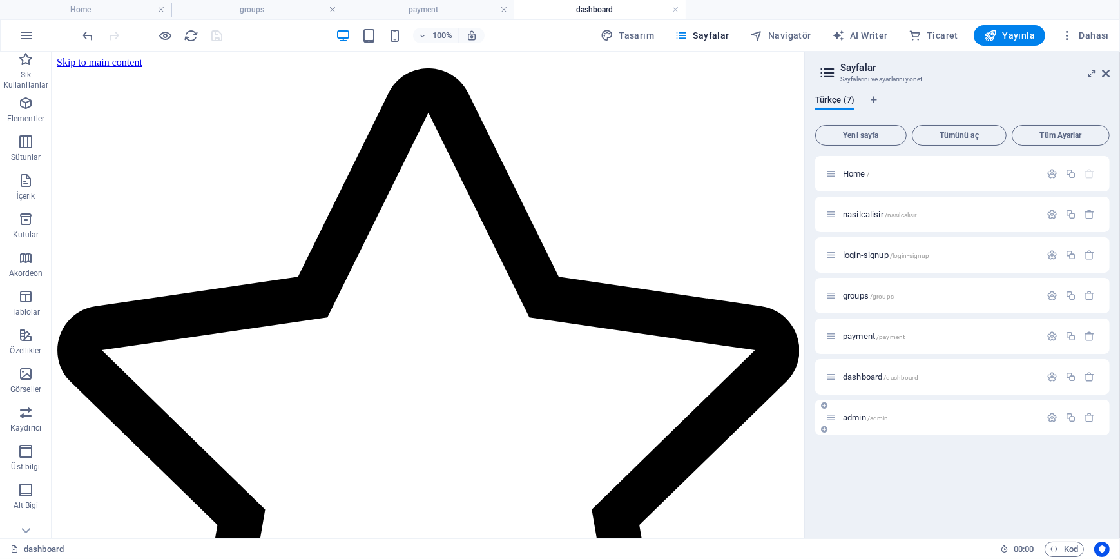
click at [865, 412] on div "admin /admin" at bounding box center [932, 417] width 215 height 15
click at [864, 415] on span "admin /admin" at bounding box center [866, 417] width 46 height 10
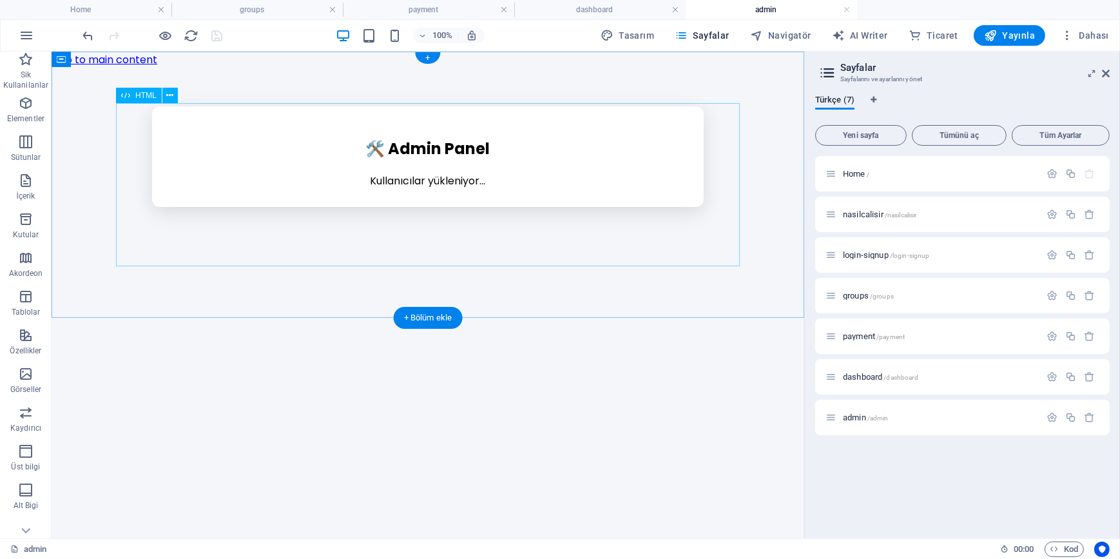
scroll to position [0, 0]
click at [566, 206] on div "Admin Panel 🛠️ Admin Panel Kullanıcılar yükleniyor... × 👤 Kullanıcı Düzenle İsi…" at bounding box center [427, 156] width 752 height 101
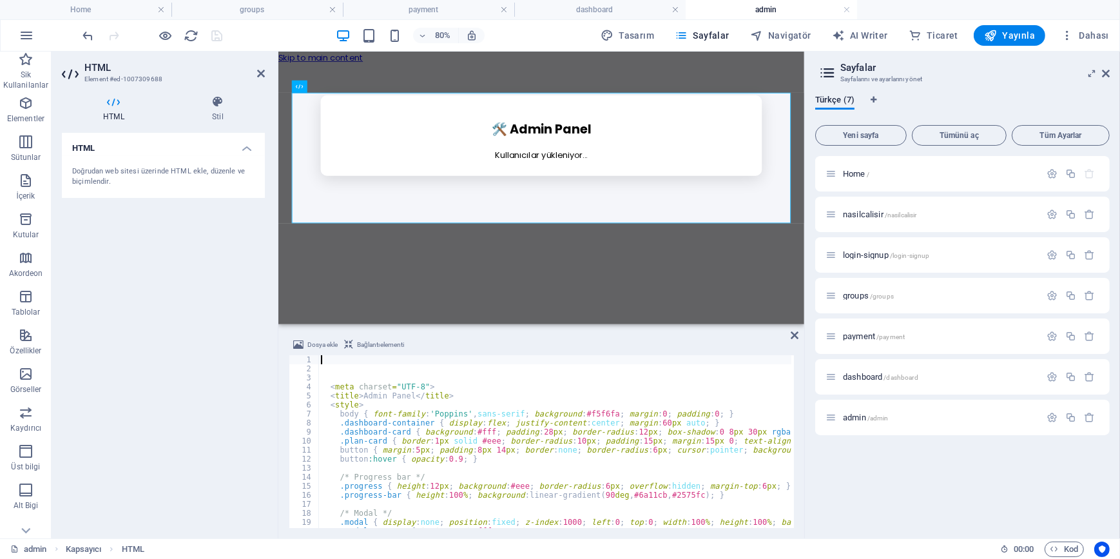
type textarea "</html> </script>"
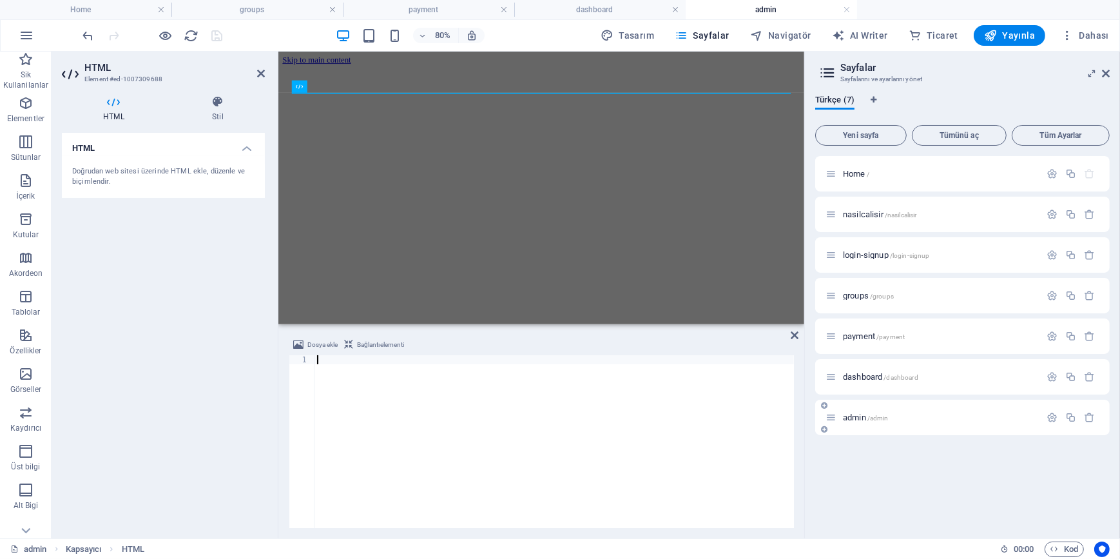
click at [861, 422] on div "admin /admin" at bounding box center [932, 417] width 215 height 15
click at [448, 399] on div at bounding box center [553, 450] width 479 height 191
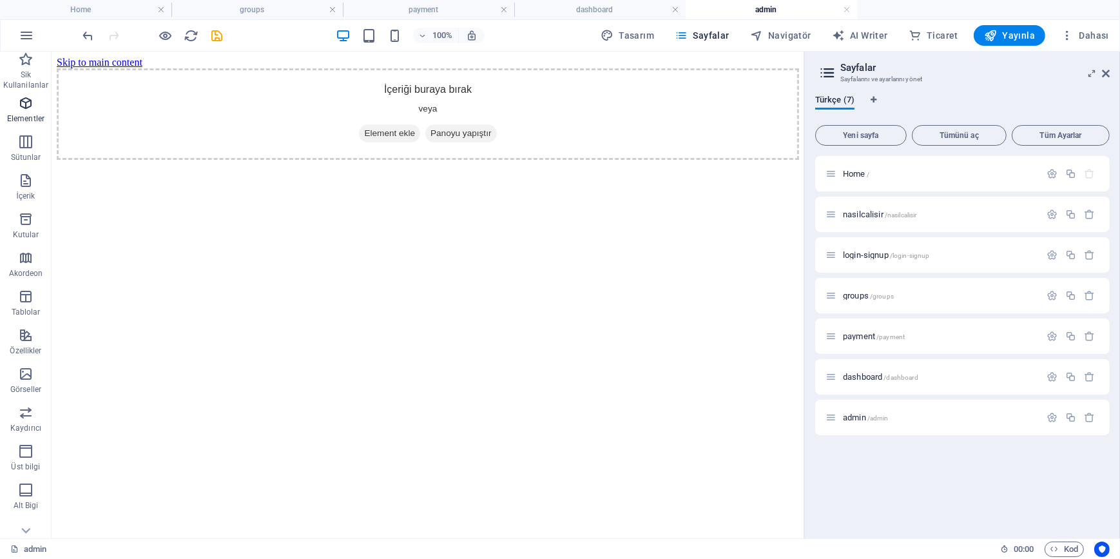
click at [19, 111] on span "Elementler" at bounding box center [26, 110] width 52 height 31
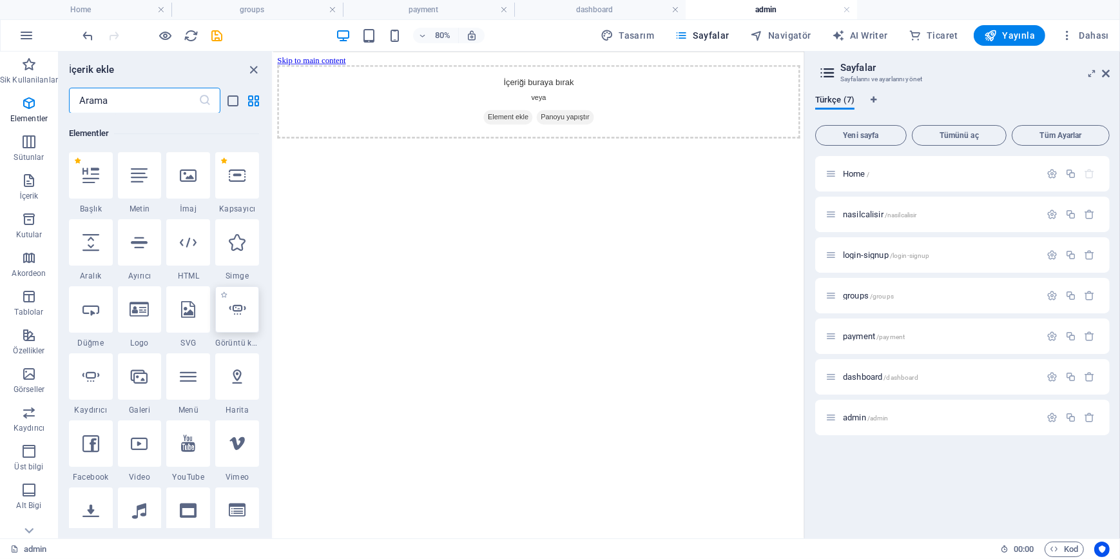
scroll to position [137, 0]
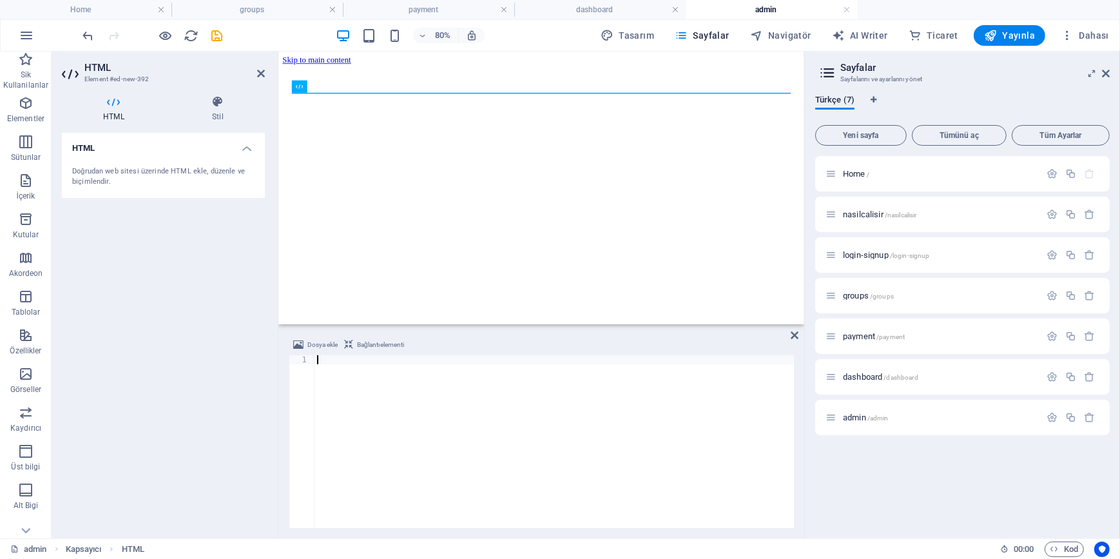
click at [406, 412] on div at bounding box center [553, 450] width 479 height 191
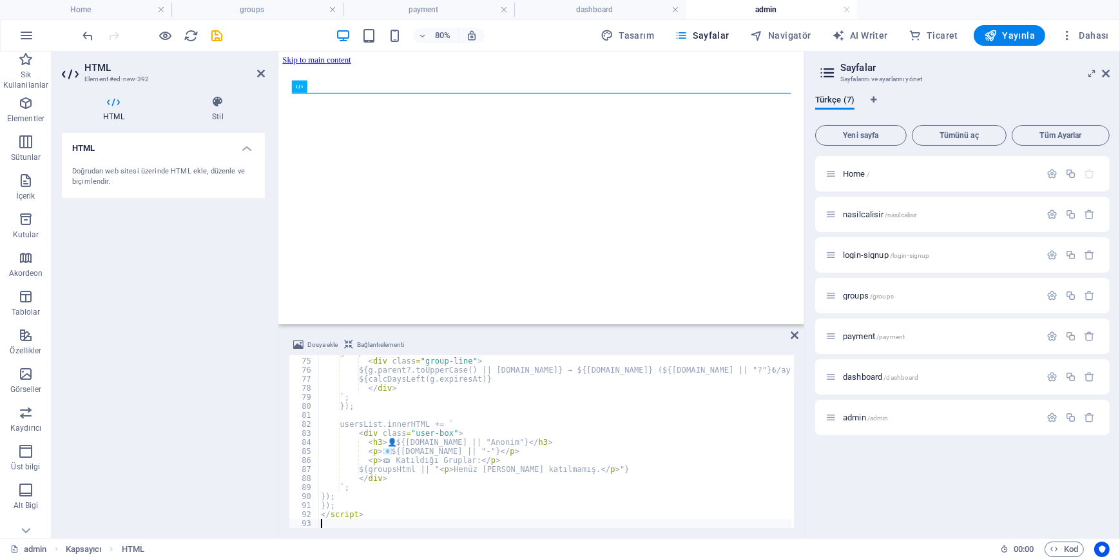
scroll to position [666, 0]
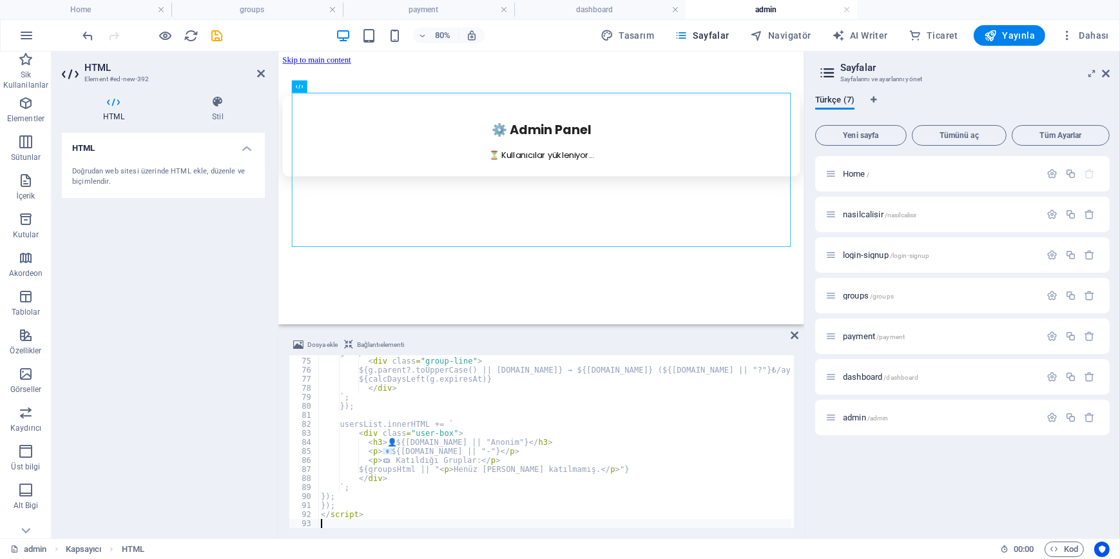
click at [110, 287] on div "HTML Doğrudan web sitesi üzerinde HTML ekle, düzenle ve biçimlendir." at bounding box center [163, 330] width 203 height 395
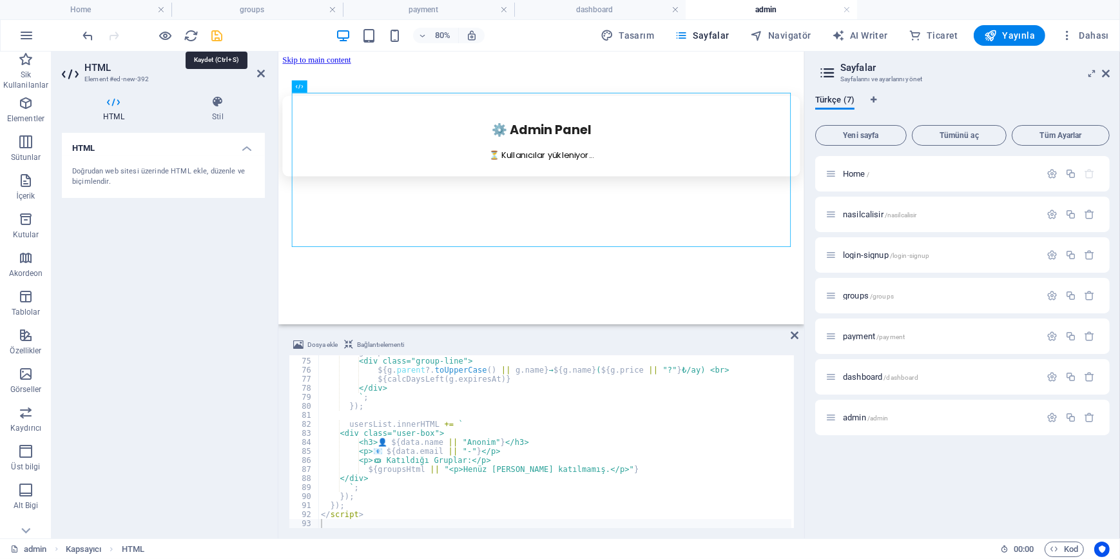
click at [215, 32] on icon "save" at bounding box center [217, 35] width 15 height 15
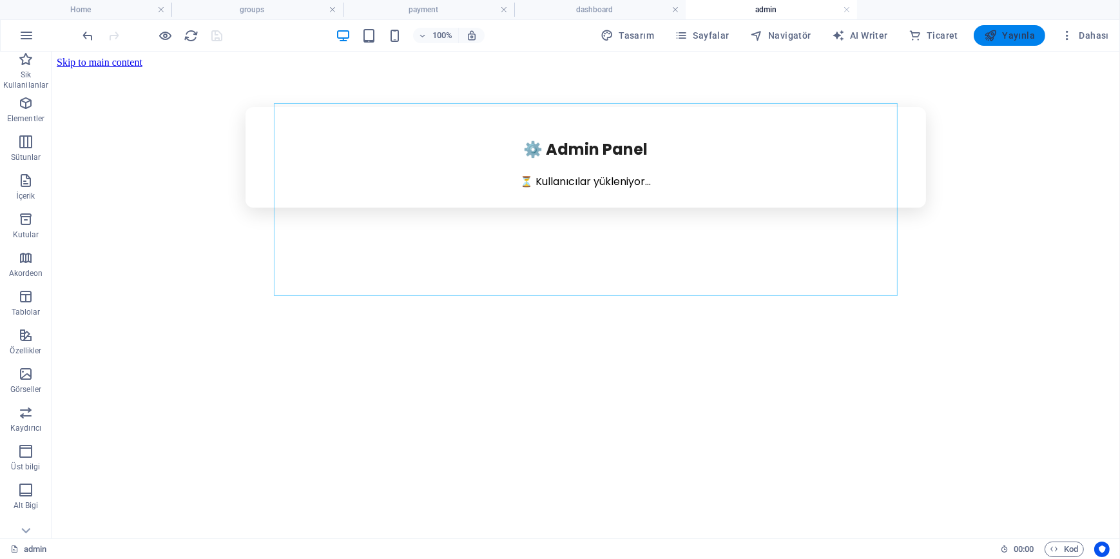
click at [1019, 39] on span "Yayınla" at bounding box center [1009, 35] width 51 height 13
